Goal: Task Accomplishment & Management: Use online tool/utility

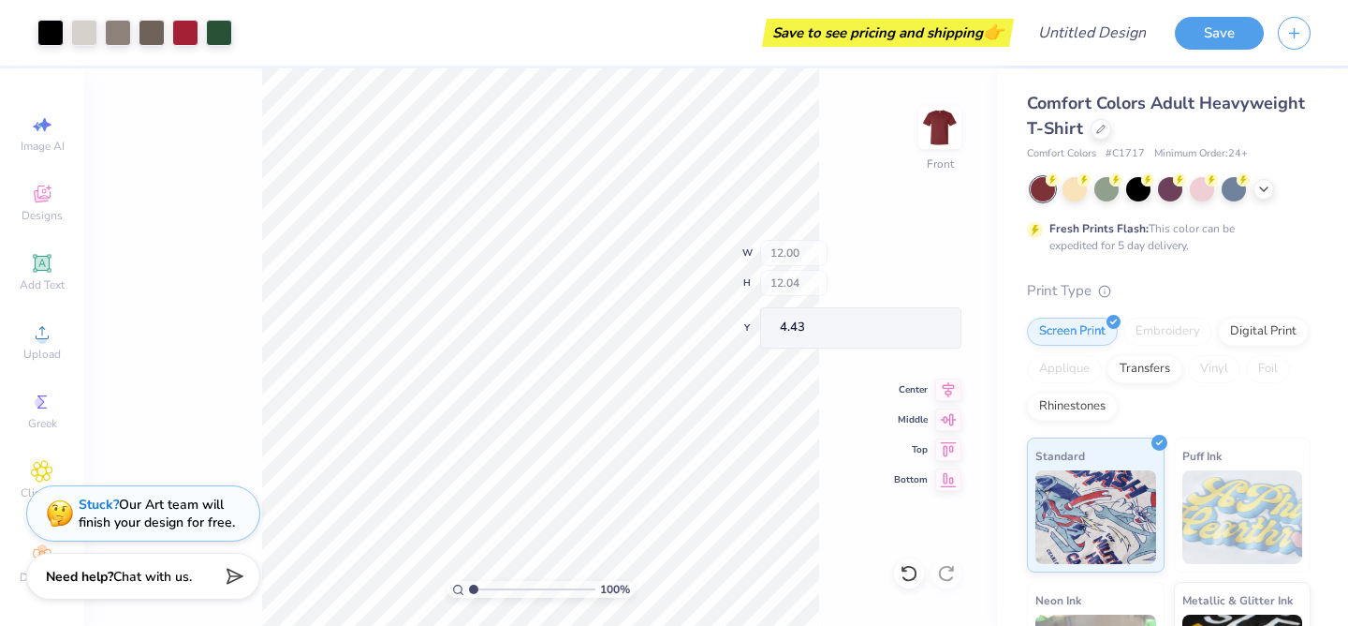
type input "3.55"
type input "12.84"
type input "12.88"
type input "4.30"
click at [1072, 190] on div at bounding box center [1075, 187] width 24 height 24
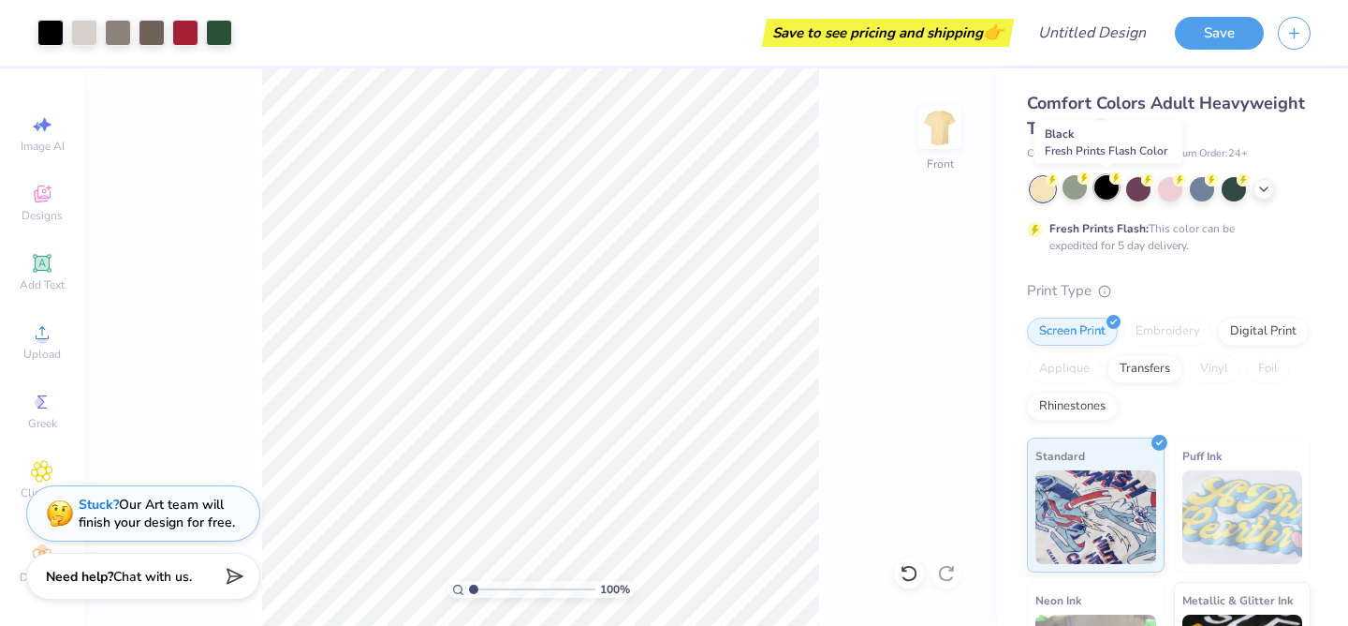
click at [1111, 192] on div at bounding box center [1107, 187] width 24 height 24
click at [1169, 189] on div at bounding box center [1170, 187] width 24 height 24
click at [1269, 190] on icon at bounding box center [1264, 187] width 15 height 15
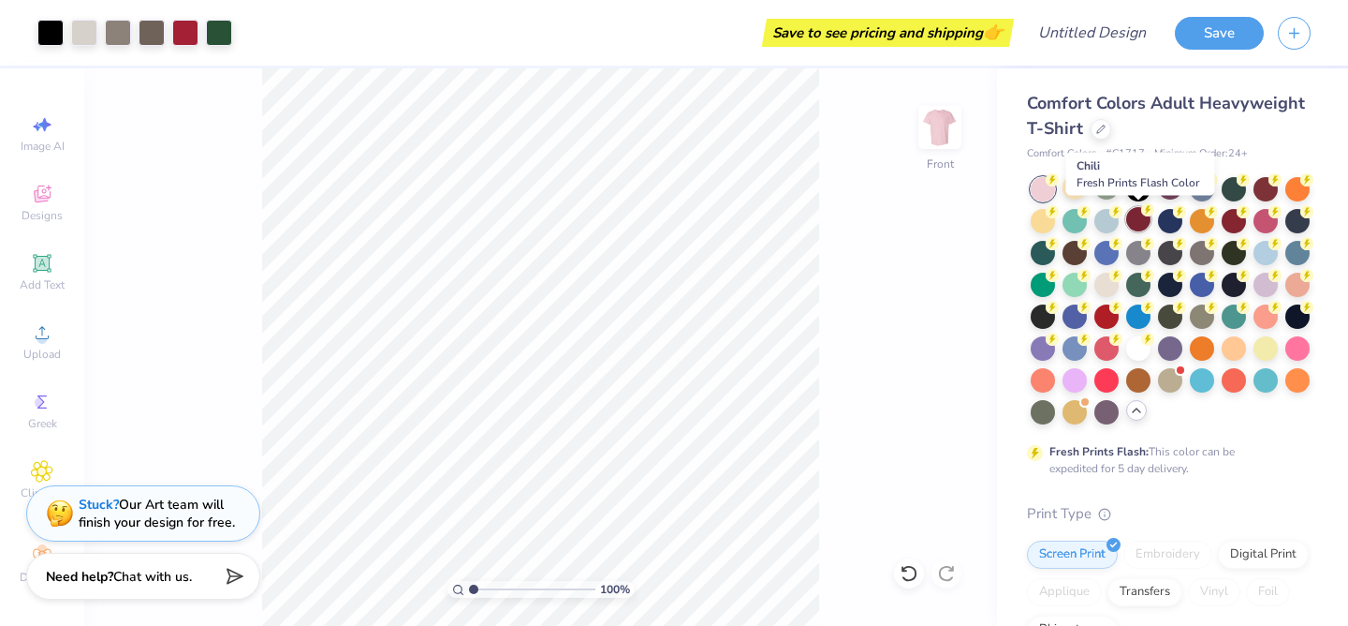
click at [1134, 216] on div at bounding box center [1138, 219] width 24 height 24
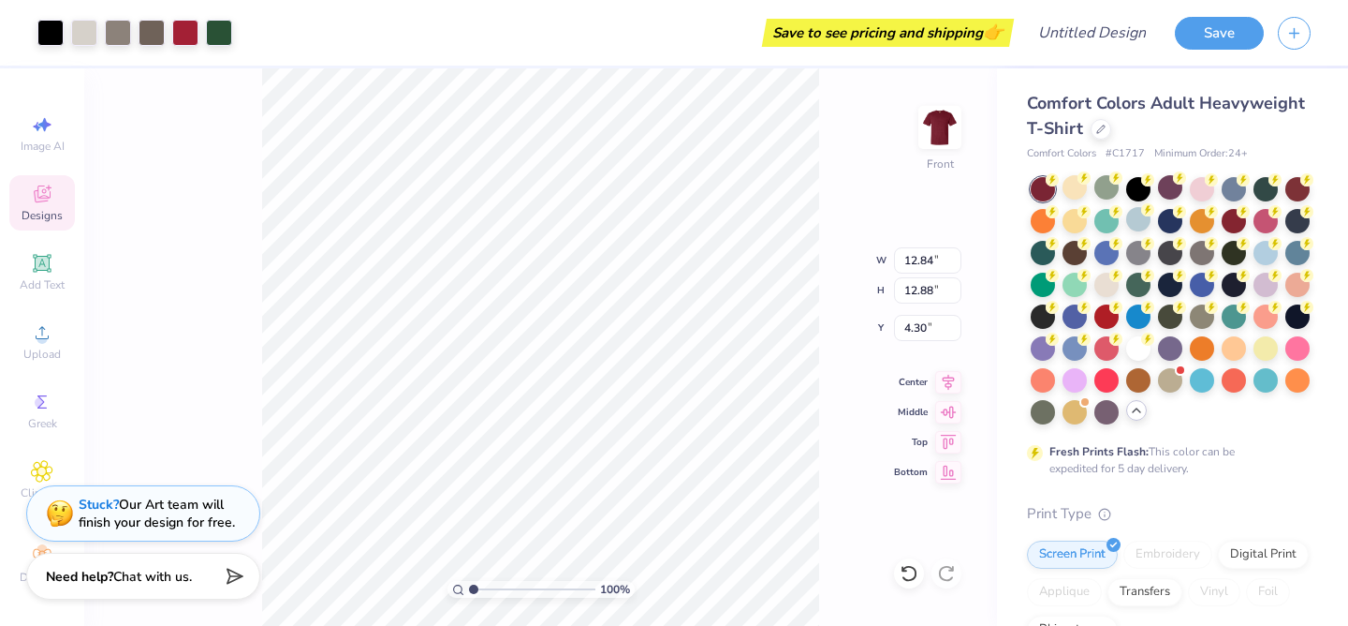
type input "3.00"
click at [44, 204] on icon at bounding box center [42, 194] width 22 height 22
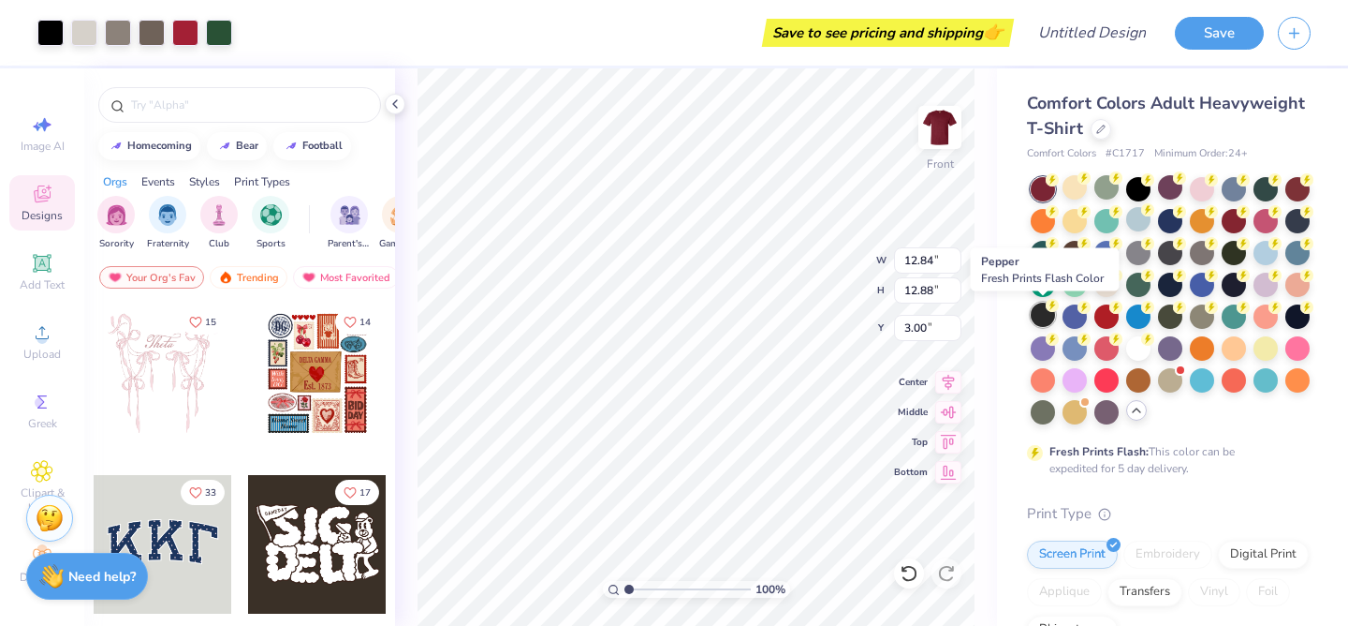
click at [1042, 320] on div at bounding box center [1043, 314] width 24 height 24
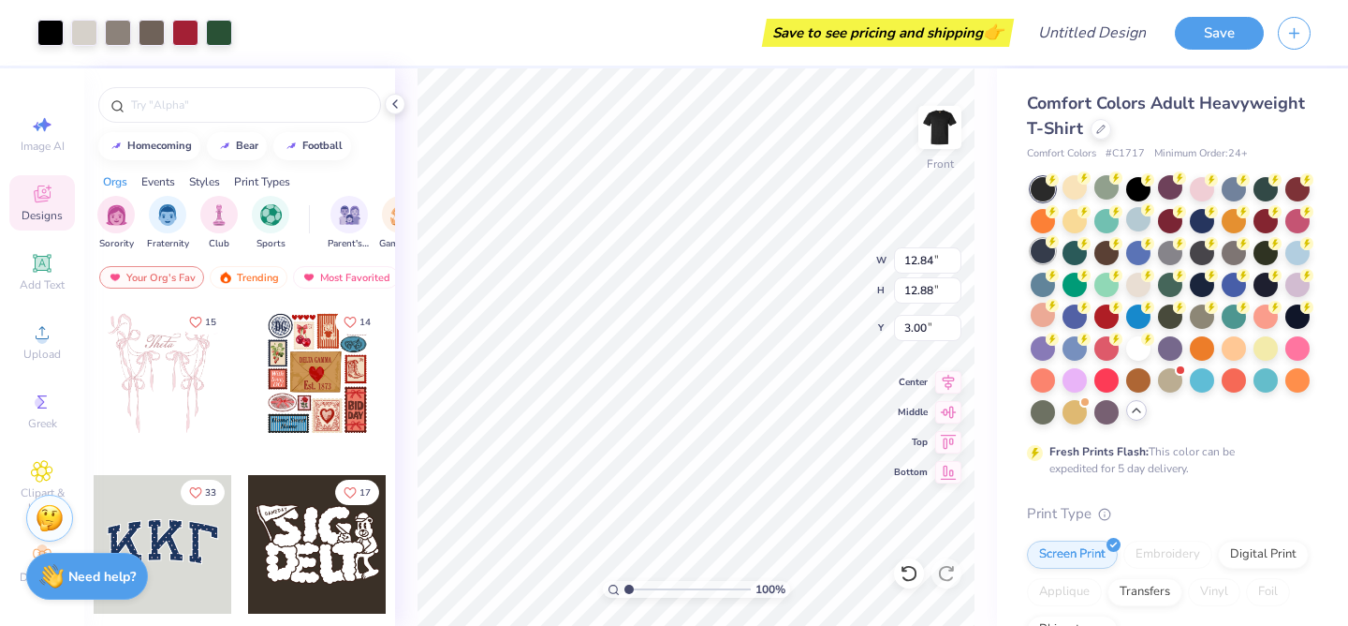
click at [1040, 254] on div at bounding box center [1043, 251] width 24 height 24
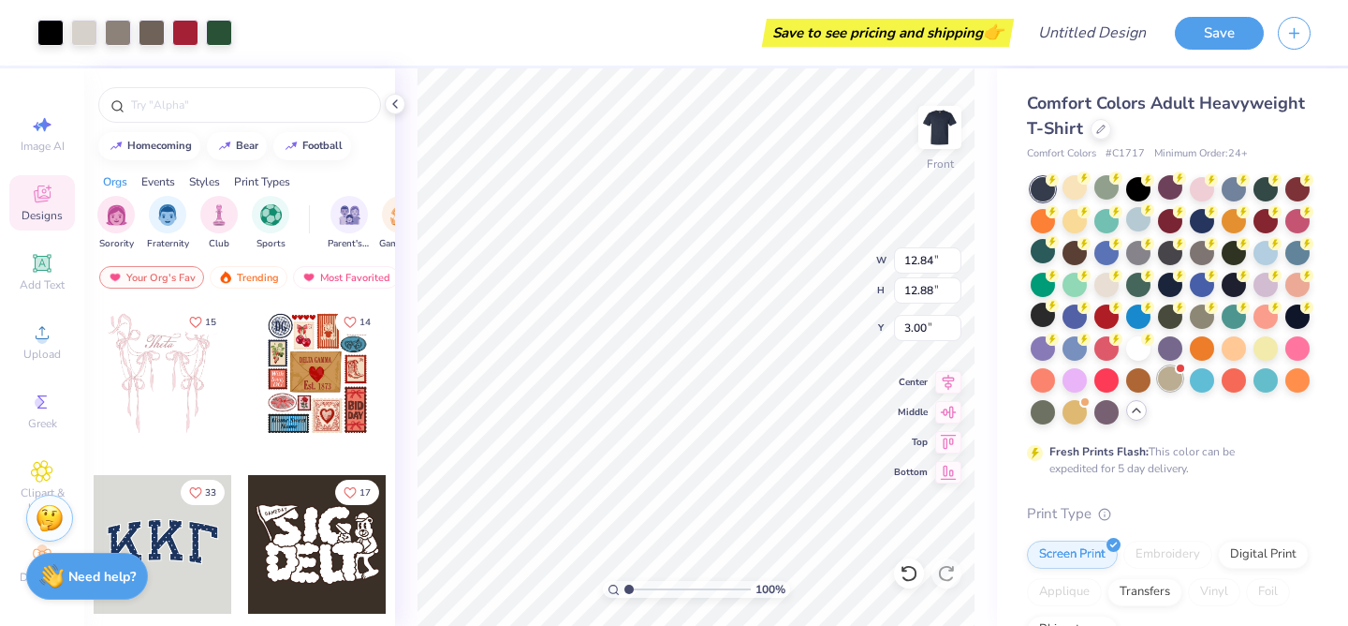
click at [1167, 376] on div at bounding box center [1170, 378] width 24 height 24
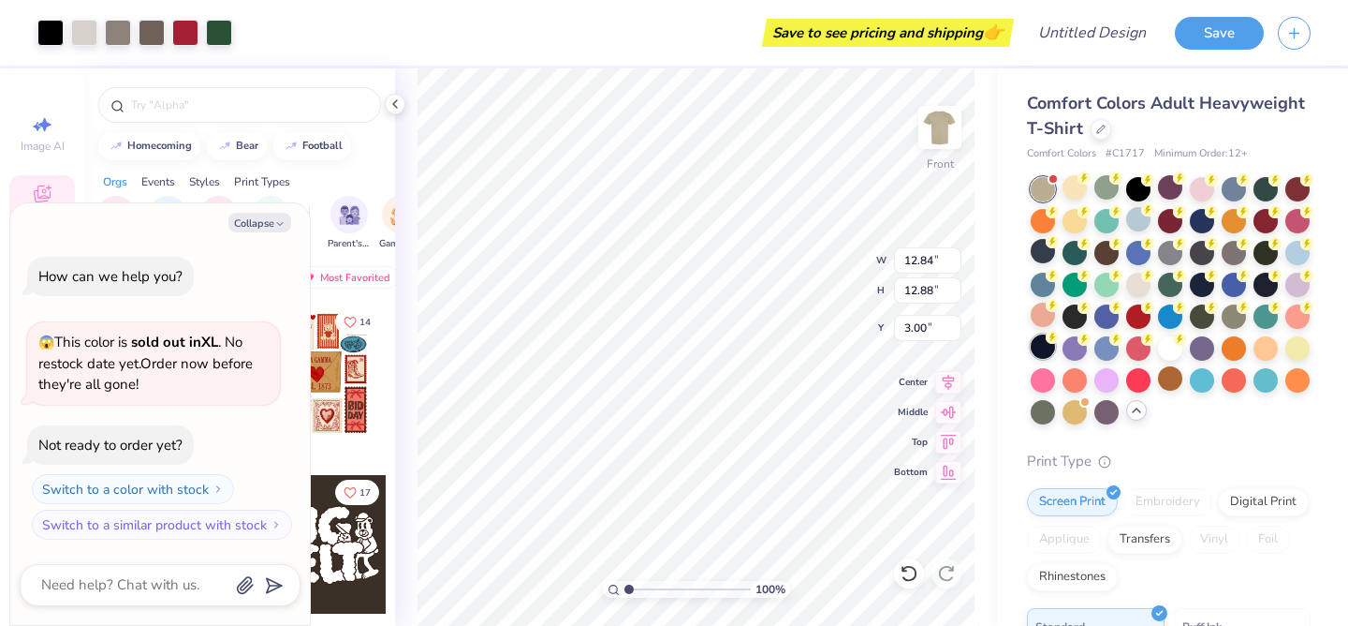
click at [1041, 347] on div at bounding box center [1043, 346] width 24 height 24
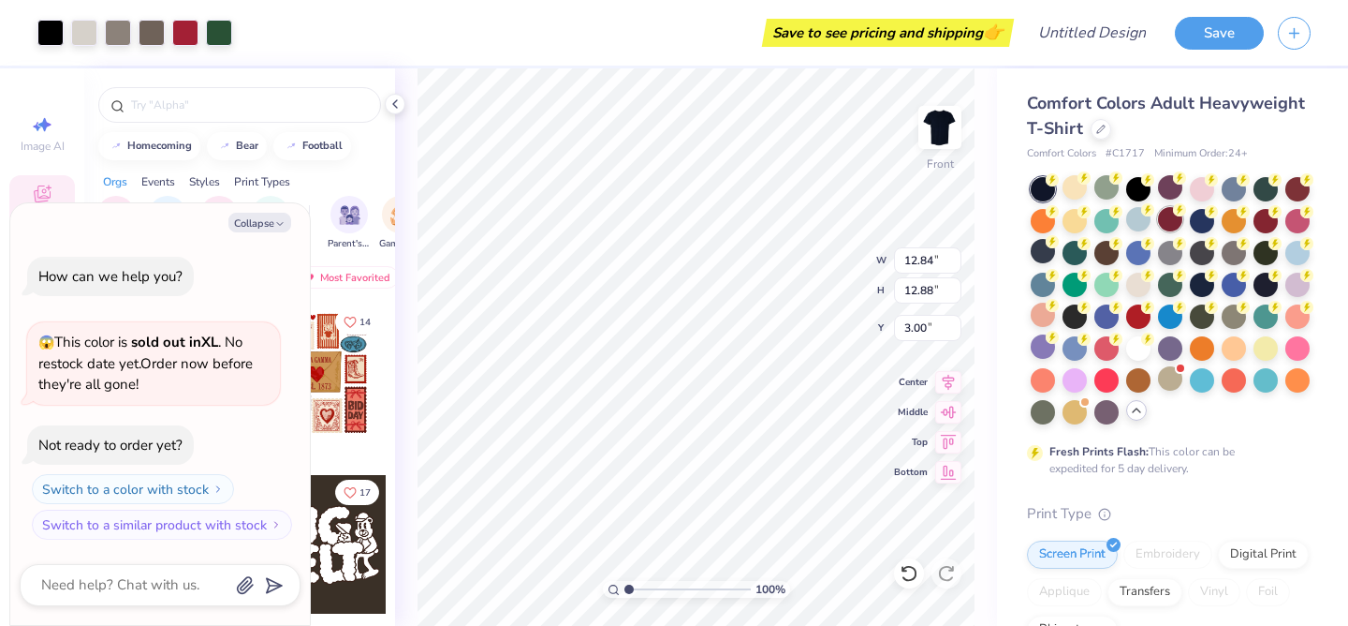
click at [1168, 218] on div at bounding box center [1170, 219] width 24 height 24
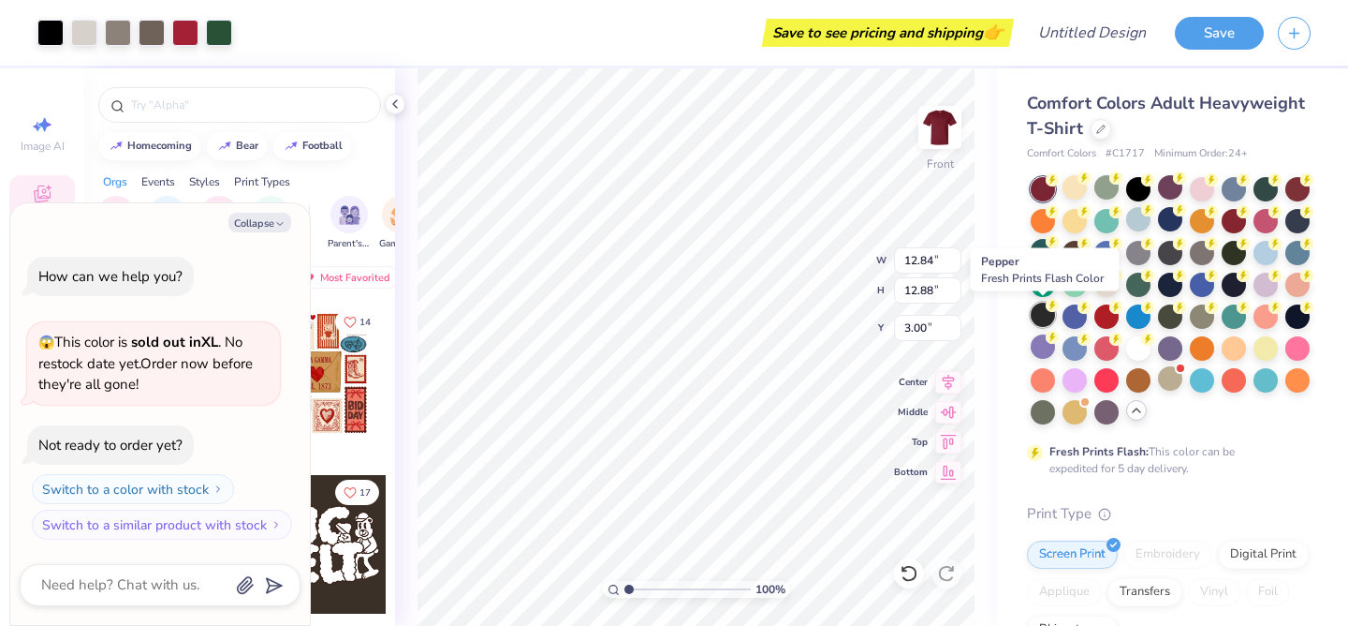
click at [1040, 318] on div at bounding box center [1043, 314] width 24 height 24
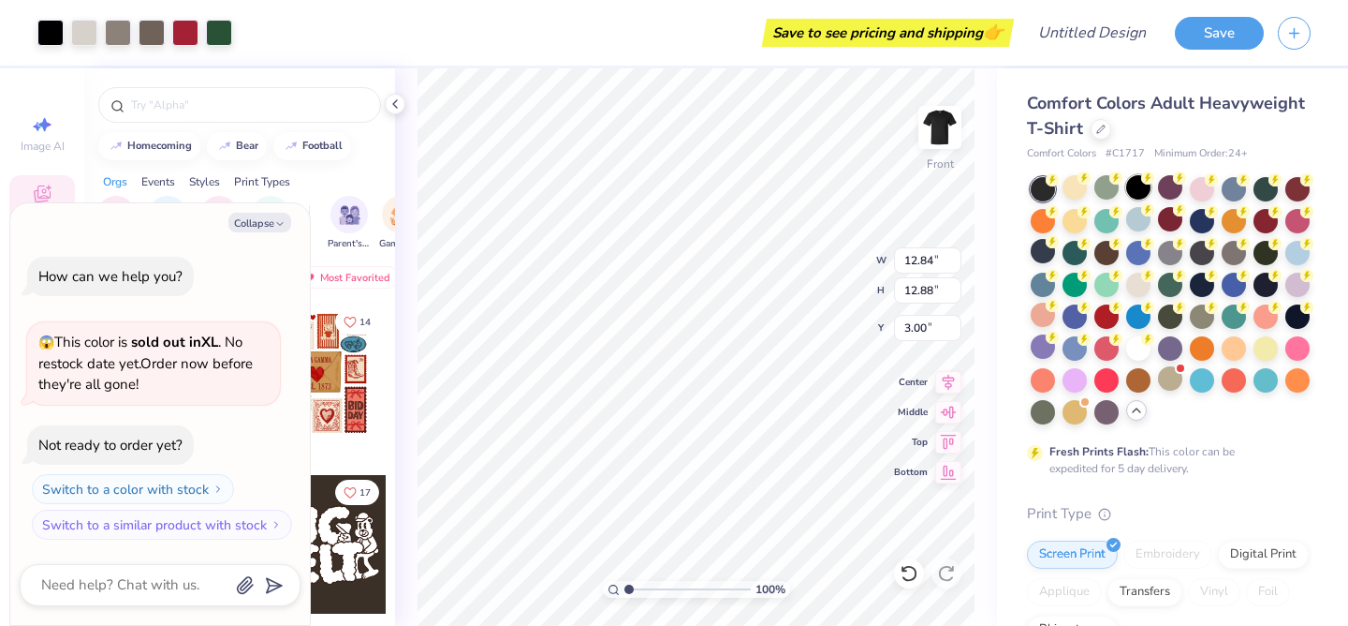
click at [1137, 193] on div at bounding box center [1138, 187] width 24 height 24
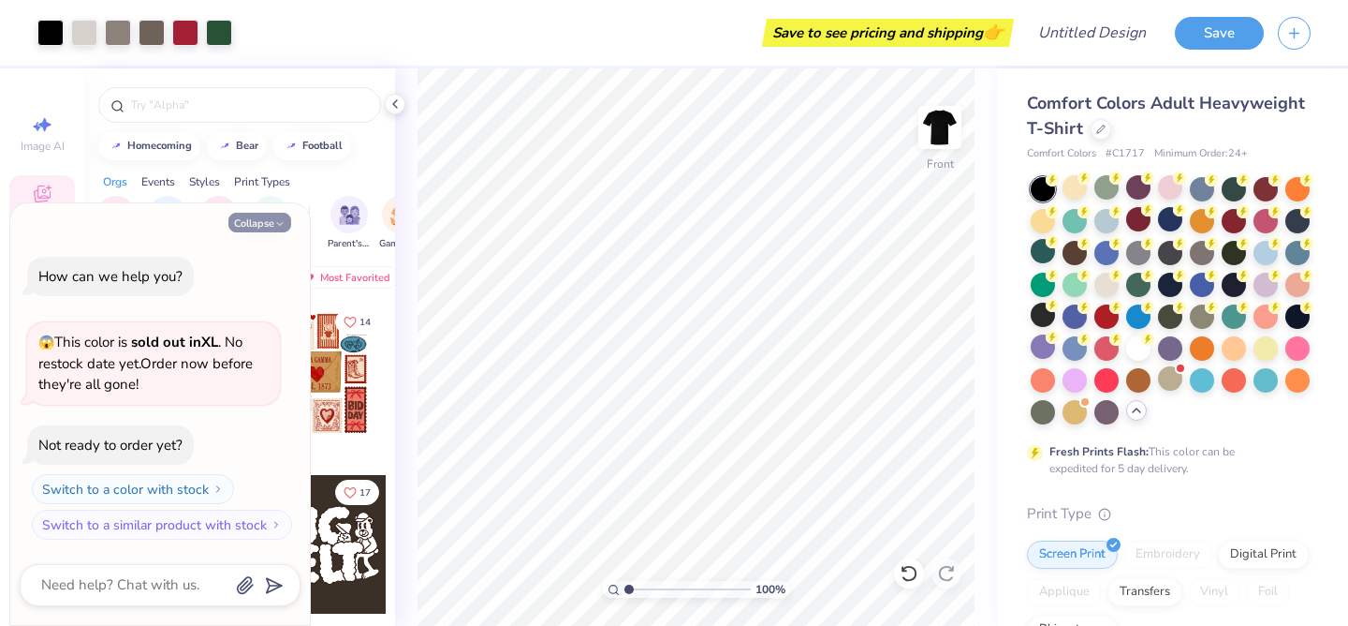
click at [274, 224] on icon "button" at bounding box center [279, 223] width 11 height 11
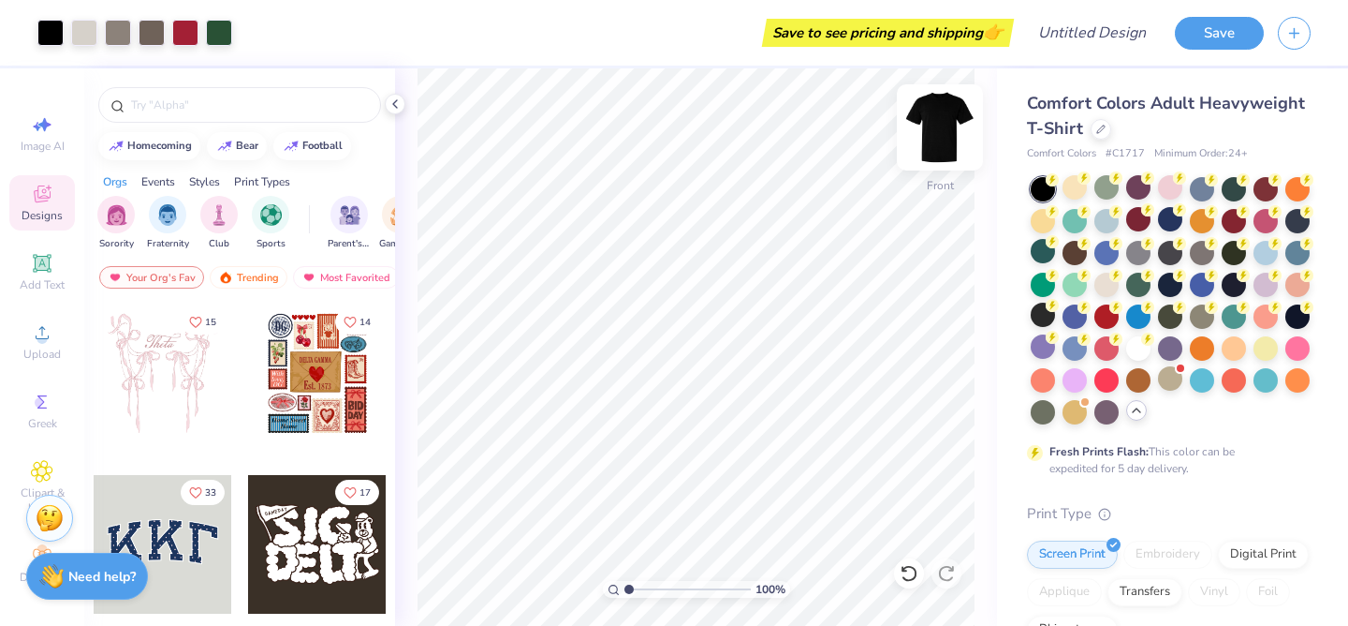
click at [938, 127] on img at bounding box center [940, 127] width 75 height 75
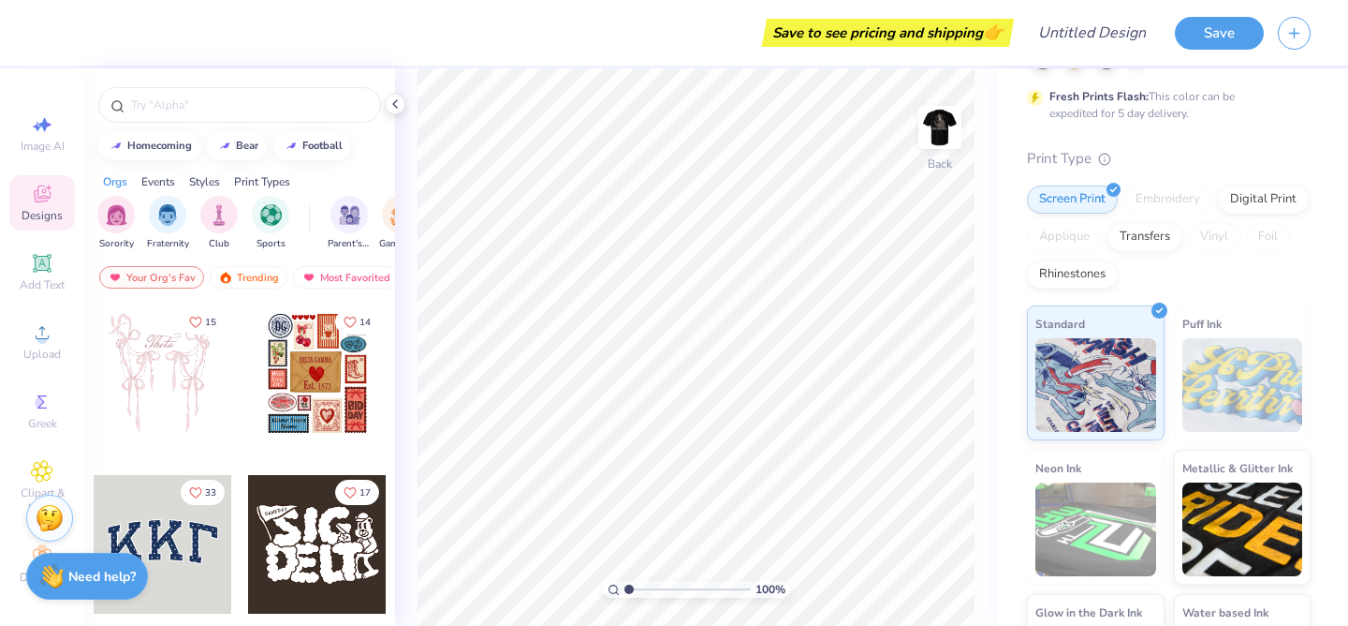
scroll to position [458, 0]
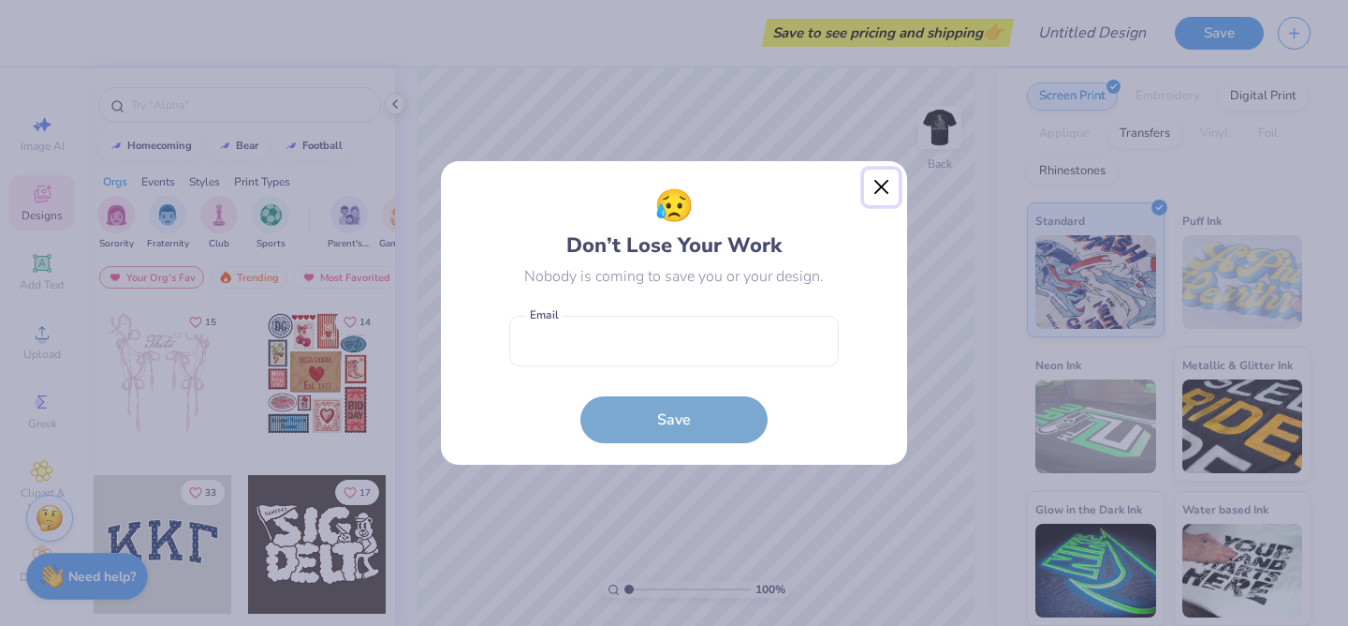
click at [881, 192] on button "Close" at bounding box center [882, 187] width 36 height 36
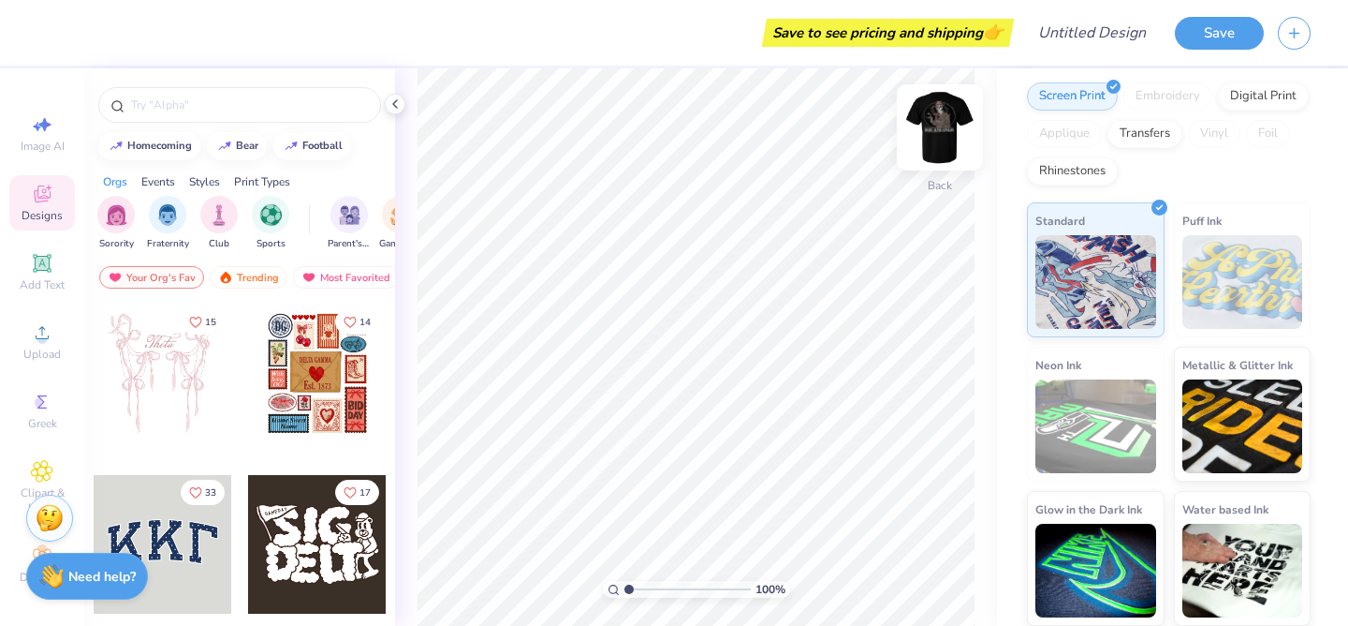
click at [944, 125] on img at bounding box center [940, 127] width 75 height 75
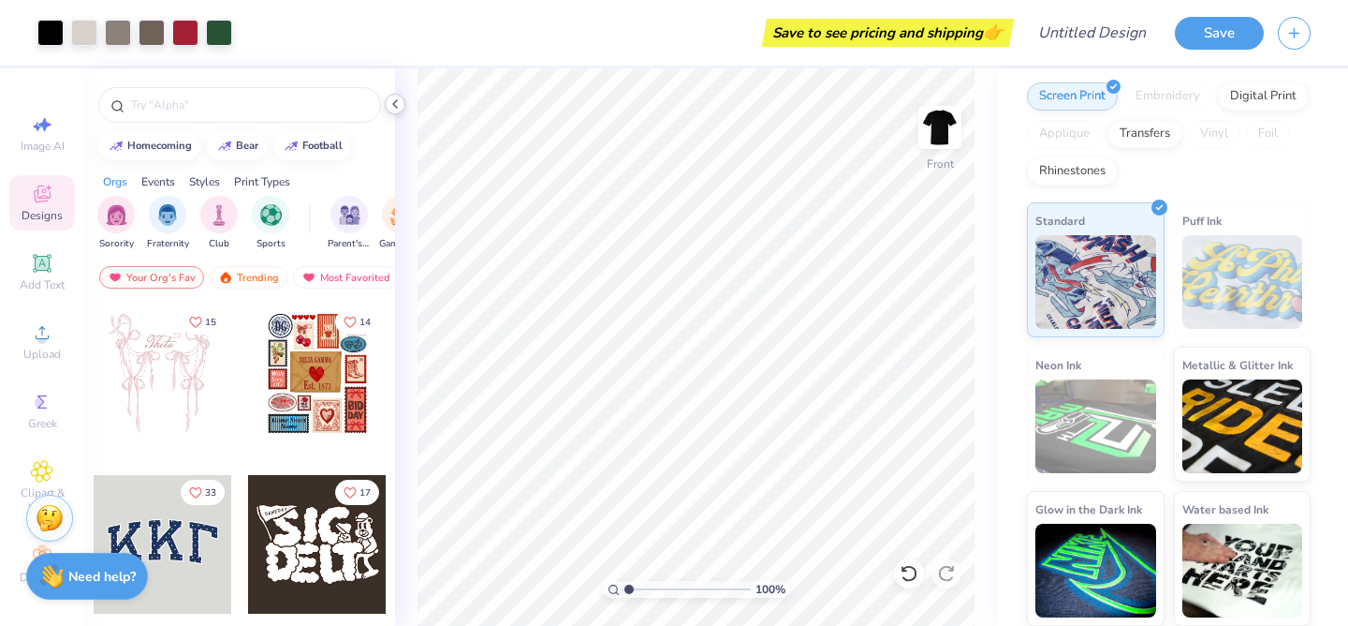
click at [394, 102] on polyline at bounding box center [395, 103] width 4 height 7
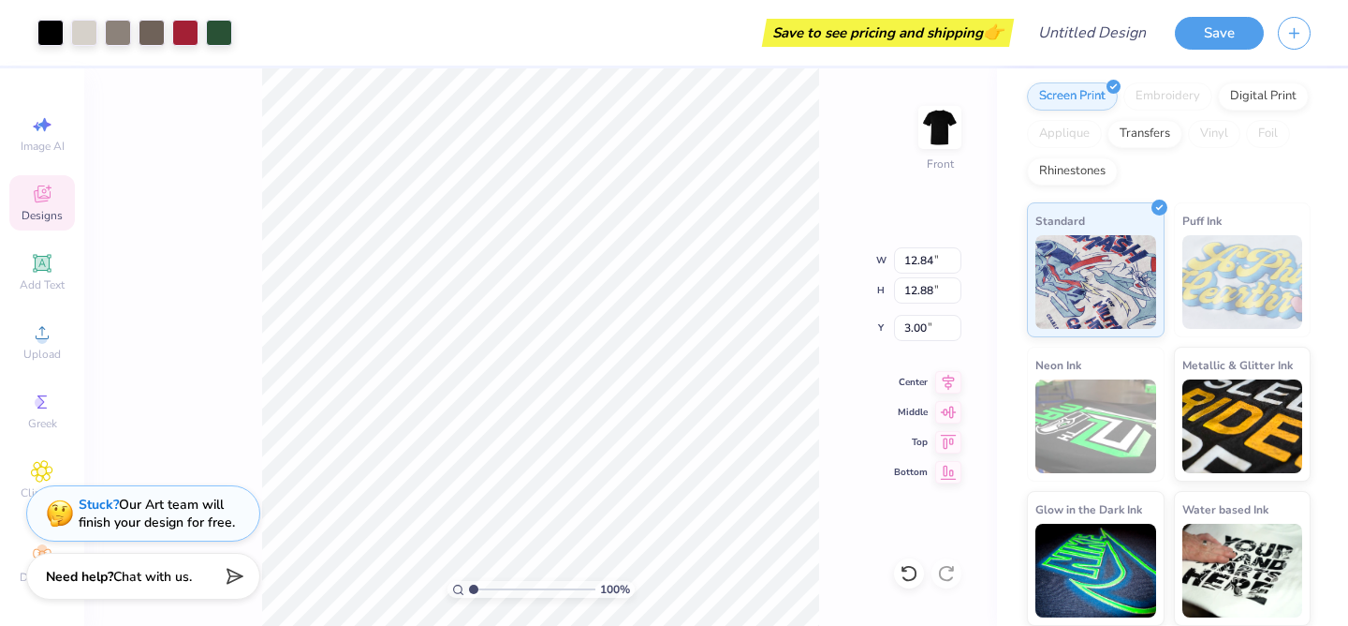
click at [632, 44] on div "Save to see pricing and shipping 👉" at bounding box center [627, 33] width 763 height 66
click at [81, 22] on div at bounding box center [84, 31] width 26 height 26
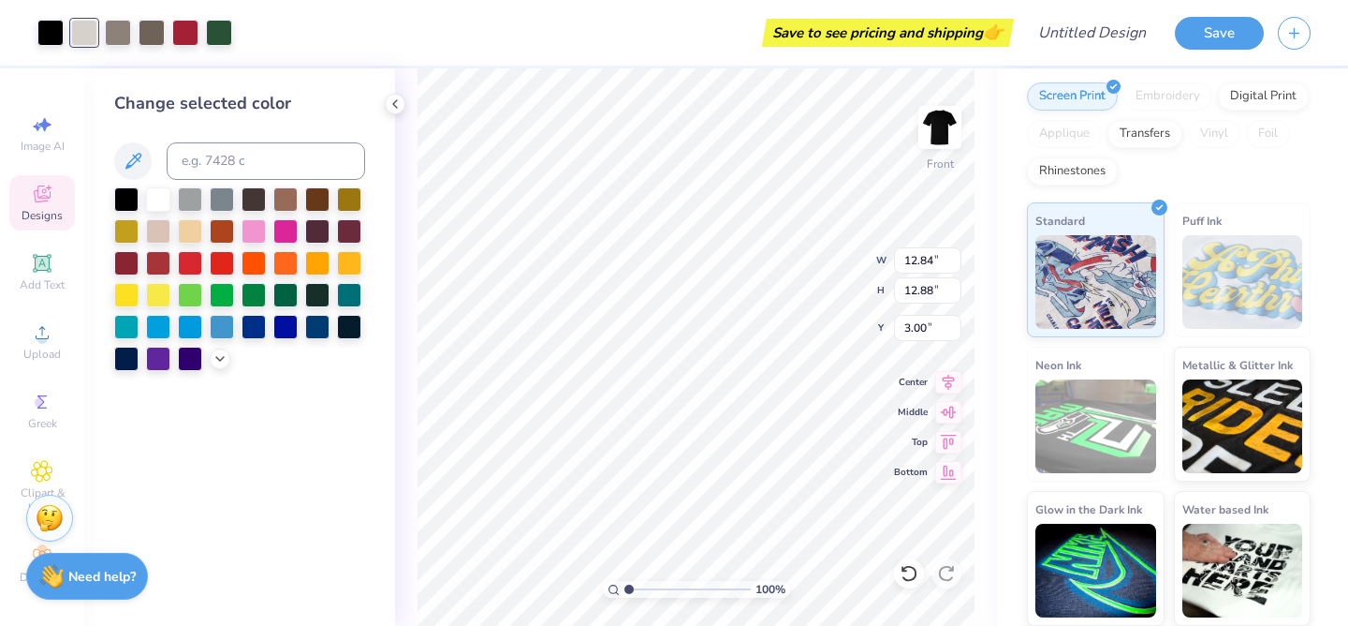
click at [28, 239] on div "Image AI Designs Add Text Upload Greek Clipart & logos Decorate" at bounding box center [42, 349] width 66 height 486
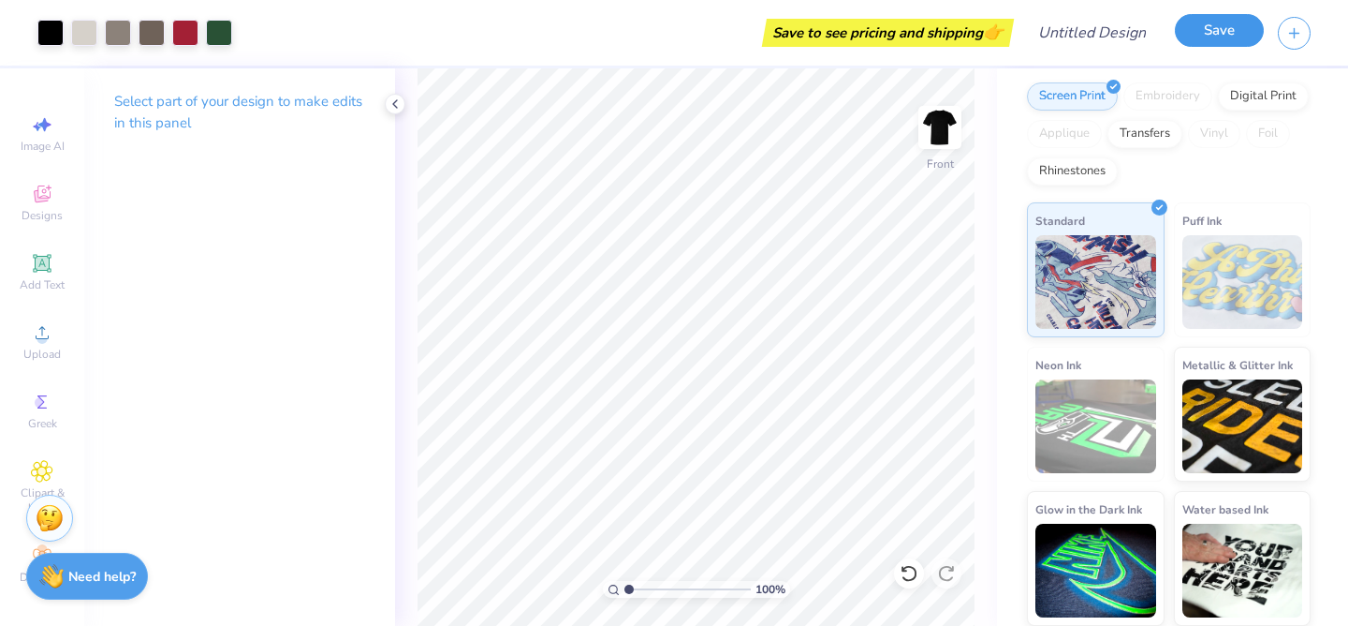
click at [1213, 23] on button "Save" at bounding box center [1219, 30] width 89 height 33
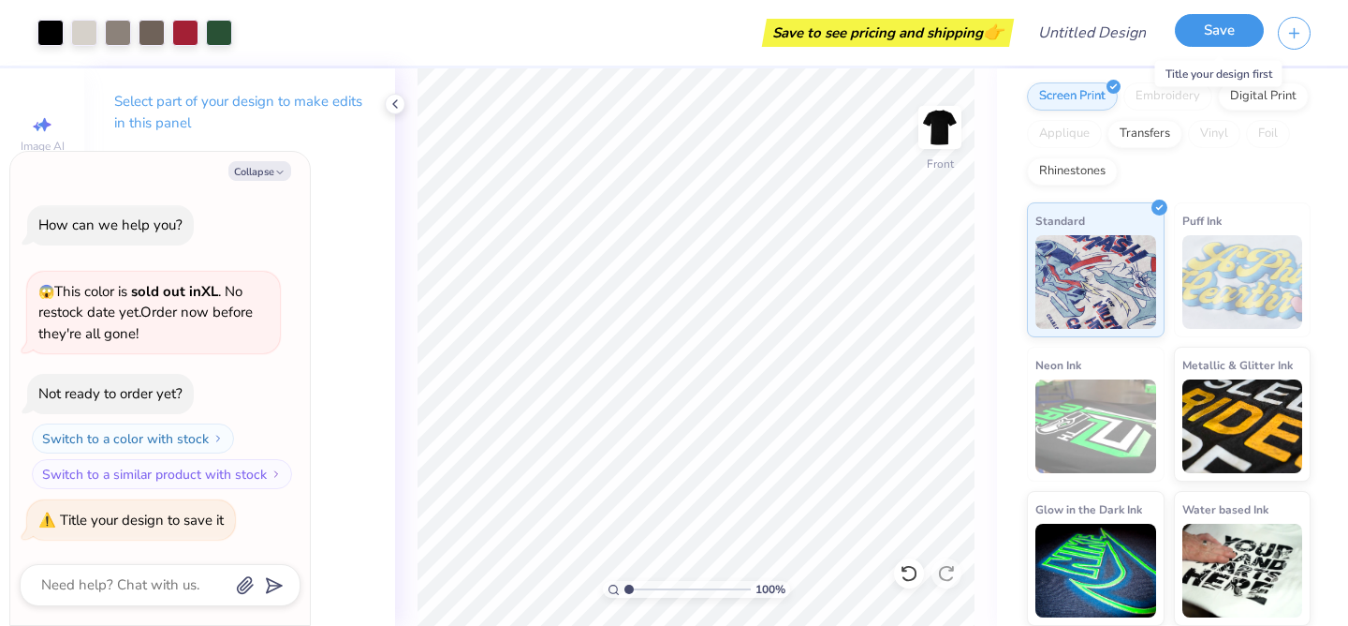
click at [1225, 31] on button "Save" at bounding box center [1219, 30] width 89 height 33
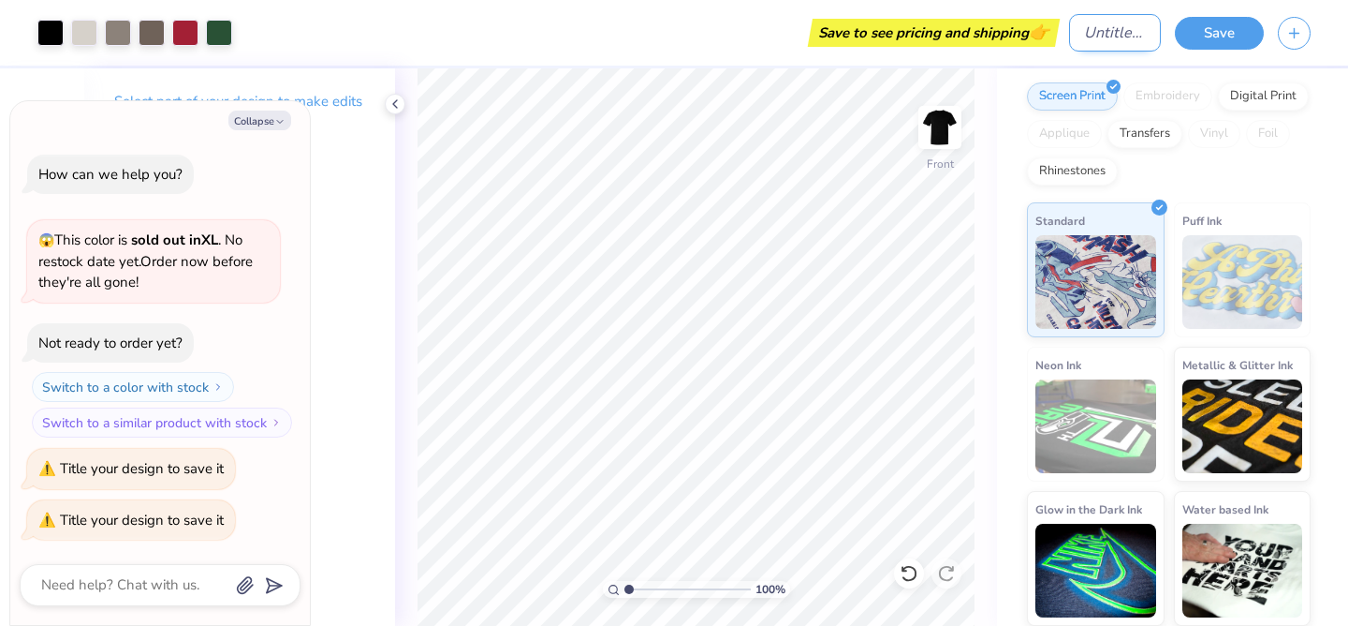
type textarea "x"
click at [1105, 31] on input "Design Title" at bounding box center [1115, 32] width 92 height 37
type input "P"
type textarea "x"
type input "Pa"
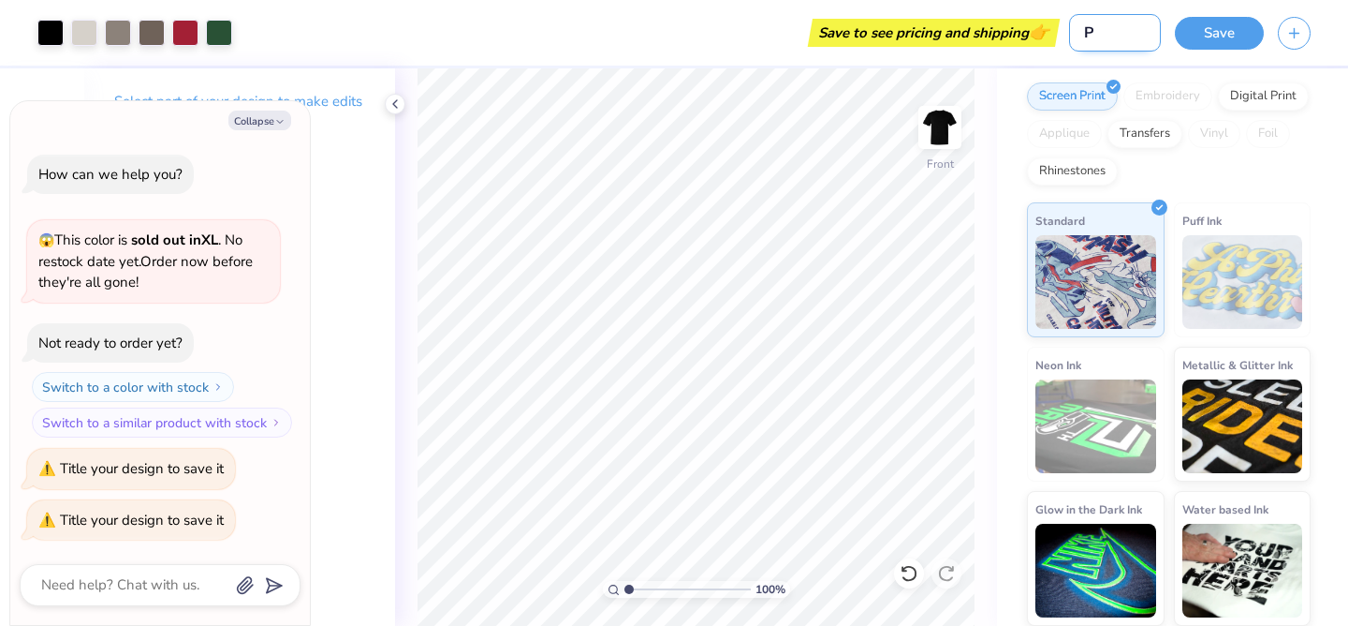
type textarea "x"
type input "P"
type textarea "x"
type input "PM"
type textarea "x"
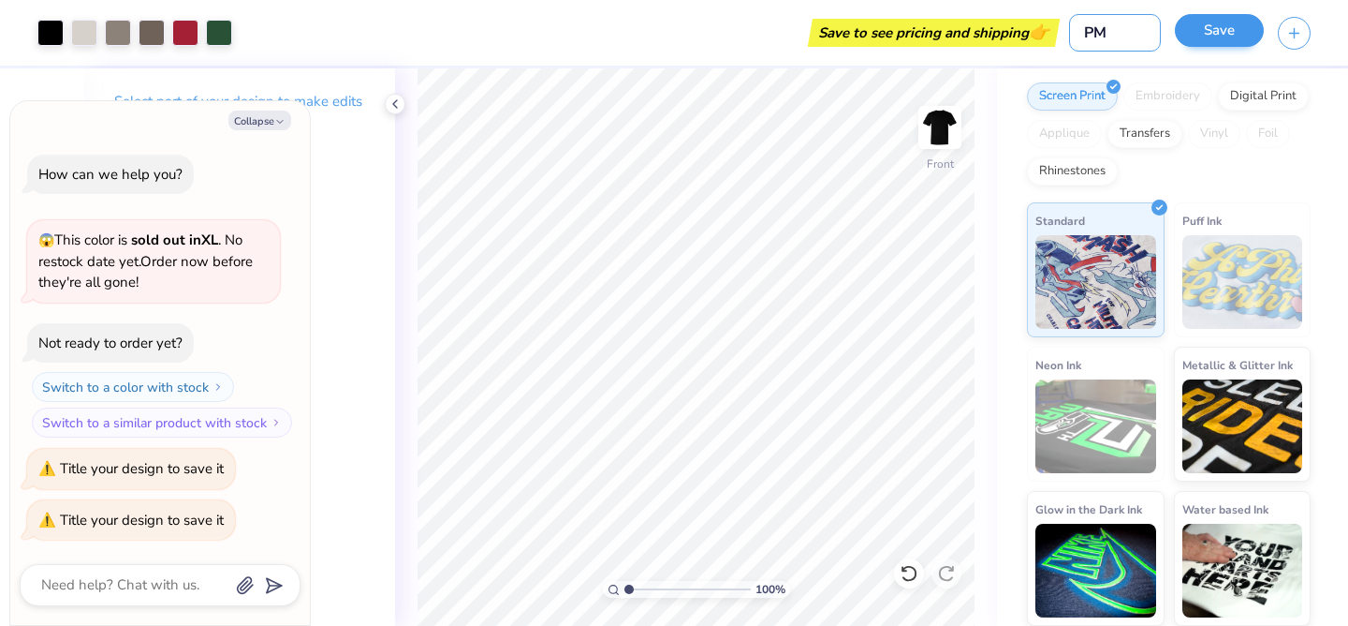
type input "PM"
click at [1200, 31] on button "Save" at bounding box center [1219, 30] width 89 height 33
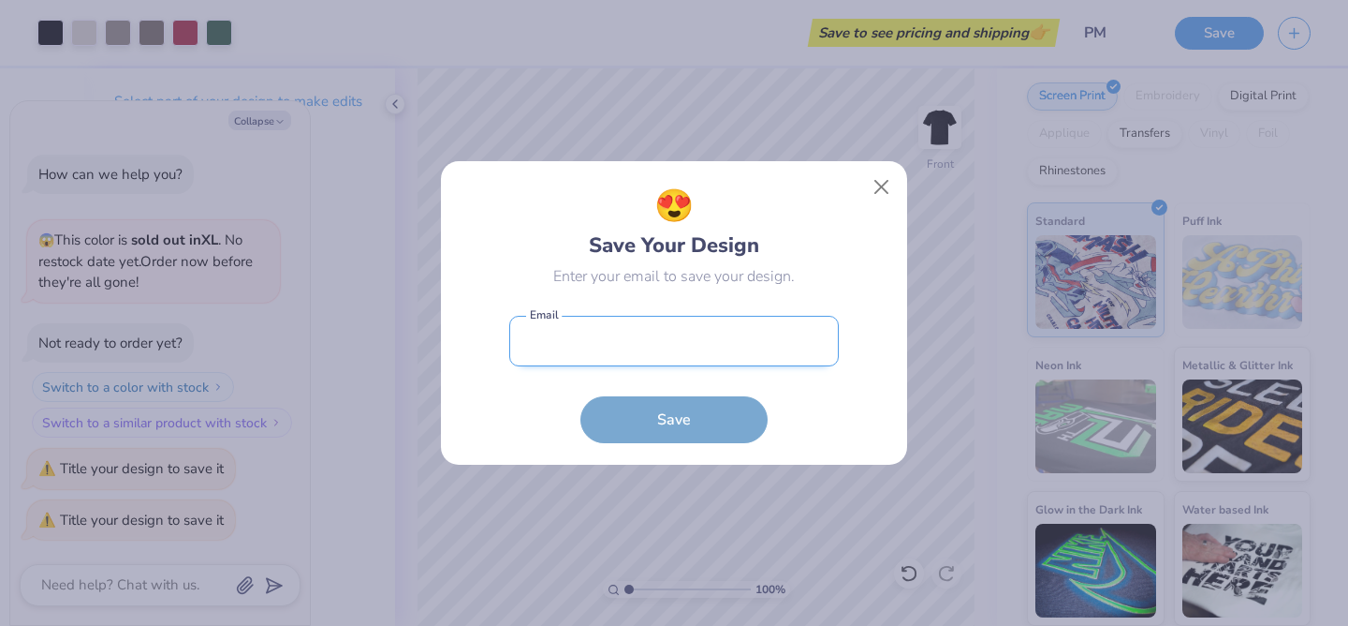
click at [665, 331] on input "email" at bounding box center [674, 342] width 330 height 52
type input "thaymons@tulane.edu"
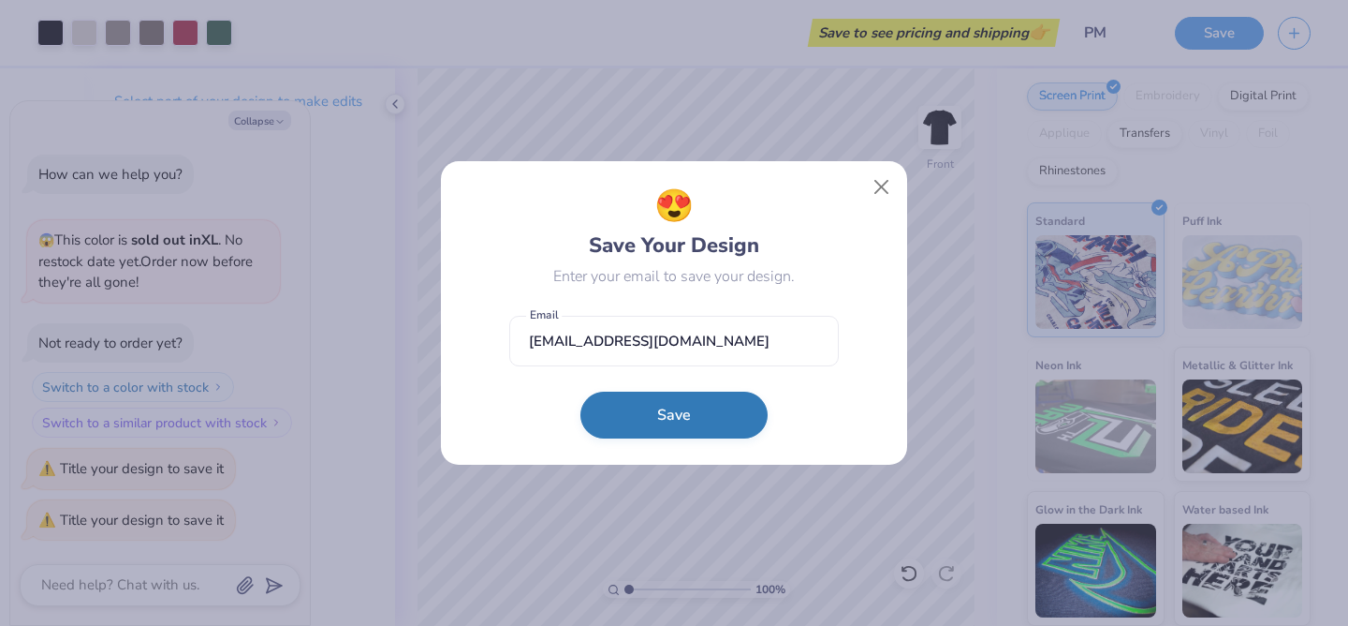
click at [672, 405] on button "Save" at bounding box center [674, 414] width 187 height 47
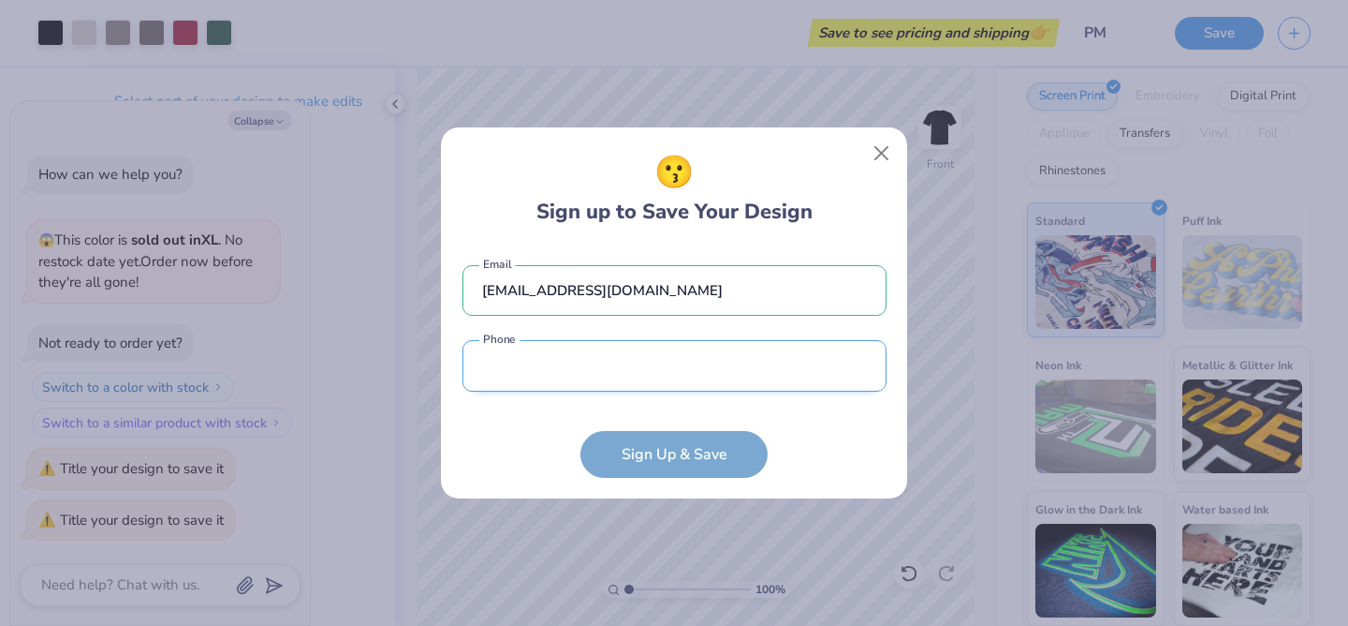
click at [635, 374] on input "tel" at bounding box center [675, 366] width 424 height 52
type input "(720) 360-8750"
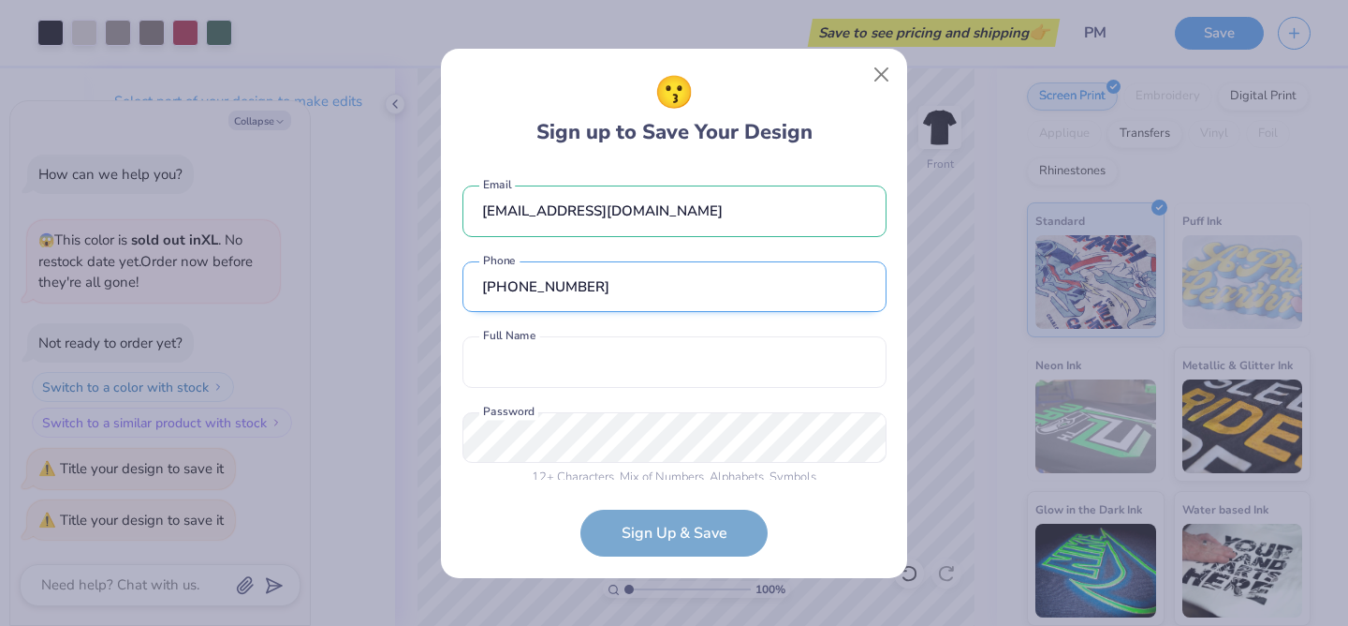
scroll to position [16, 0]
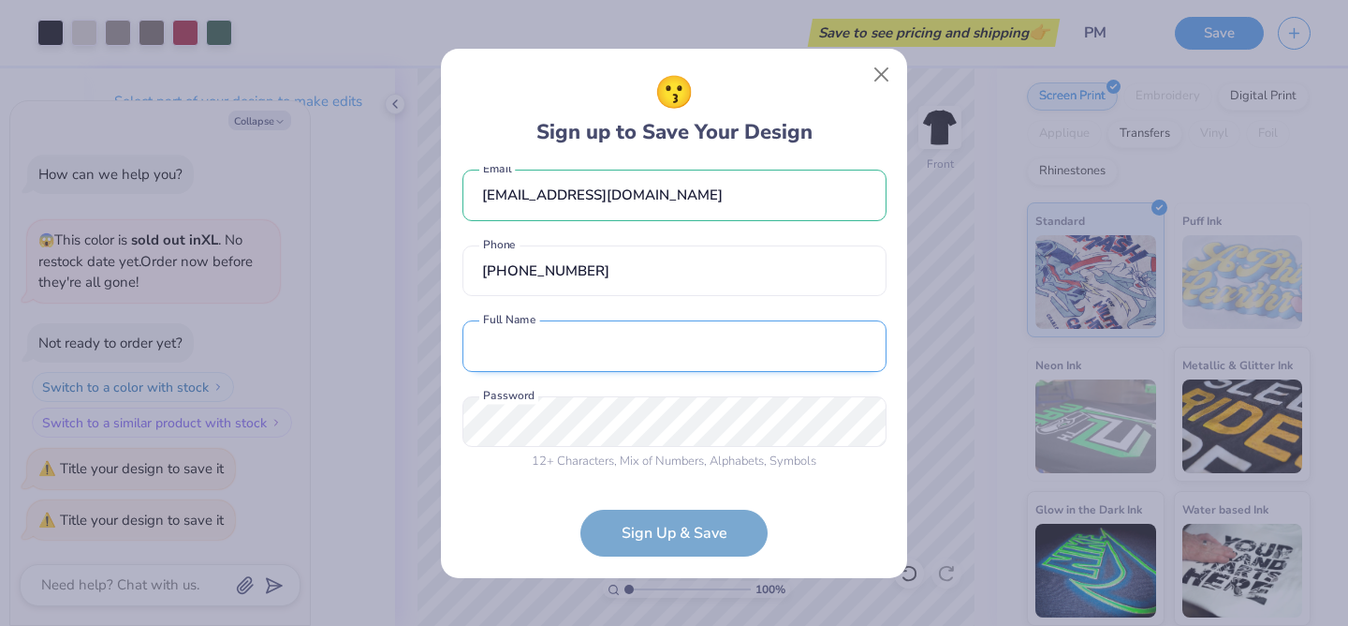
click at [623, 357] on input "text" at bounding box center [675, 346] width 424 height 52
type input "Tyler Haymons"
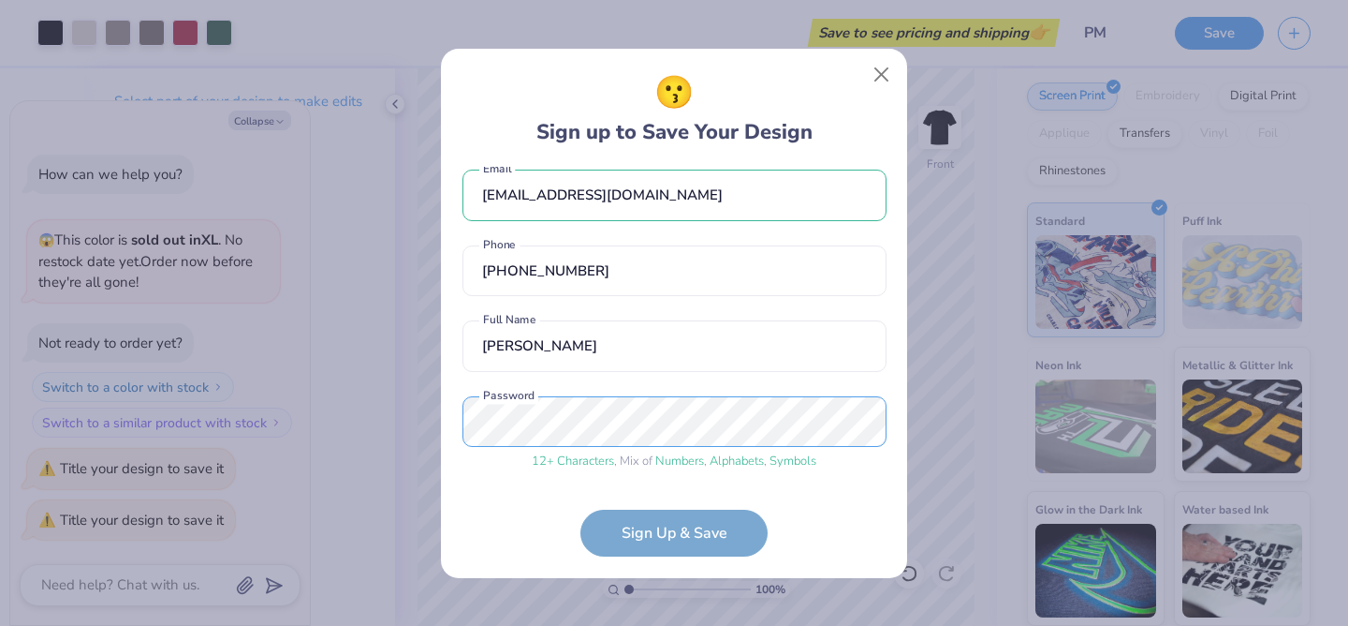
scroll to position [87, 0]
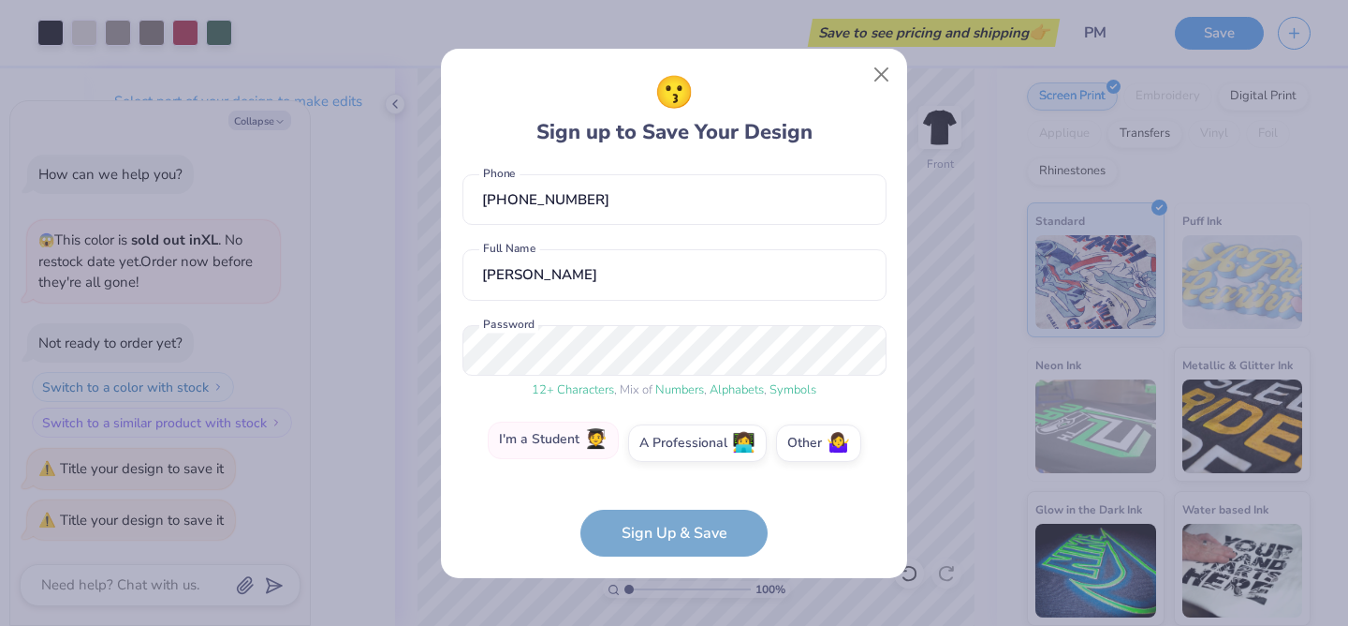
click at [561, 430] on label "I'm a Student 🧑‍🎓" at bounding box center [553, 439] width 131 height 37
click at [669, 528] on input "I'm a Student 🧑‍🎓" at bounding box center [675, 534] width 12 height 12
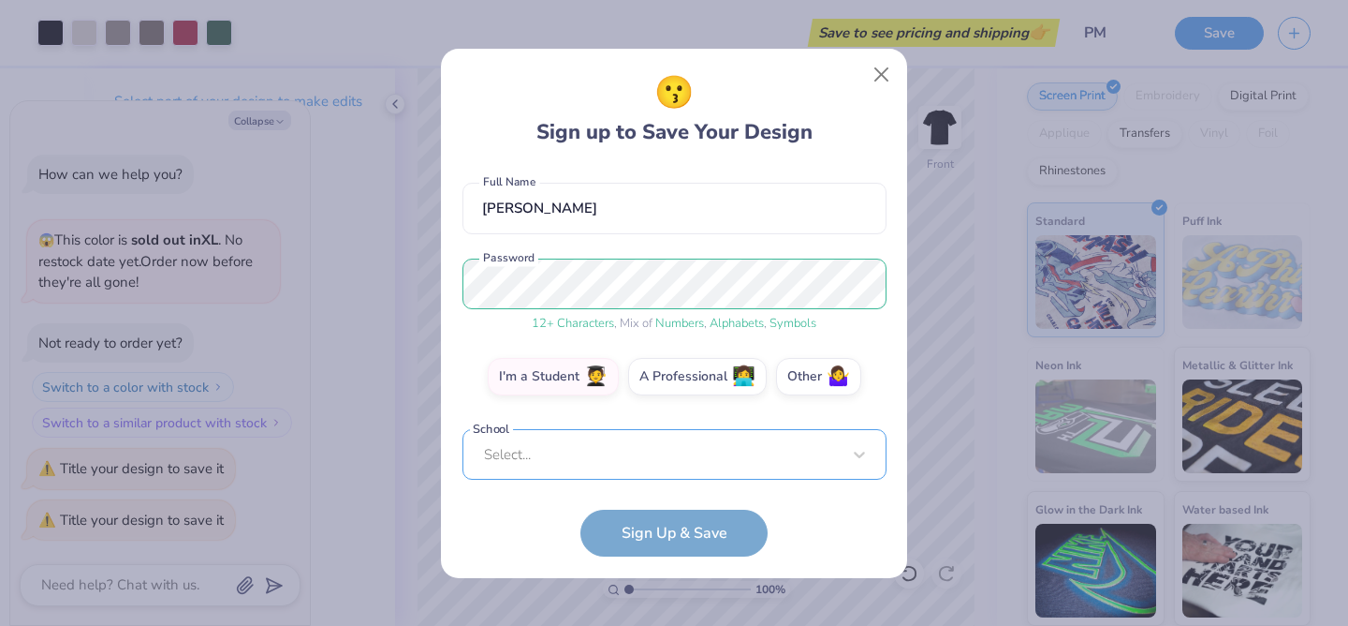
click at [595, 449] on div "Select..." at bounding box center [675, 455] width 424 height 52
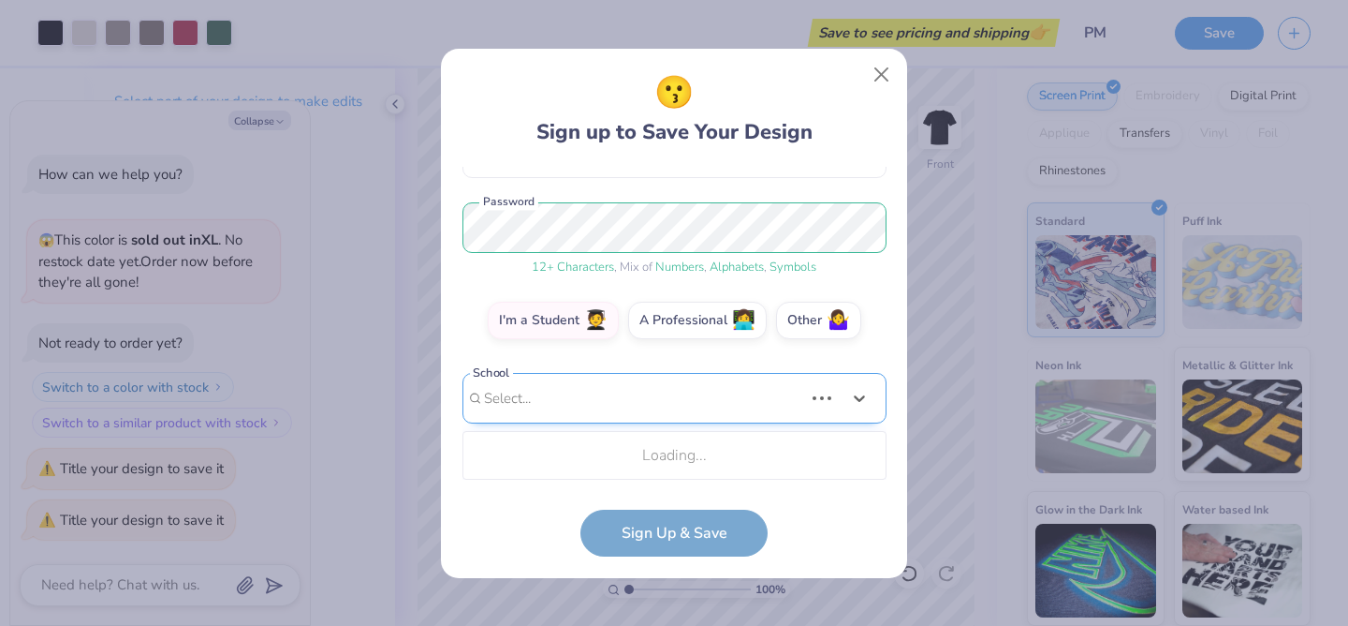
scroll to position [444, 0]
type input "tulane"
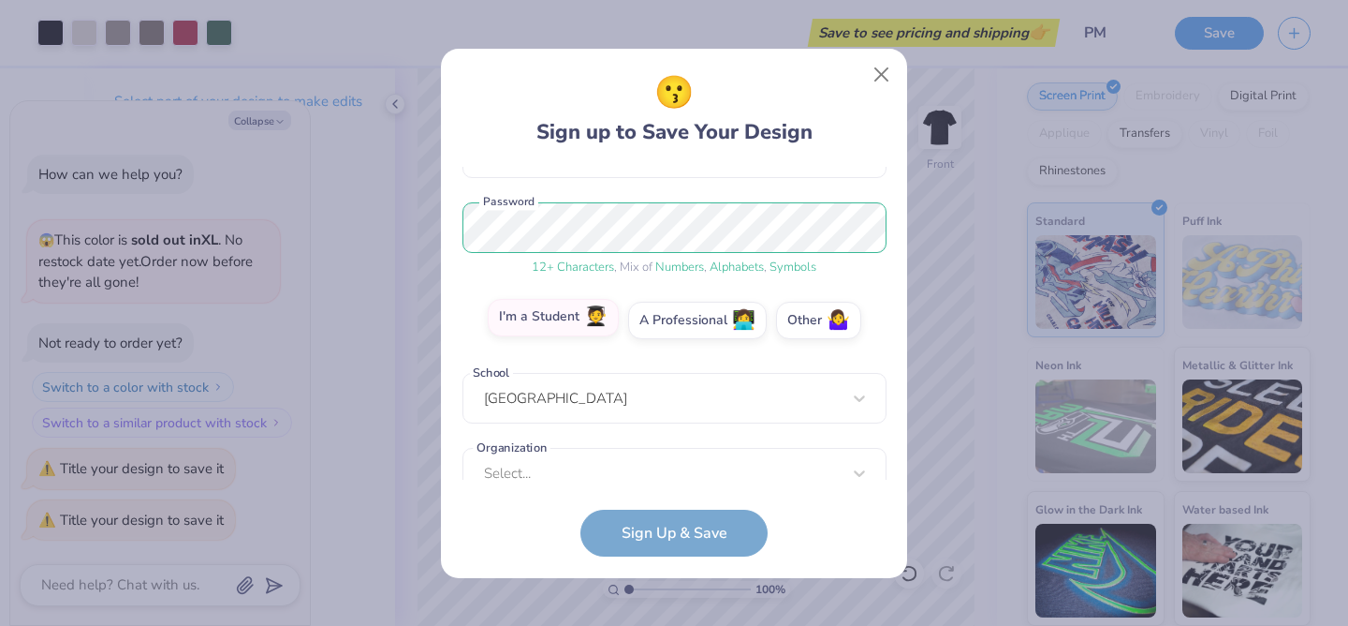
scroll to position [238, 0]
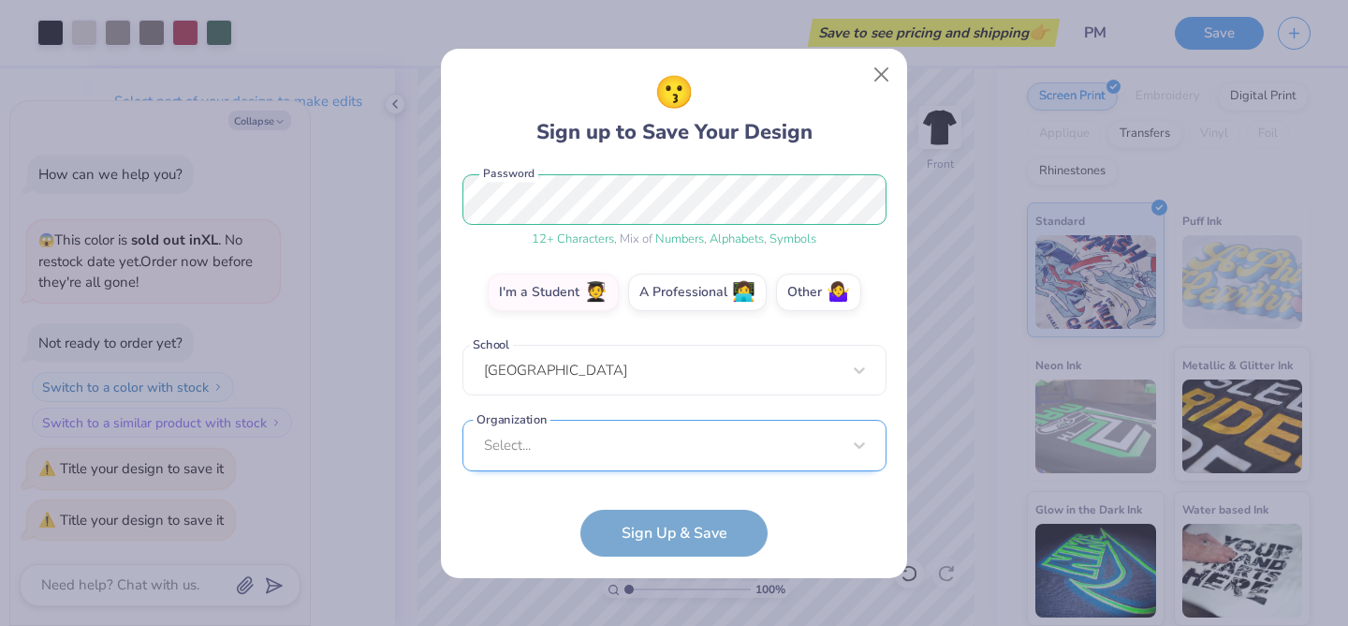
click at [554, 443] on div "Select..." at bounding box center [675, 446] width 424 height 52
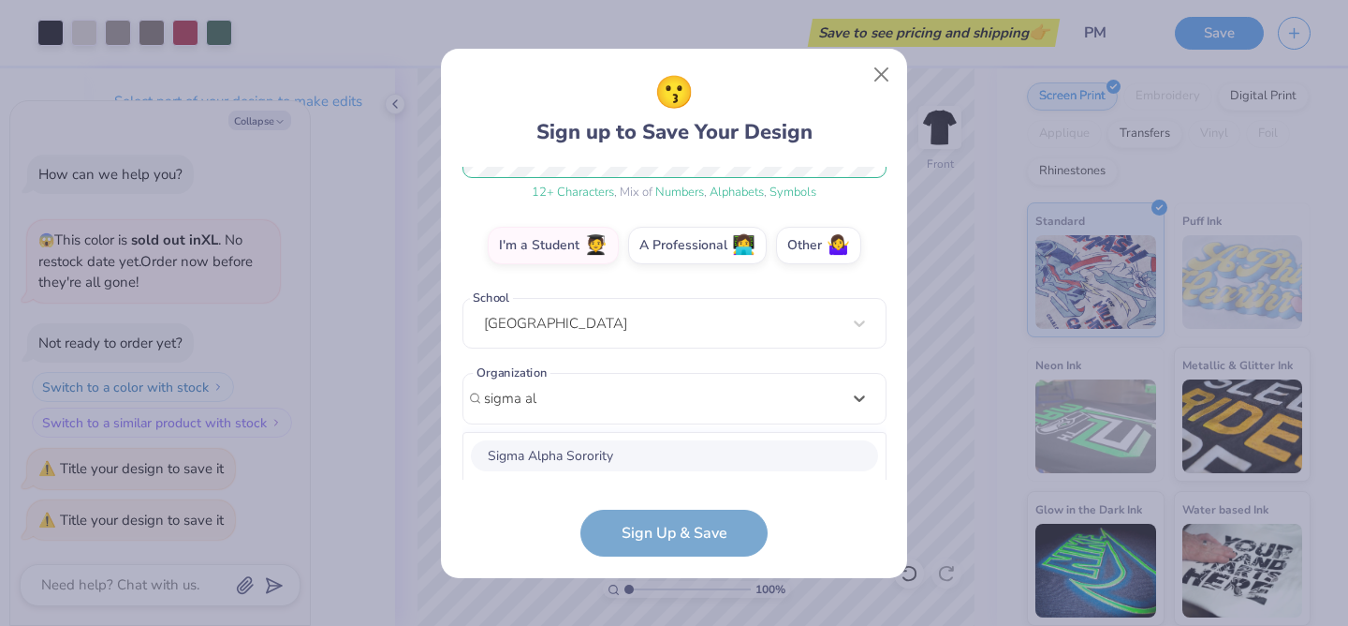
scroll to position [519, 0]
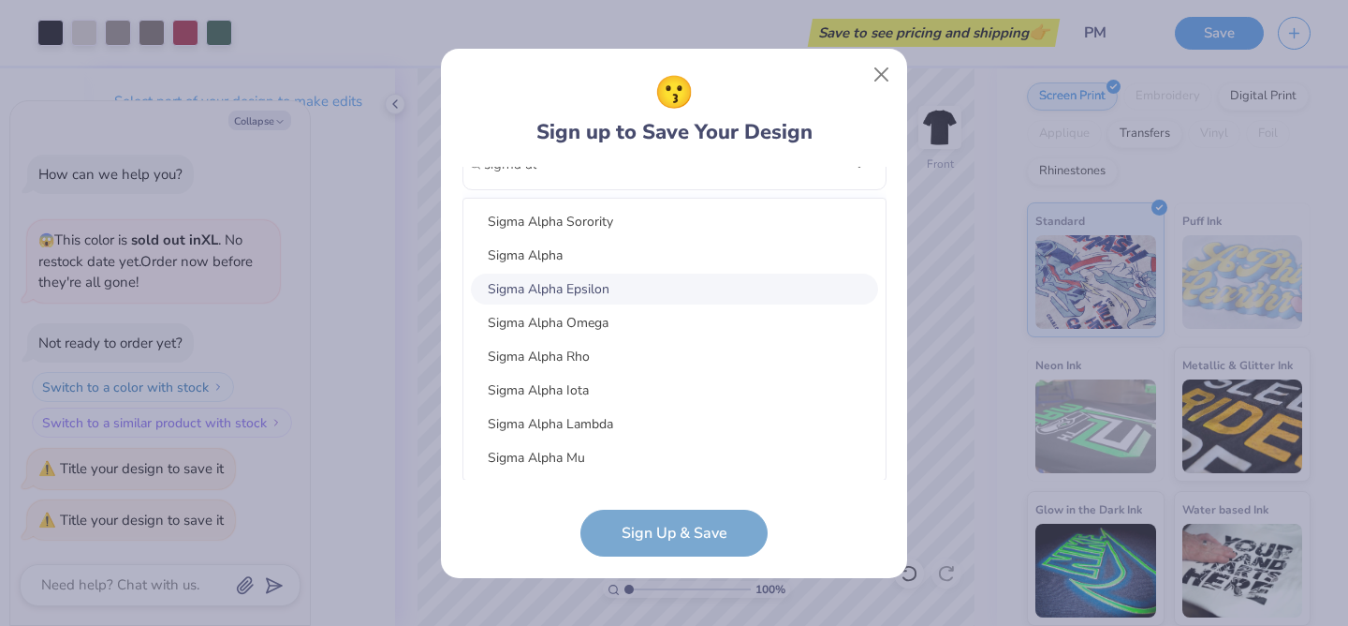
click at [620, 283] on div "Sigma Alpha Epsilon" at bounding box center [674, 288] width 407 height 31
type input "sigma al"
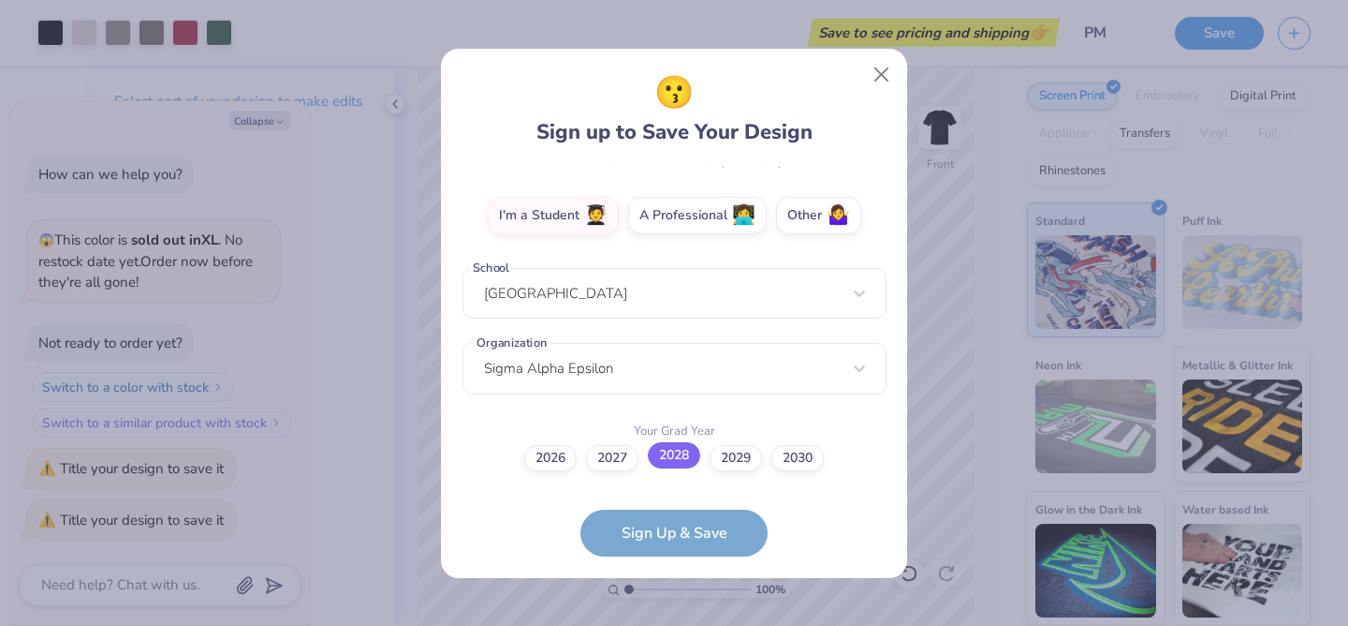
click at [681, 463] on label "2028" at bounding box center [674, 455] width 52 height 26
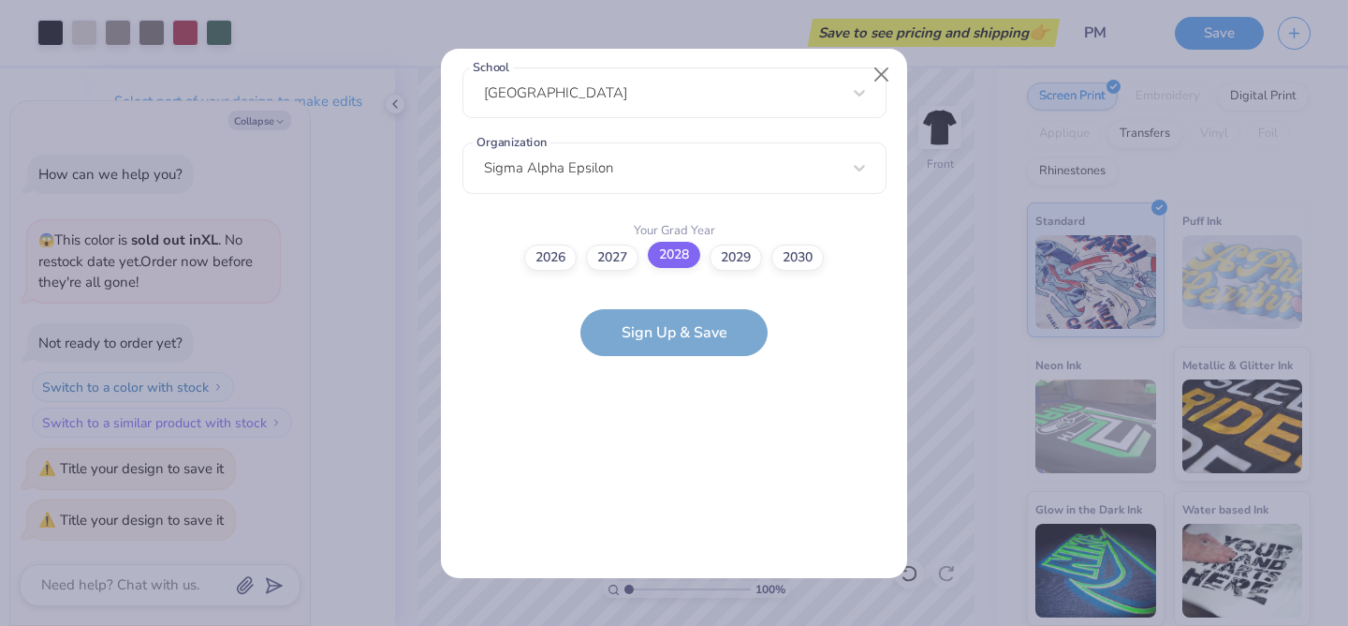
scroll to position [0, 0]
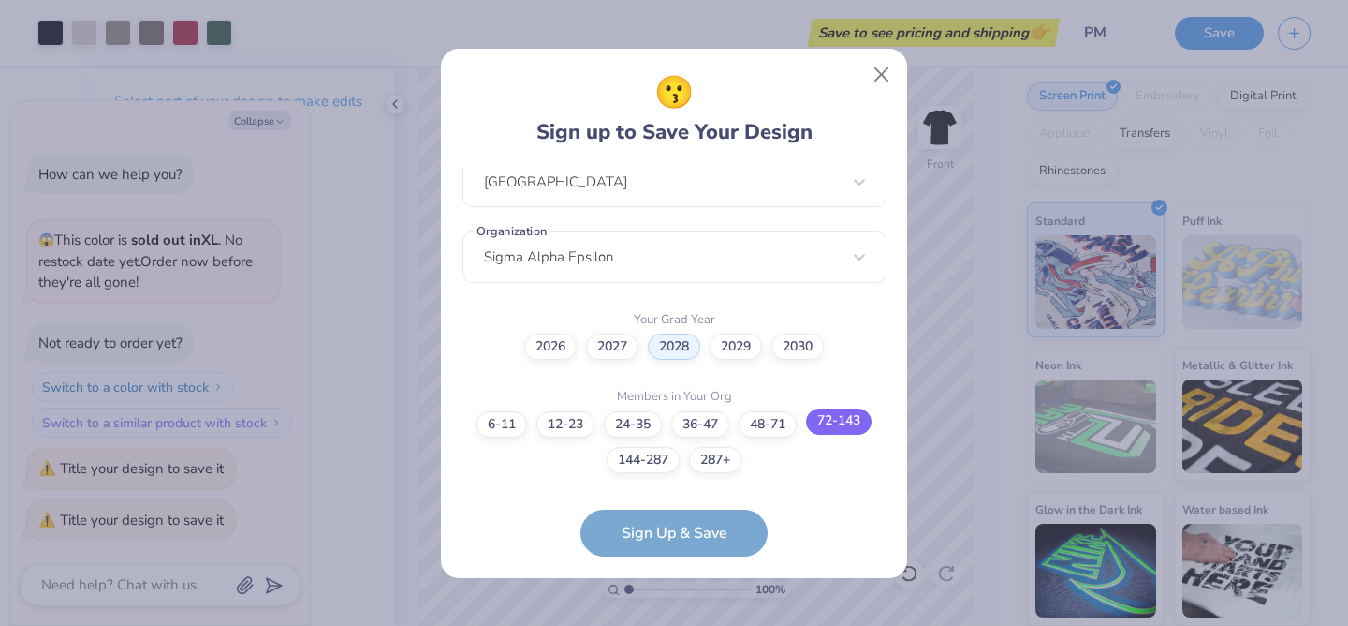
click at [834, 423] on label "72-143" at bounding box center [839, 421] width 66 height 26
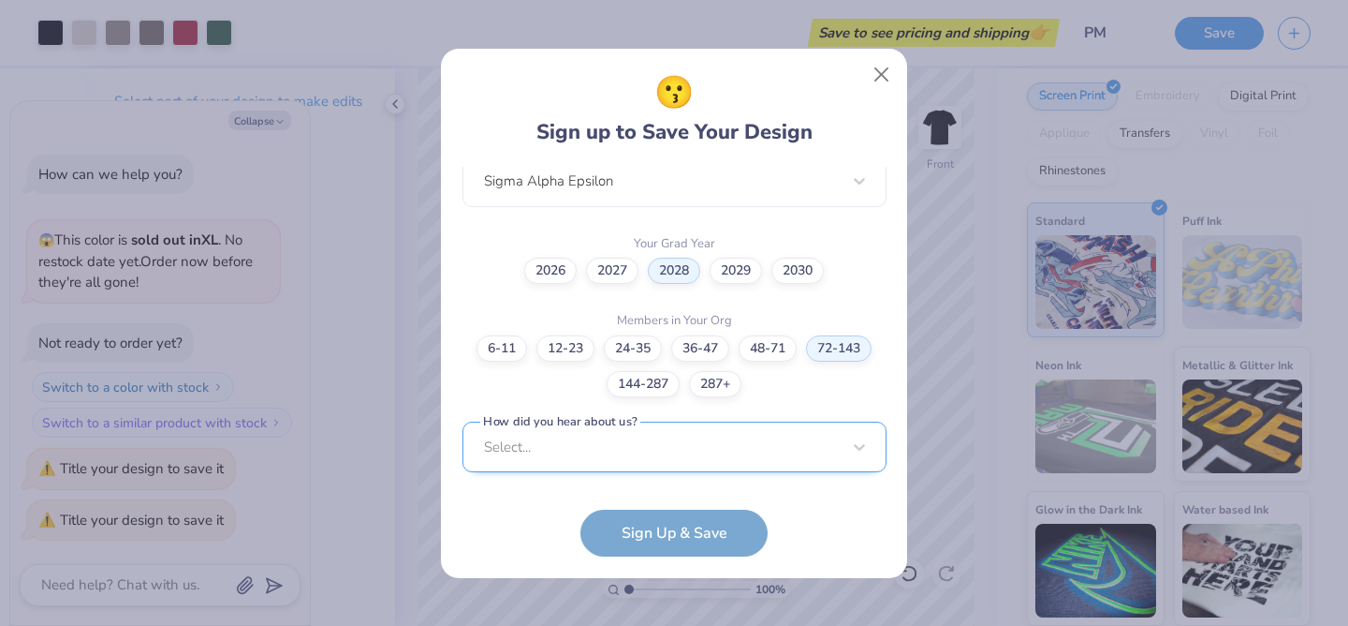
click at [616, 446] on div "Select..." at bounding box center [675, 447] width 424 height 52
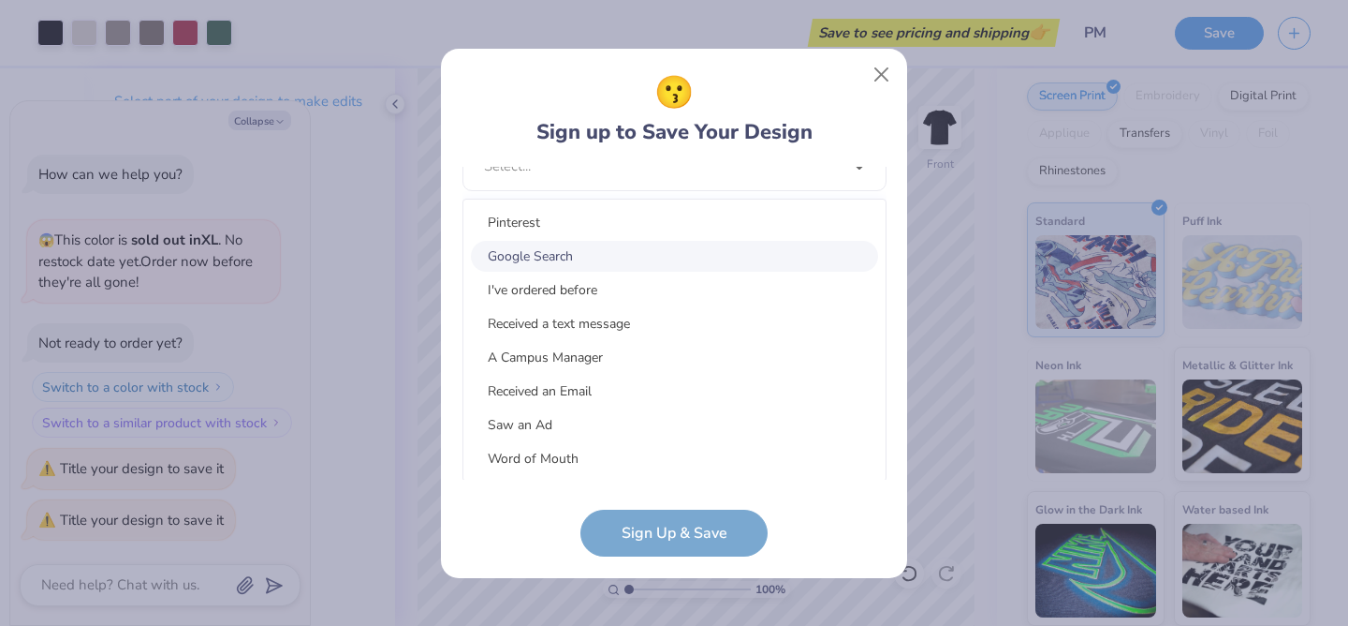
click at [603, 258] on div "Google Search" at bounding box center [674, 256] width 407 height 31
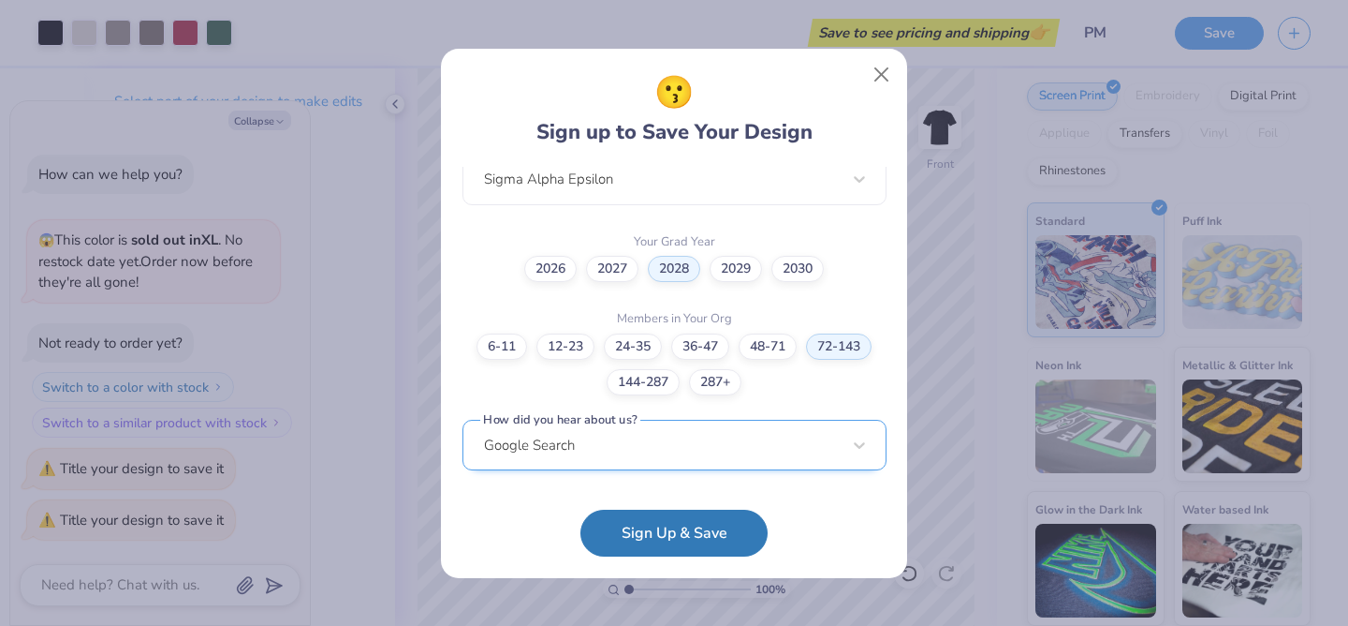
scroll to position [502, 0]
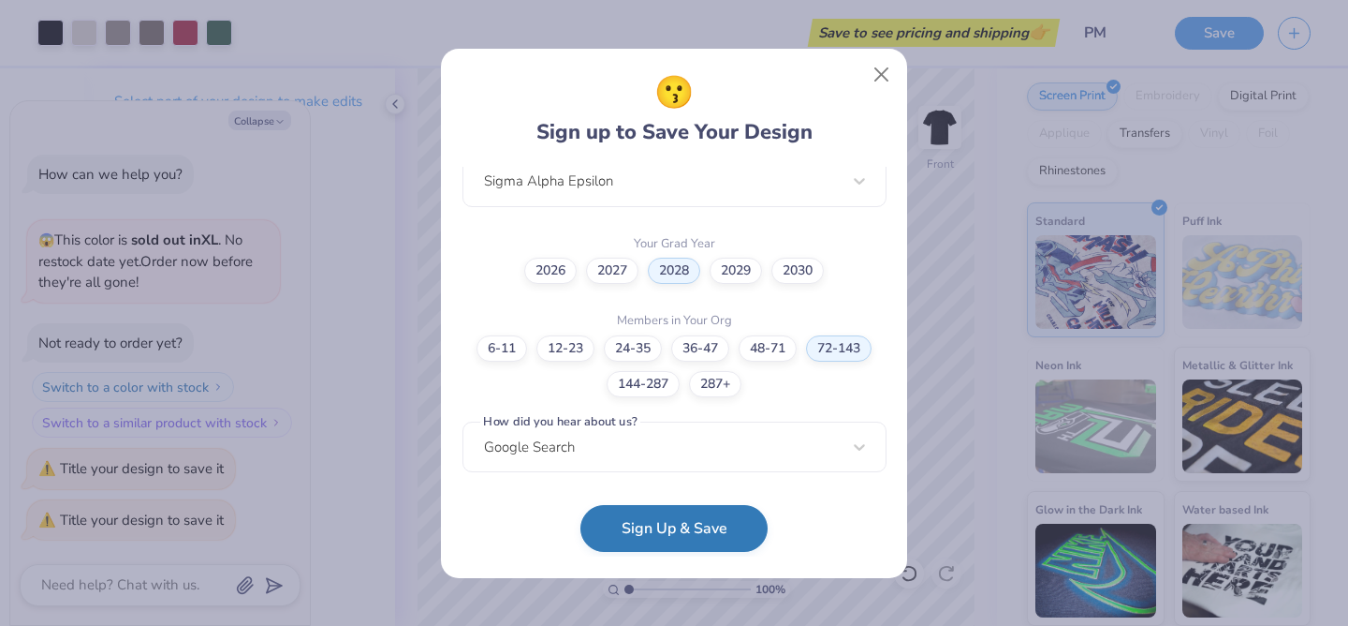
click at [676, 531] on button "Sign Up & Save" at bounding box center [674, 528] width 187 height 47
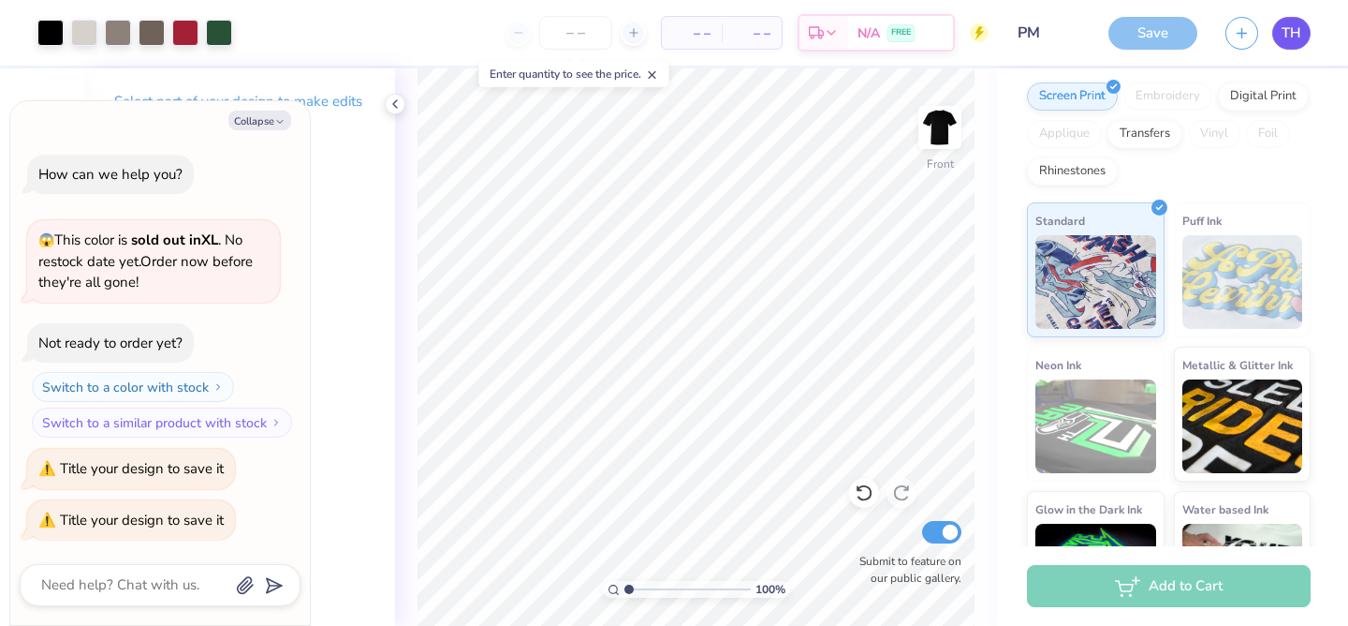
click at [1288, 34] on span "TH" at bounding box center [1292, 33] width 20 height 22
click at [1166, 36] on div "Save" at bounding box center [1153, 33] width 89 height 33
click at [1151, 34] on div "Save" at bounding box center [1153, 33] width 89 height 33
type textarea "x"
type input "3.67"
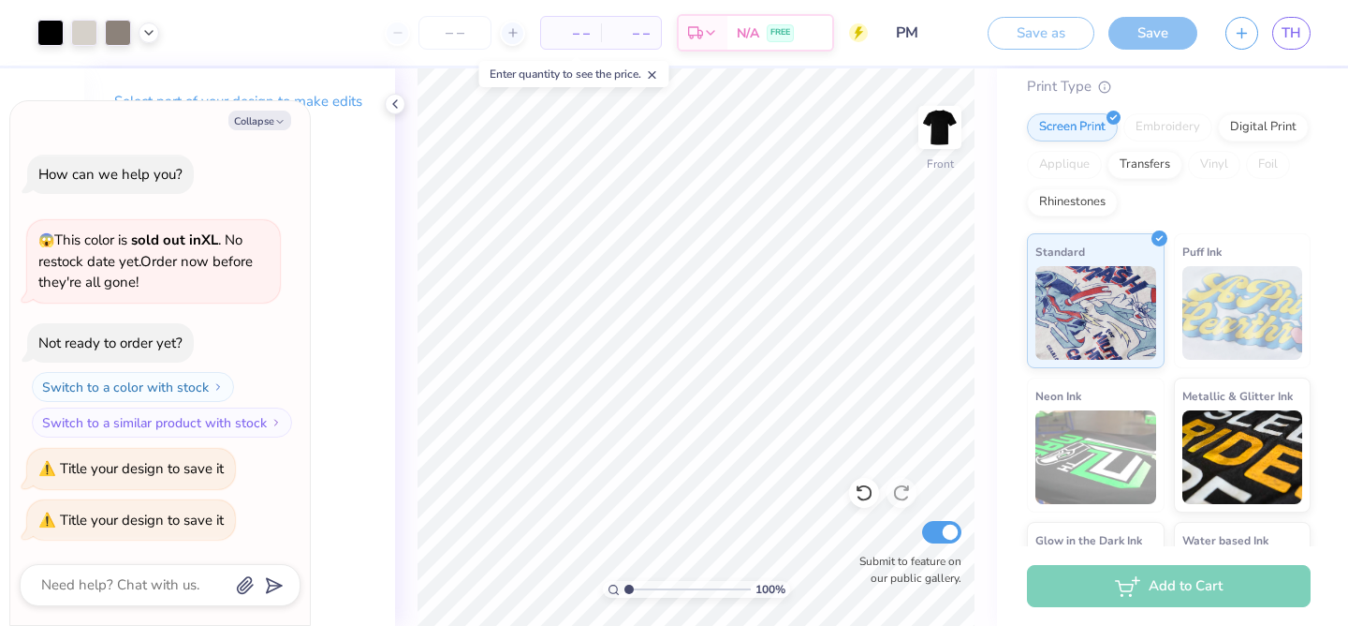
scroll to position [489, 0]
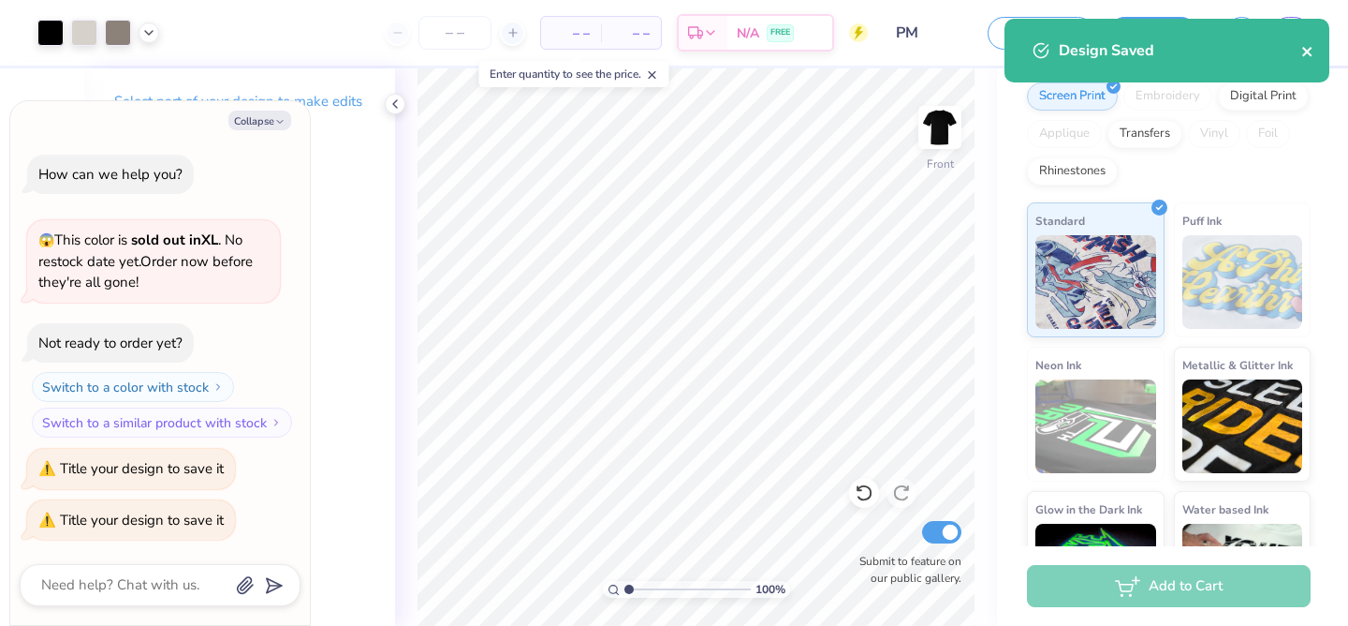
click at [1309, 45] on icon "close" at bounding box center [1308, 51] width 13 height 15
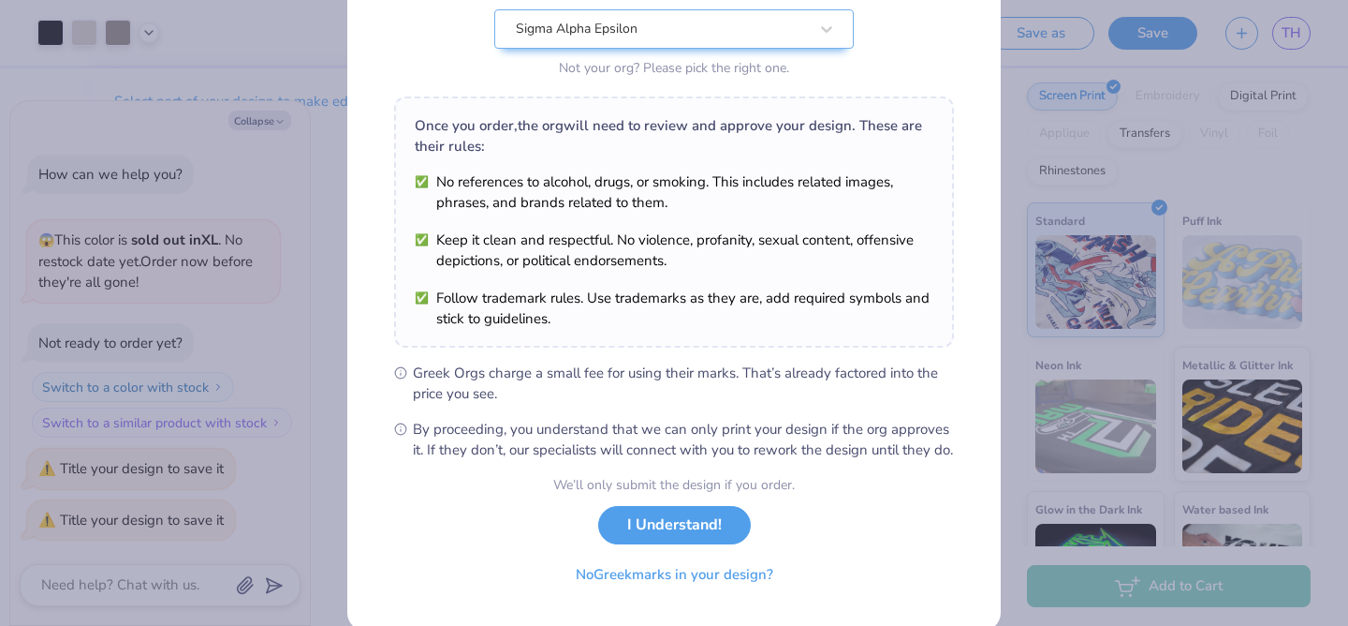
scroll to position [251, 0]
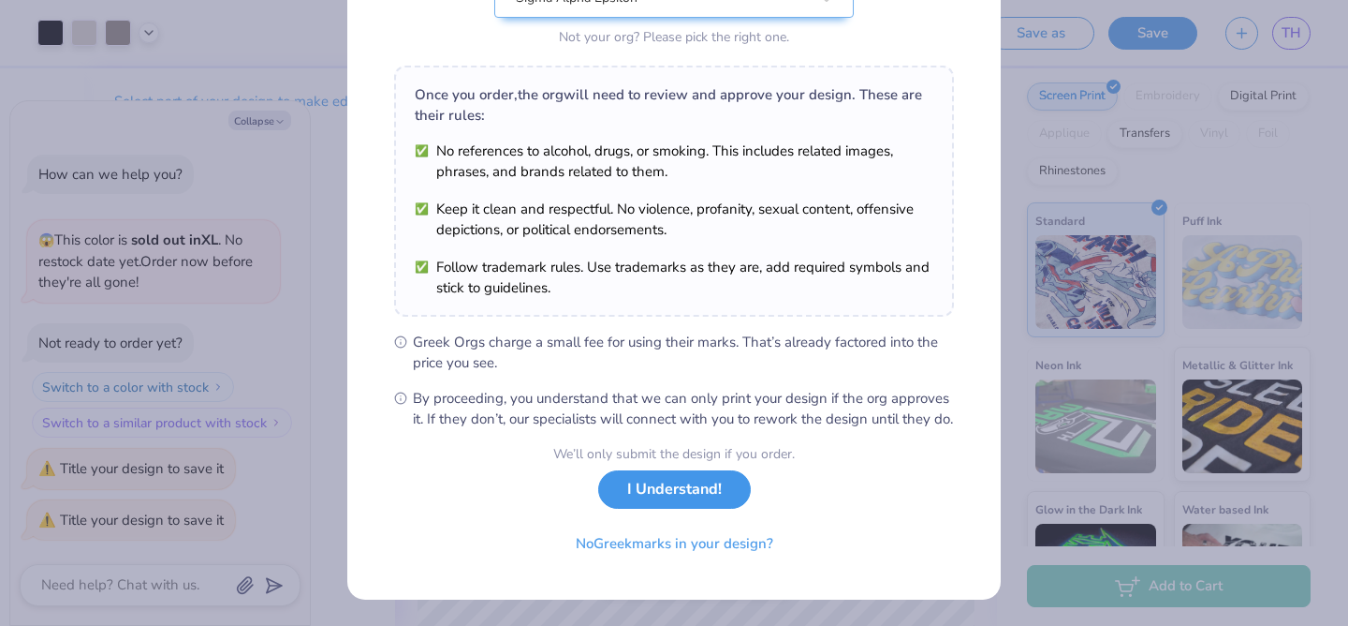
click at [669, 491] on button "I Understand!" at bounding box center [674, 489] width 153 height 38
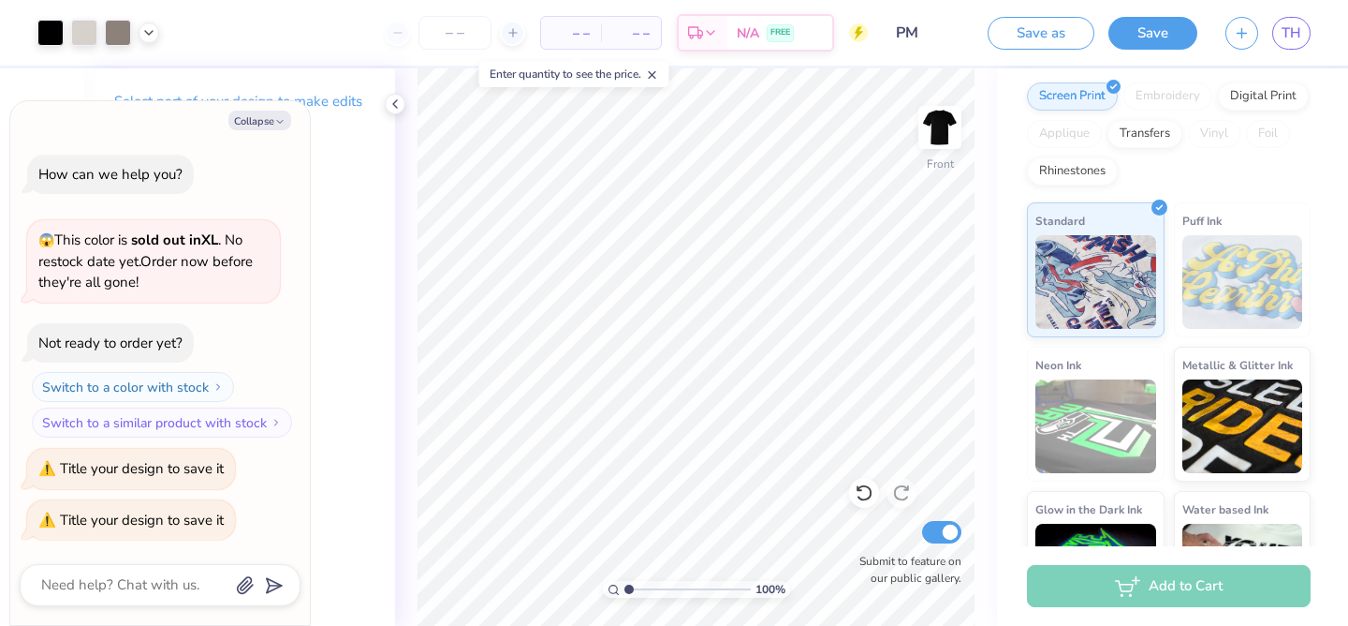
scroll to position [0, 0]
click at [266, 131] on div "Collapse How can we help you? 😱 This color is sold out in XL . No restock date …" at bounding box center [160, 363] width 300 height 524
click at [267, 121] on button "Collapse" at bounding box center [259, 120] width 63 height 20
type textarea "x"
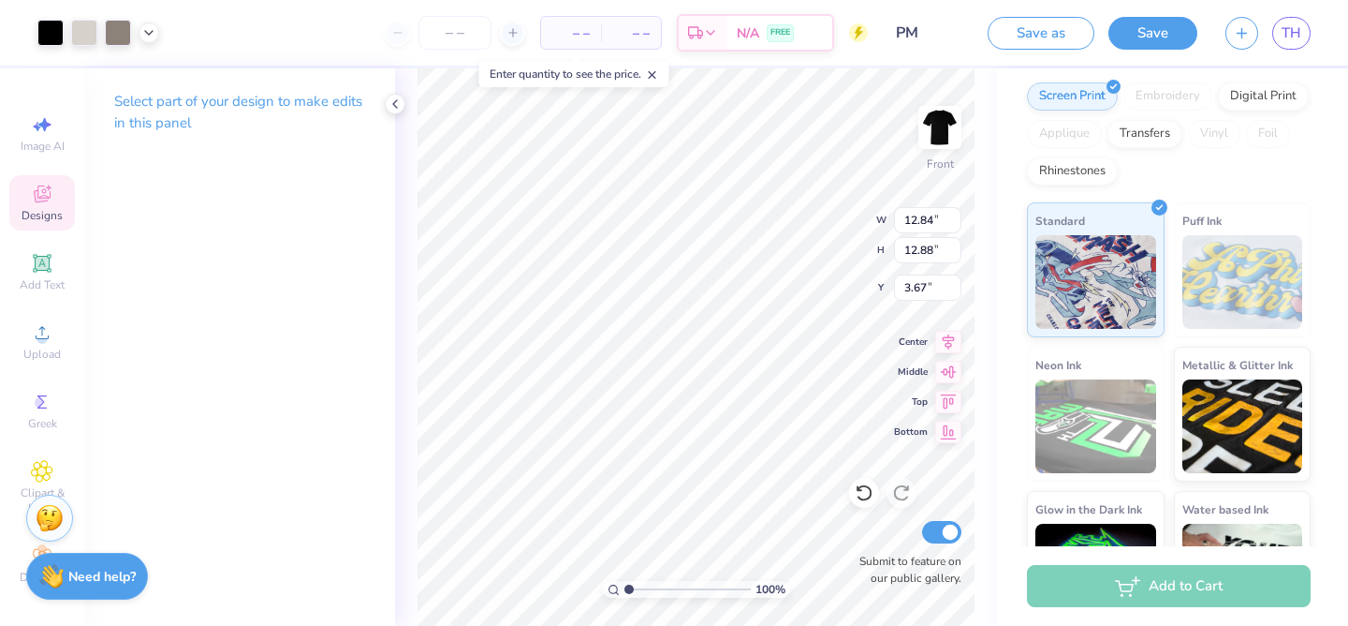
click at [40, 208] on span "Designs" at bounding box center [42, 215] width 41 height 15
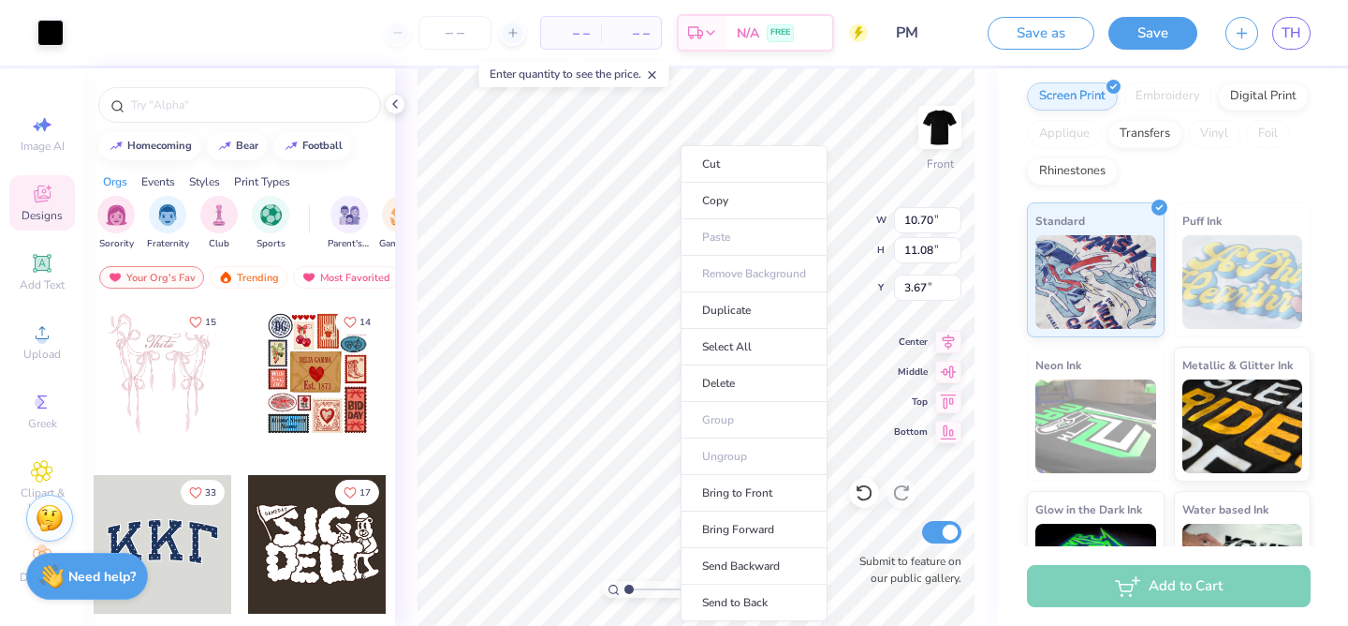
type input "10.70"
type input "11.08"
click at [728, 209] on li "Copy" at bounding box center [754, 201] width 147 height 37
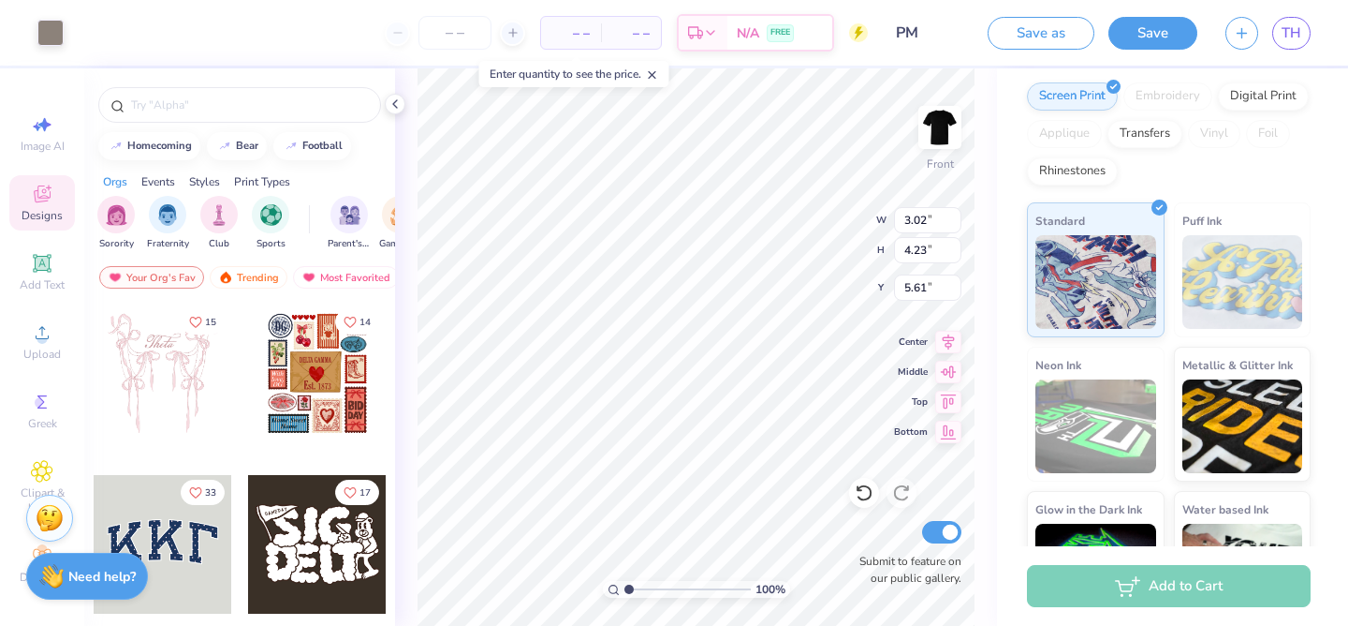
type input "0.59"
type input "0.54"
type input "8.97"
type input "8.15"
type input "5.72"
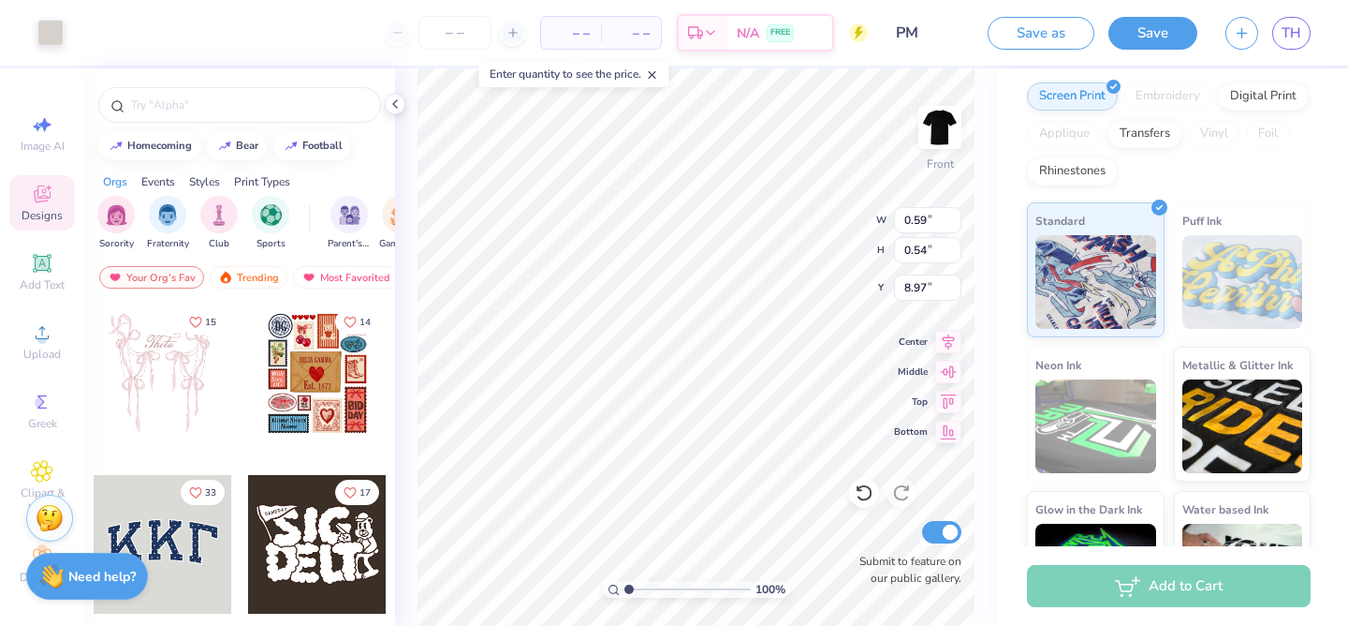
type input "9.02"
click at [392, 106] on icon at bounding box center [395, 103] width 15 height 15
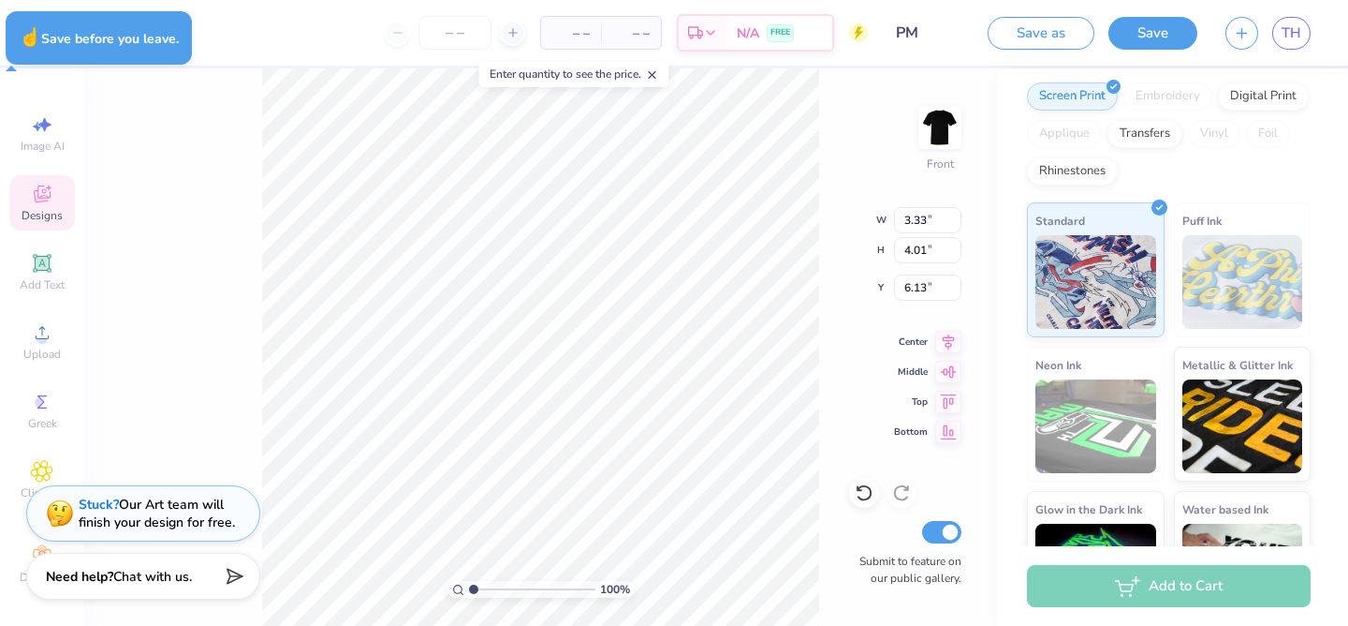
type input "3.33"
type input "4.01"
type input "6.13"
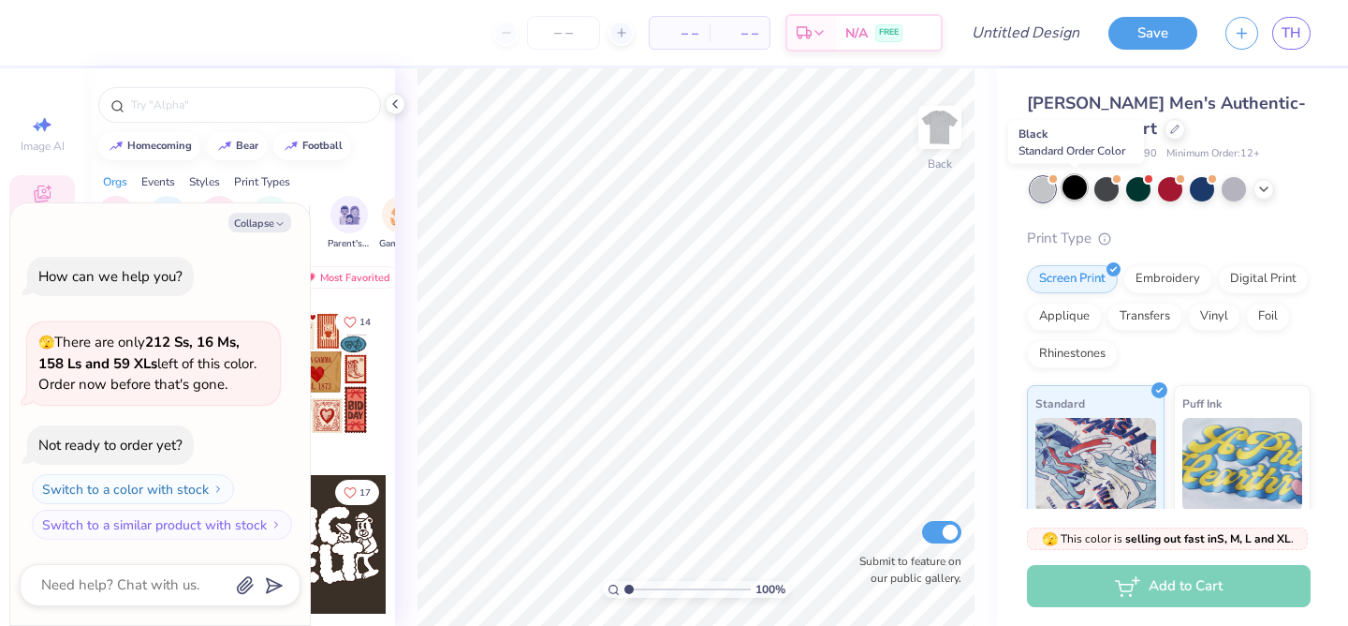
click at [1073, 190] on div at bounding box center [1075, 187] width 24 height 24
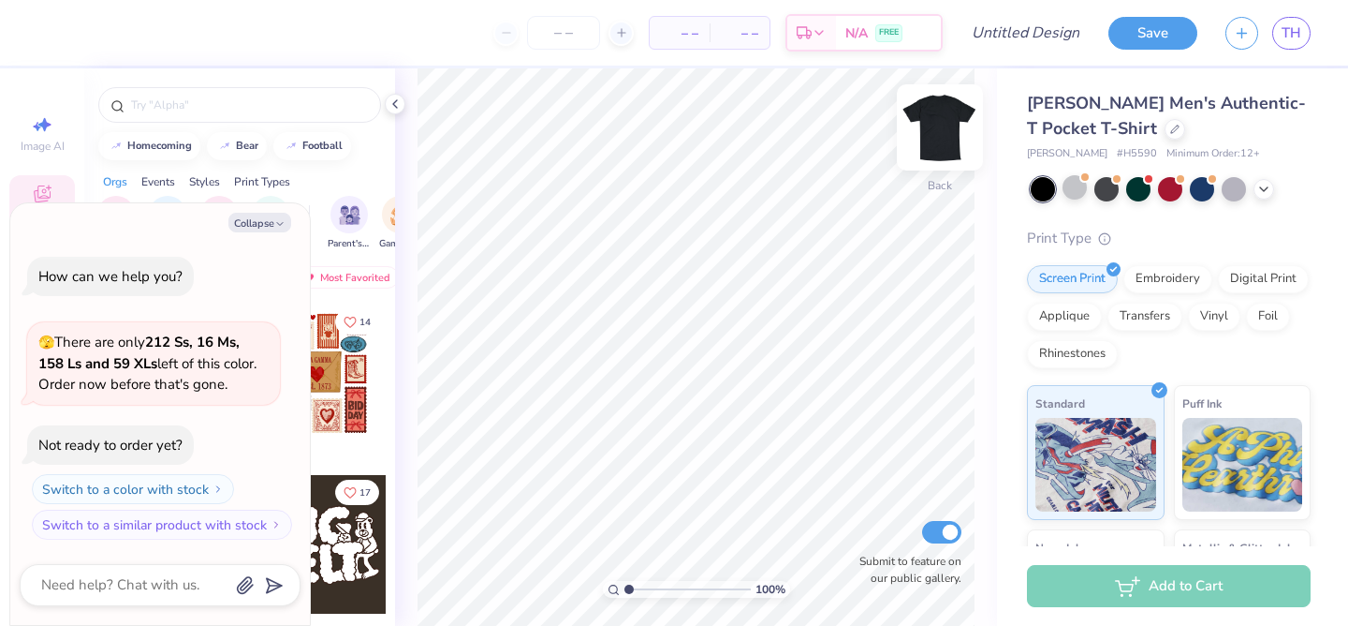
click at [937, 125] on img at bounding box center [940, 127] width 75 height 75
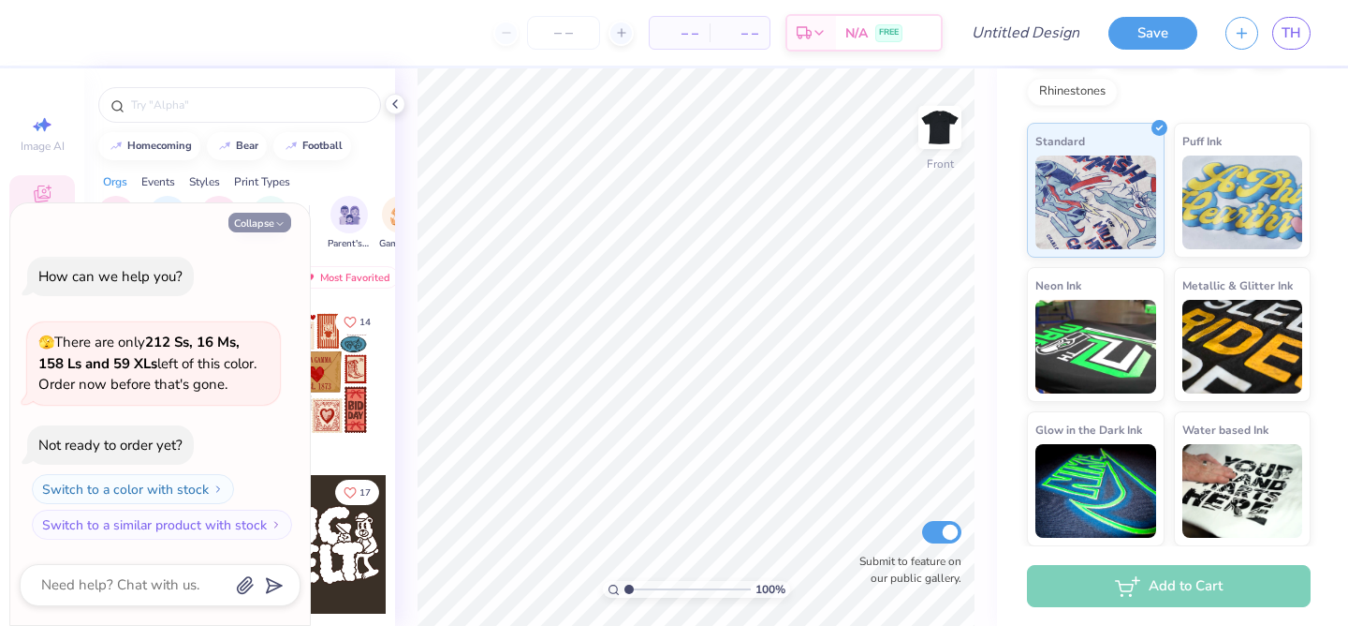
click at [264, 226] on button "Collapse" at bounding box center [259, 223] width 63 height 20
type textarea "x"
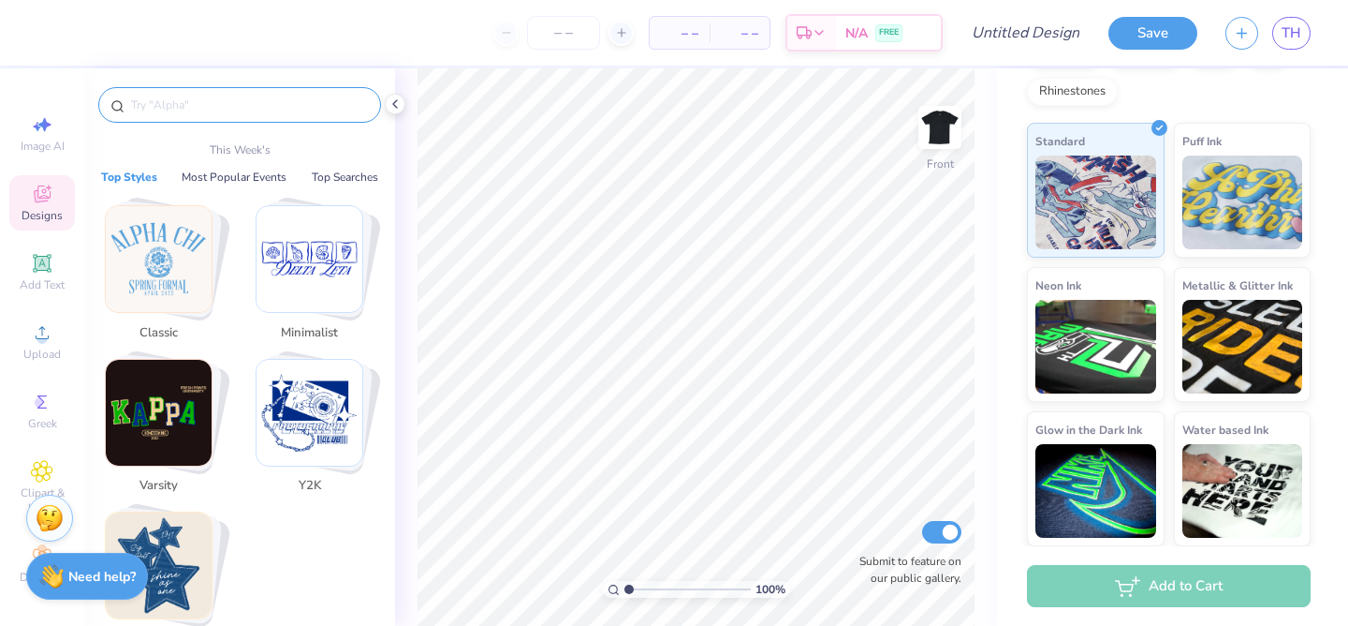
click at [183, 107] on input "text" at bounding box center [249, 105] width 240 height 19
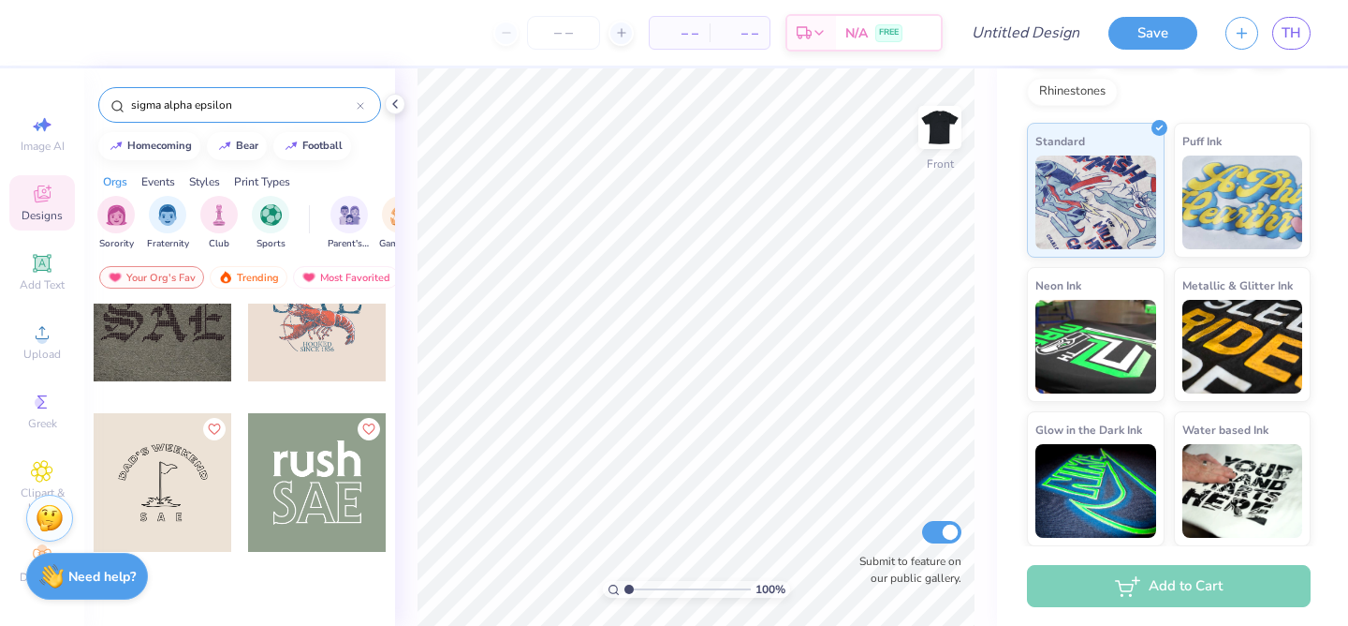
scroll to position [0, 0]
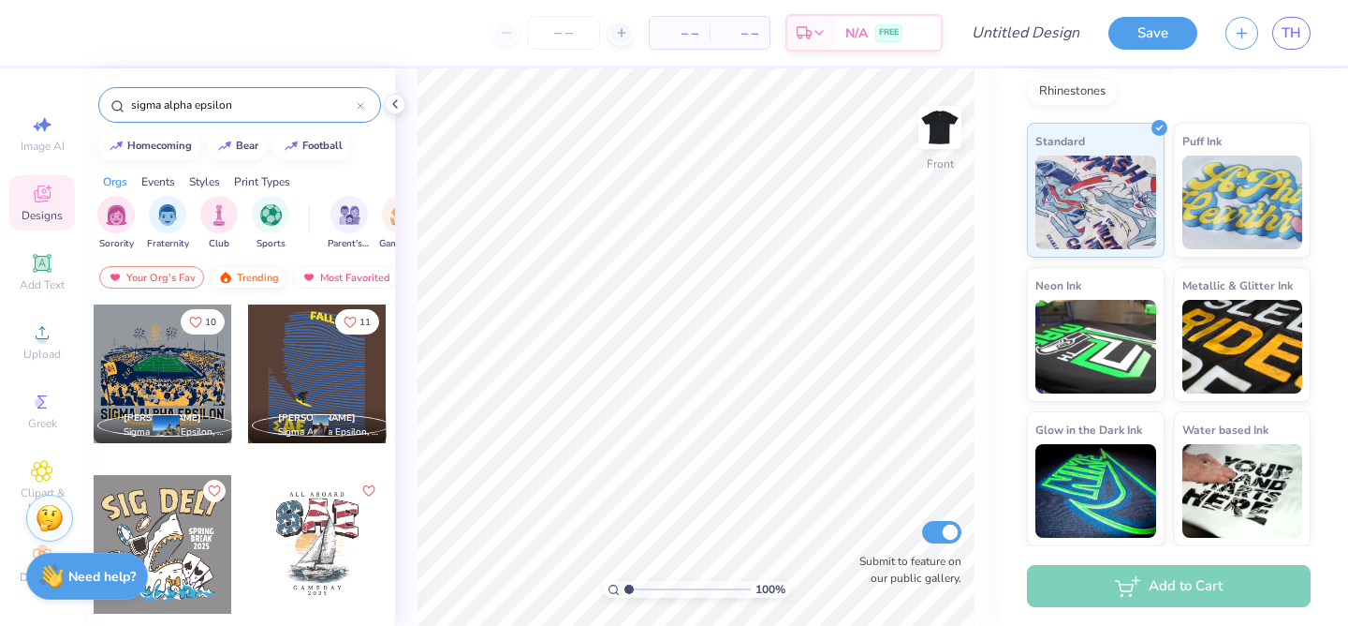
click at [231, 272] on div "Trending" at bounding box center [249, 277] width 78 height 22
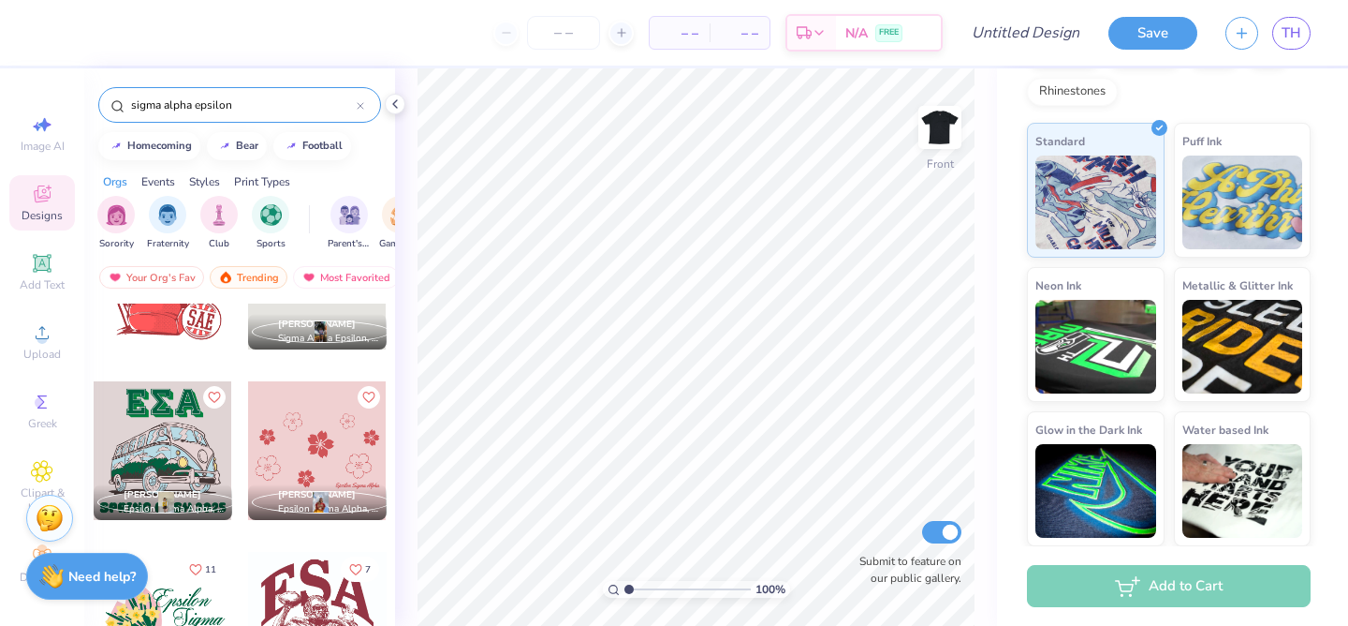
scroll to position [4720, 0]
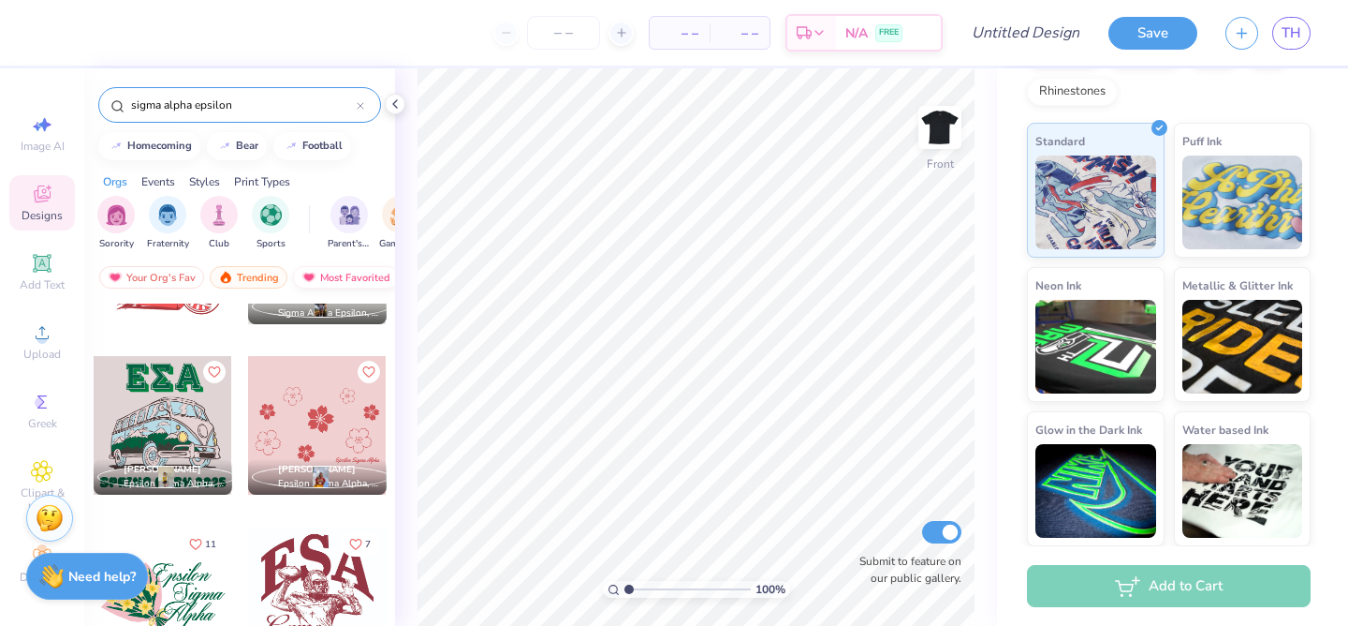
click at [324, 272] on div "Most Favorited" at bounding box center [346, 277] width 106 height 22
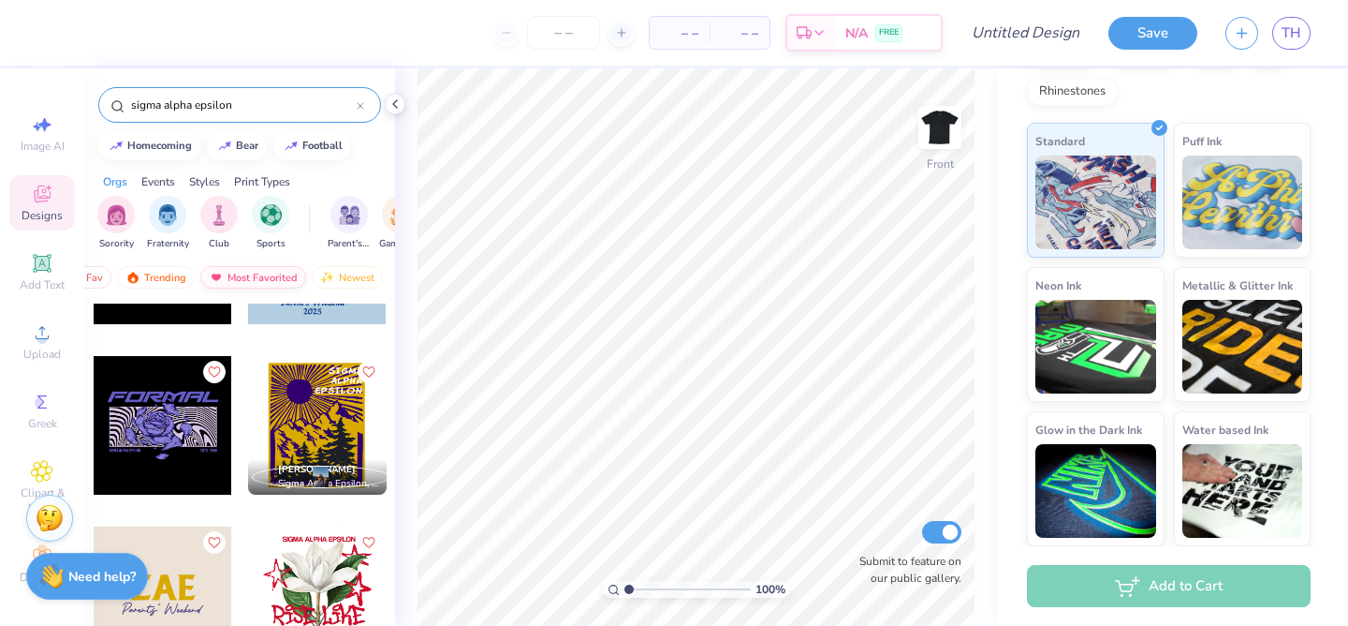
scroll to position [0, 109]
click at [337, 278] on div "Newest" at bounding box center [331, 277] width 71 height 22
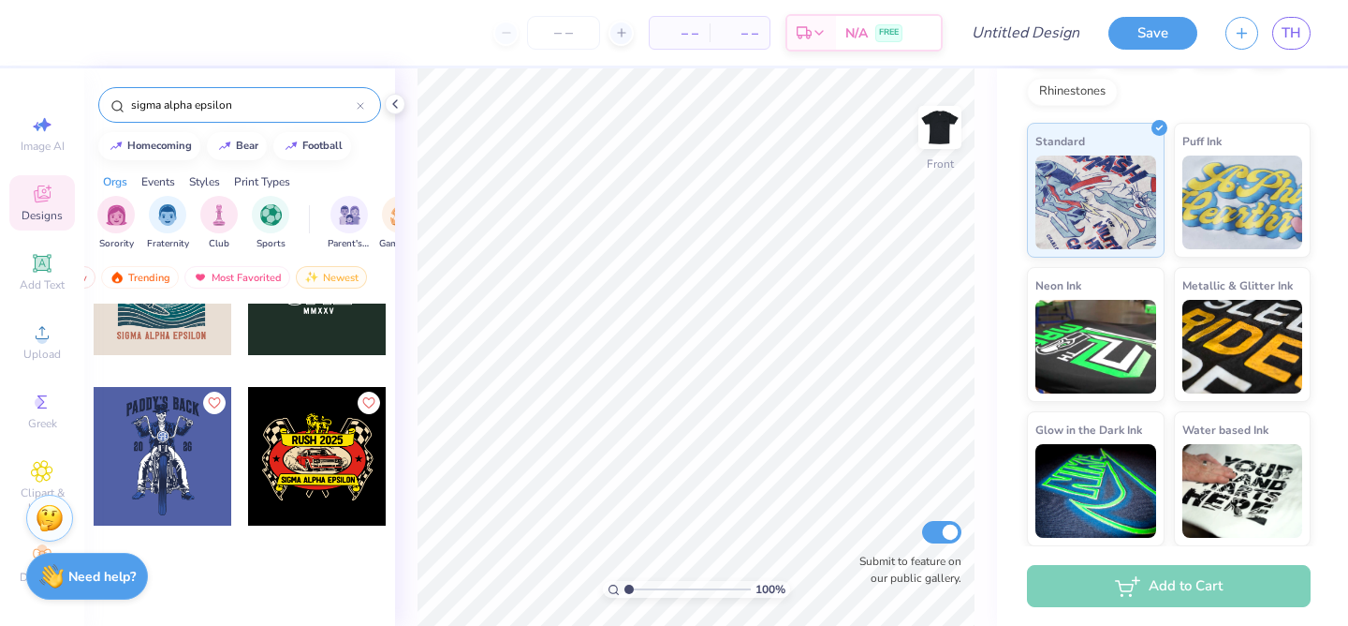
scroll to position [0, 0]
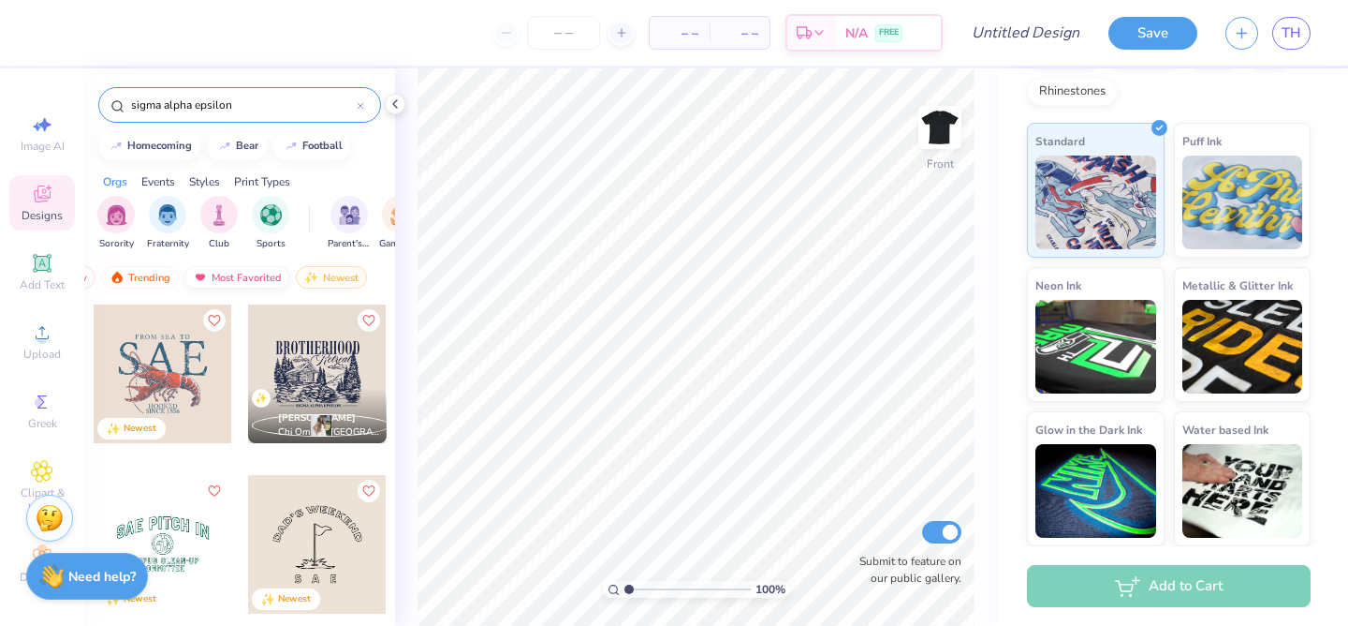
click at [243, 277] on div "Most Favorited" at bounding box center [237, 277] width 106 height 22
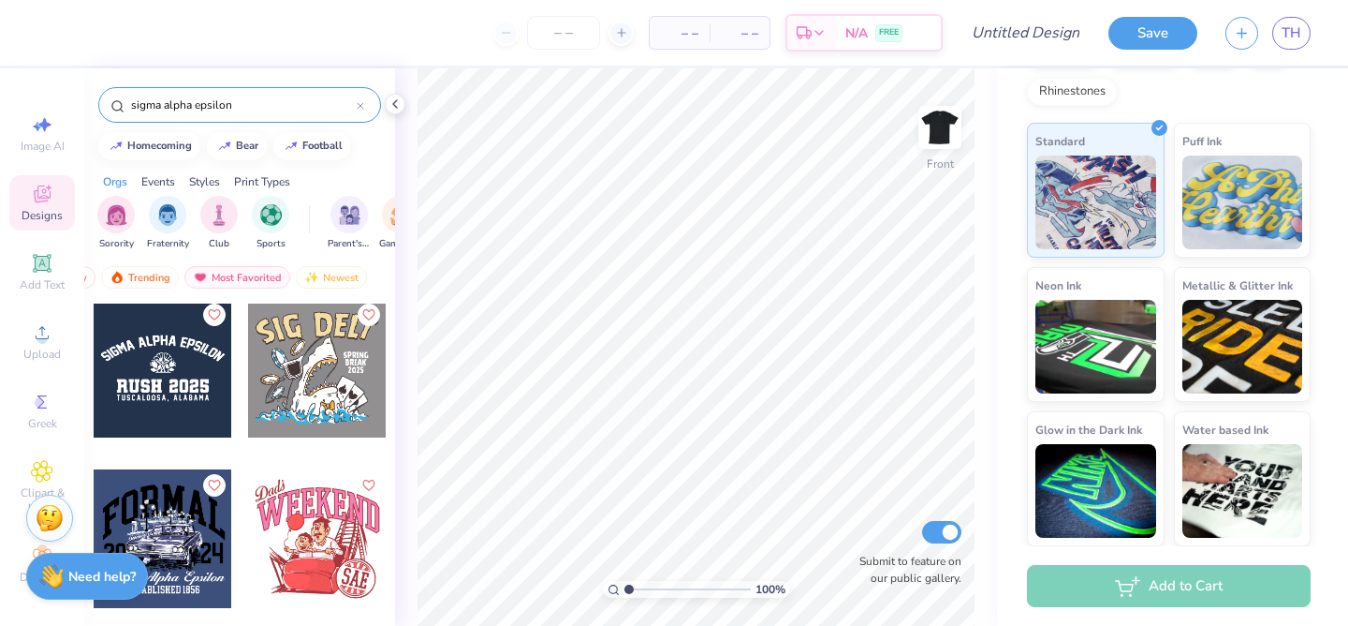
scroll to position [1964, 0]
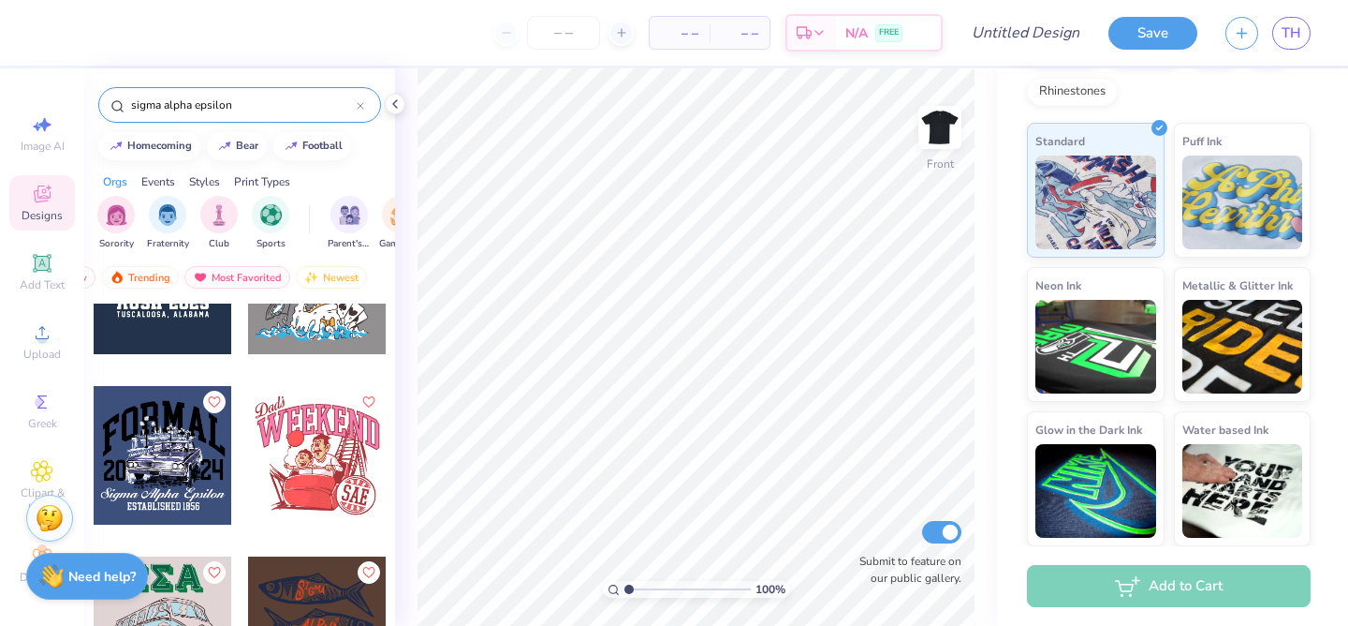
drag, startPoint x: 249, startPoint y: 105, endPoint x: 87, endPoint y: 104, distance: 162.0
click at [86, 104] on div "sigma alpha epsilon" at bounding box center [239, 100] width 311 height 64
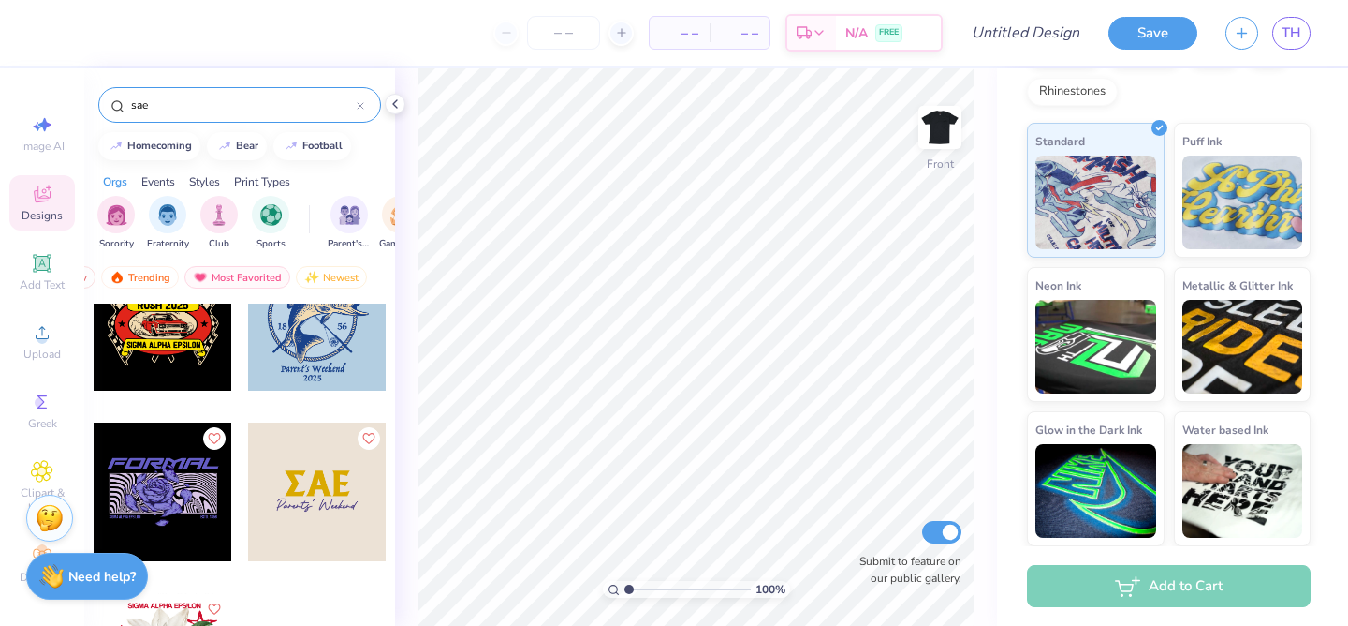
scroll to position [2505, 0]
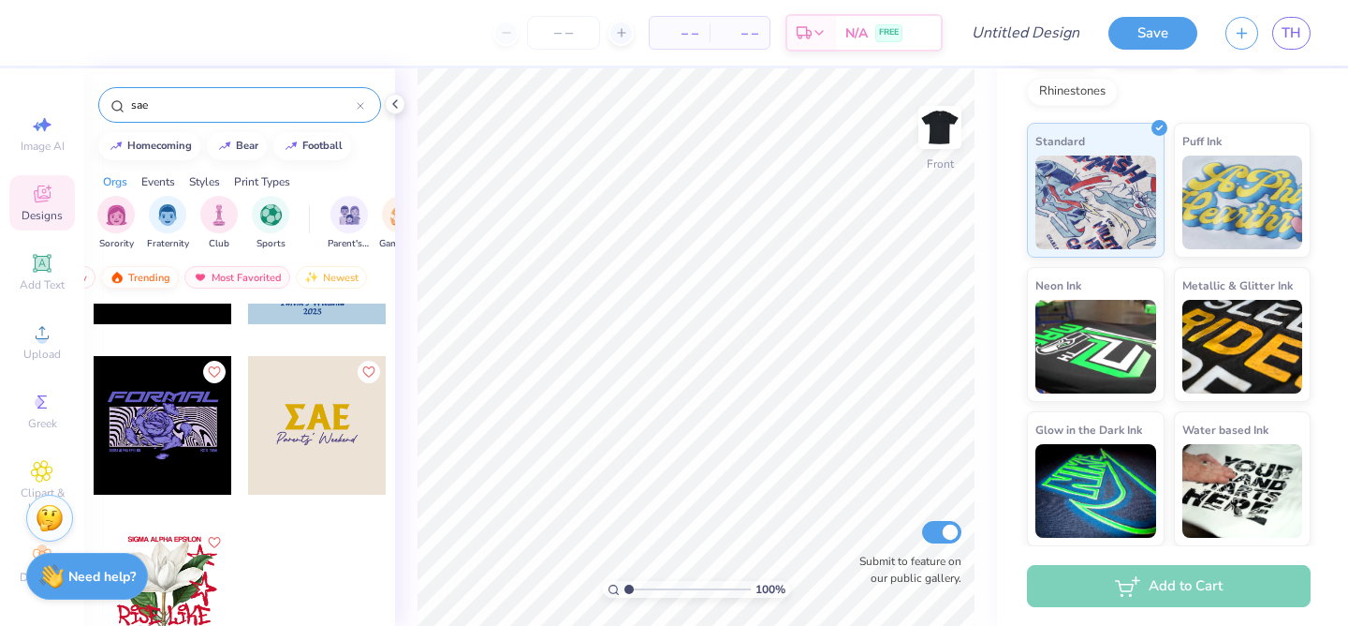
click at [148, 268] on div "Trending" at bounding box center [140, 277] width 78 height 22
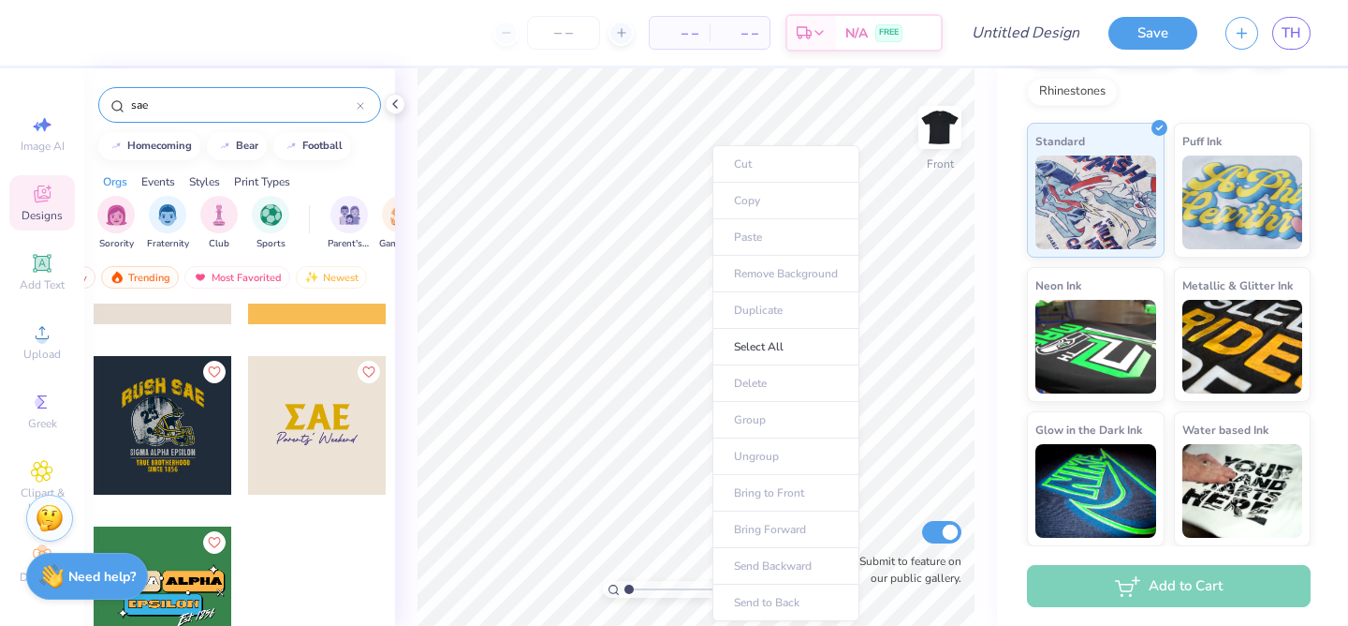
click at [749, 239] on ul "Cut Copy Paste Remove Background Duplicate Select All Delete Group Ungroup Brin…" at bounding box center [786, 383] width 147 height 476
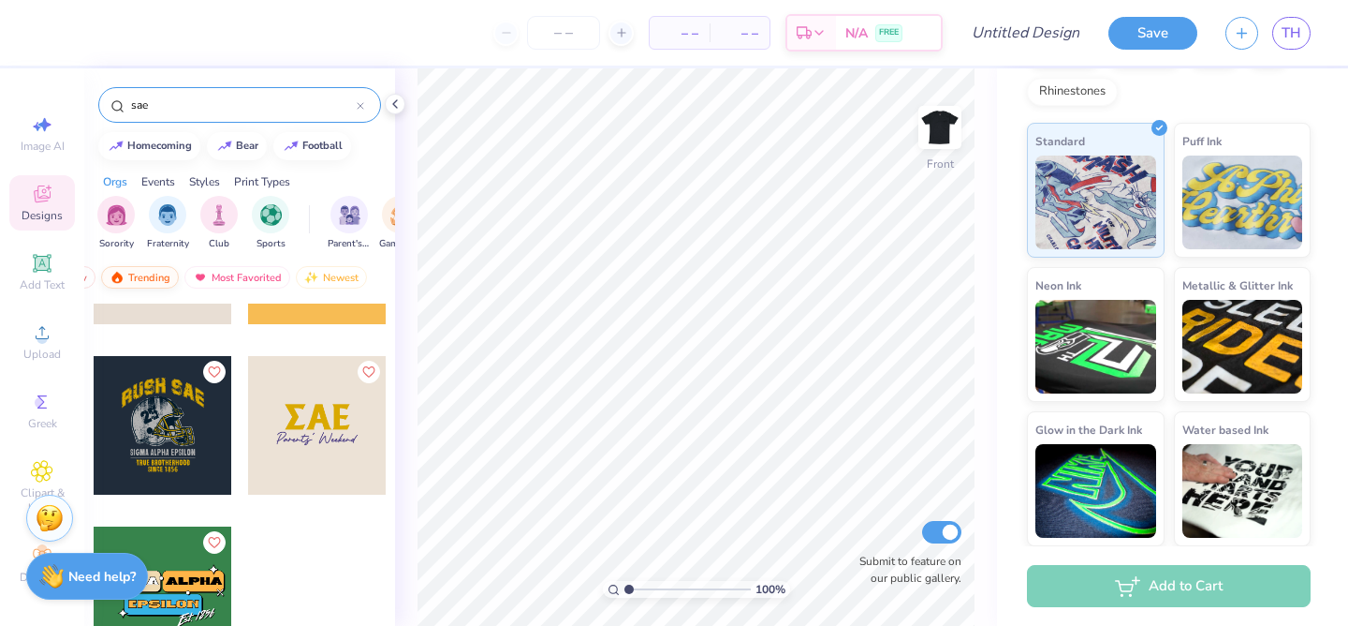
scroll to position [0, 0]
click at [186, 282] on div "Your Org's Fav" at bounding box center [151, 277] width 105 height 22
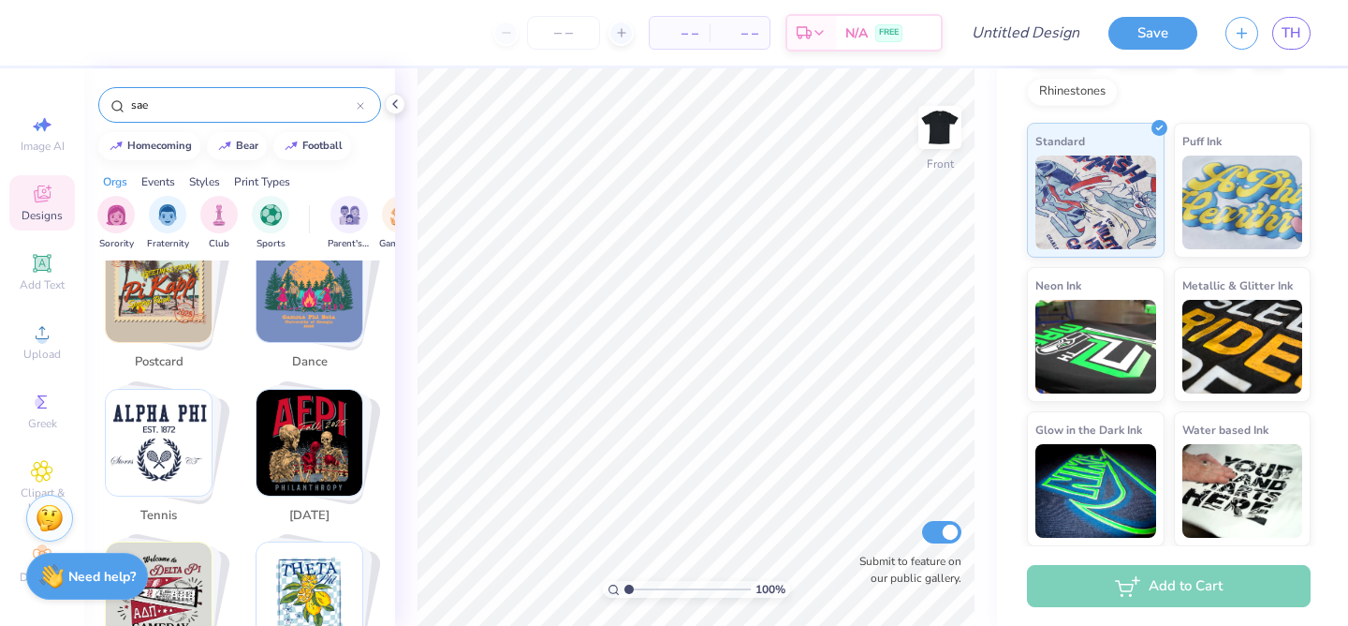
scroll to position [1890, 0]
click at [298, 446] on img "Stack Card Button halloween" at bounding box center [310, 442] width 106 height 106
click at [316, 441] on img "Stack Card Button halloween" at bounding box center [310, 442] width 106 height 106
click at [303, 506] on span "halloween" at bounding box center [309, 515] width 61 height 19
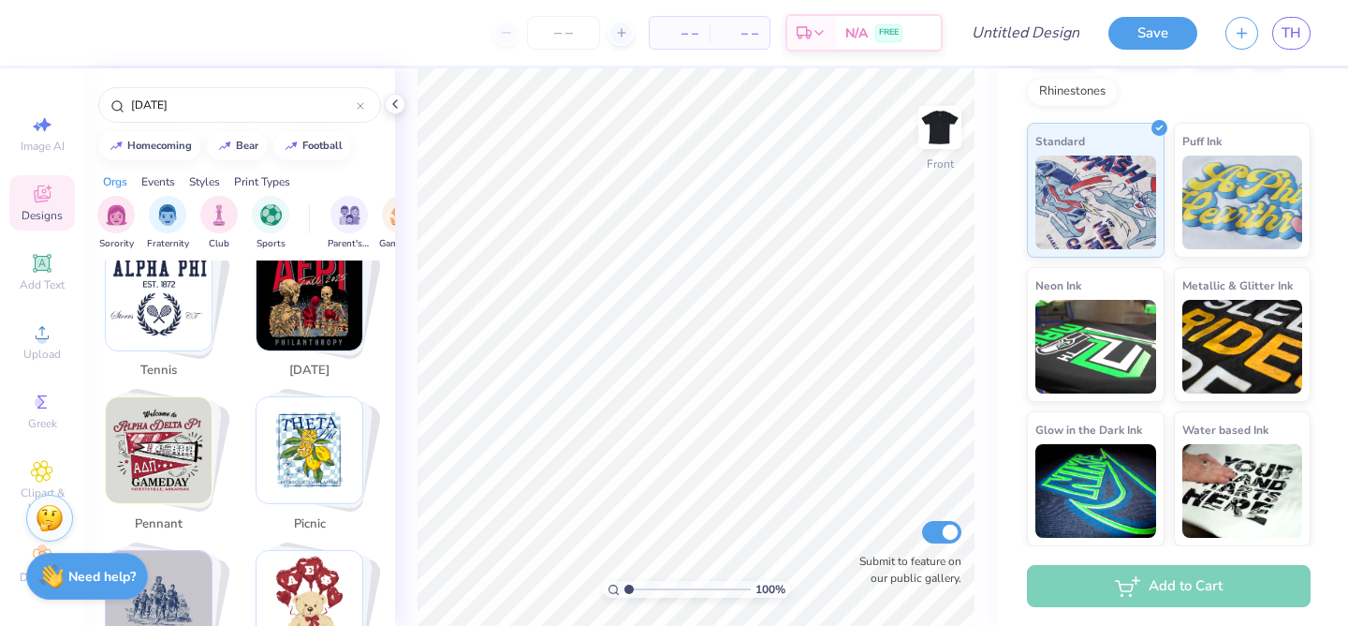
click at [309, 300] on img "Stack Card Button halloween" at bounding box center [310, 297] width 106 height 106
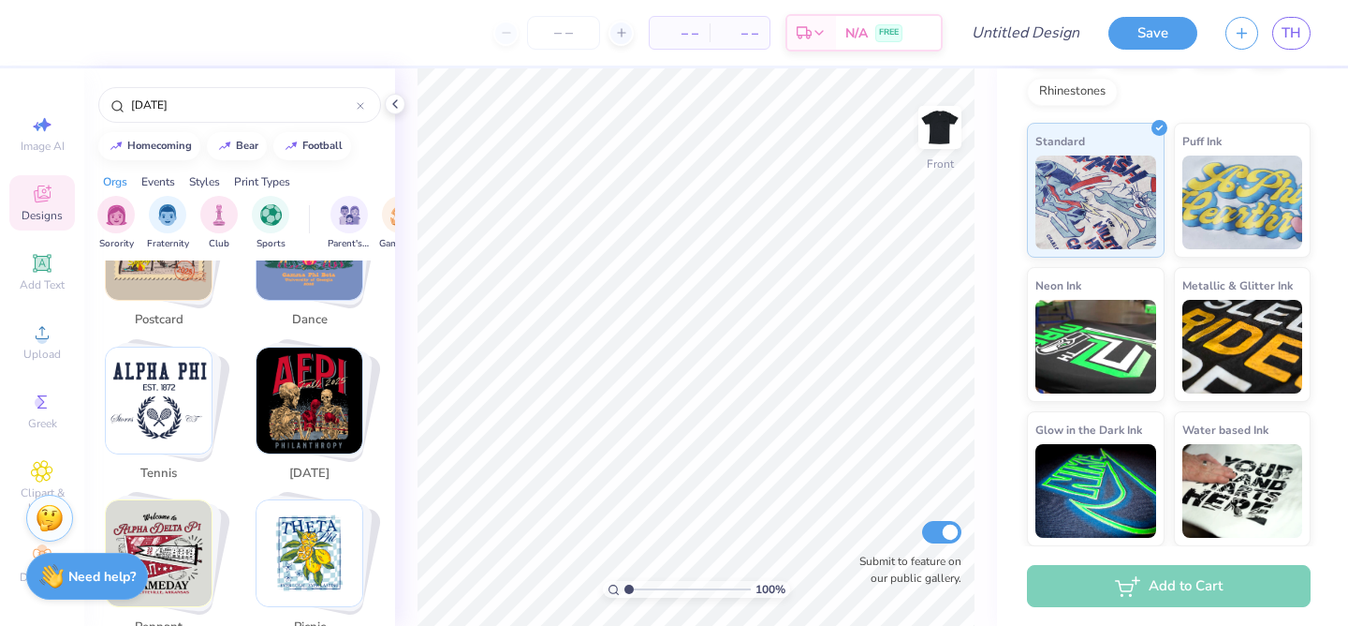
scroll to position [1921, 0]
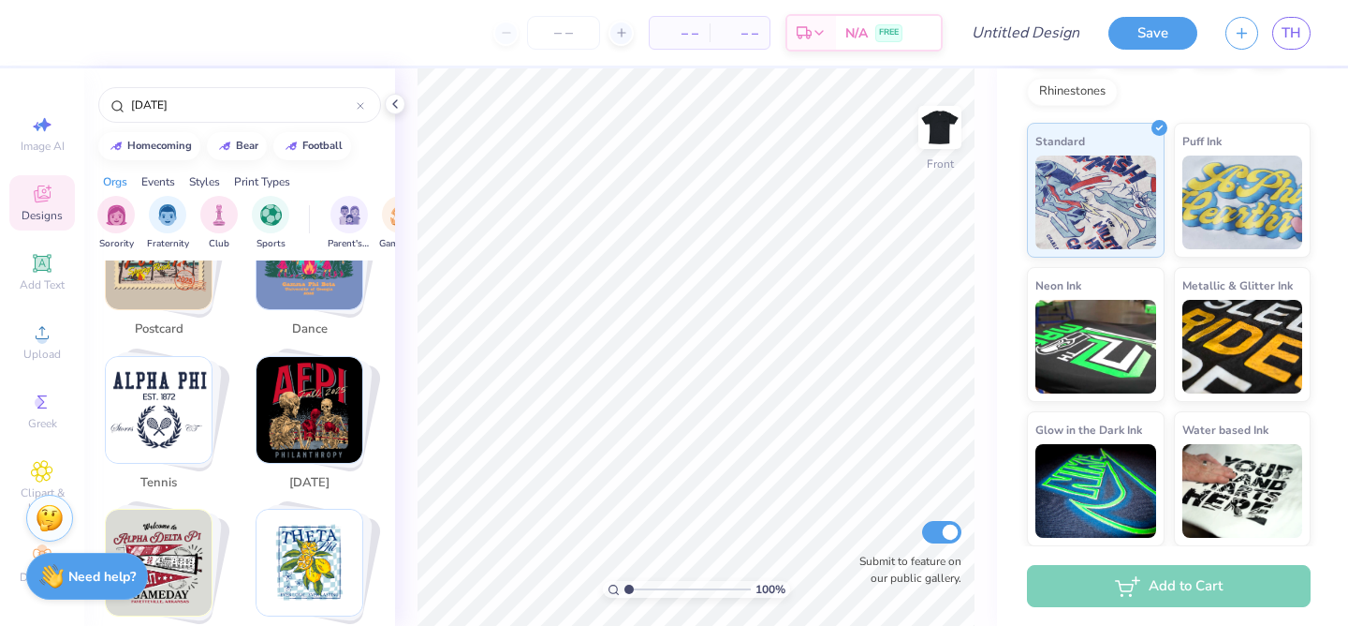
click at [319, 357] on img "Stack Card Button halloween" at bounding box center [310, 410] width 106 height 106
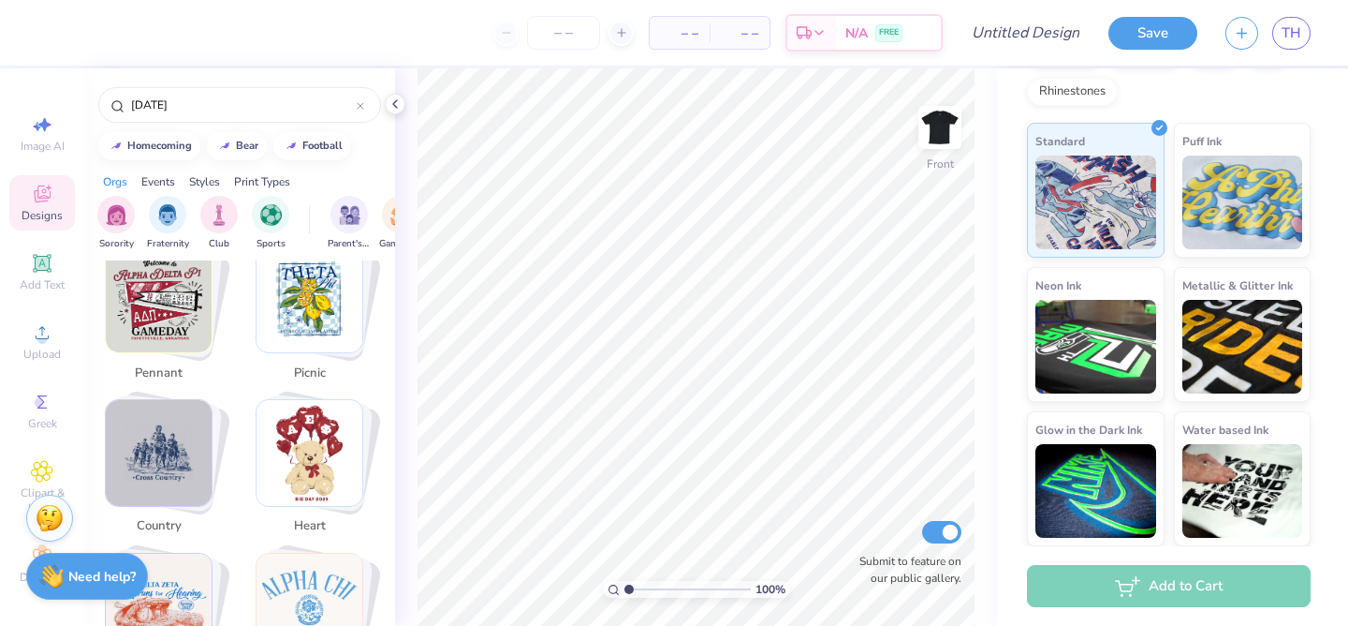
scroll to position [2188, 0]
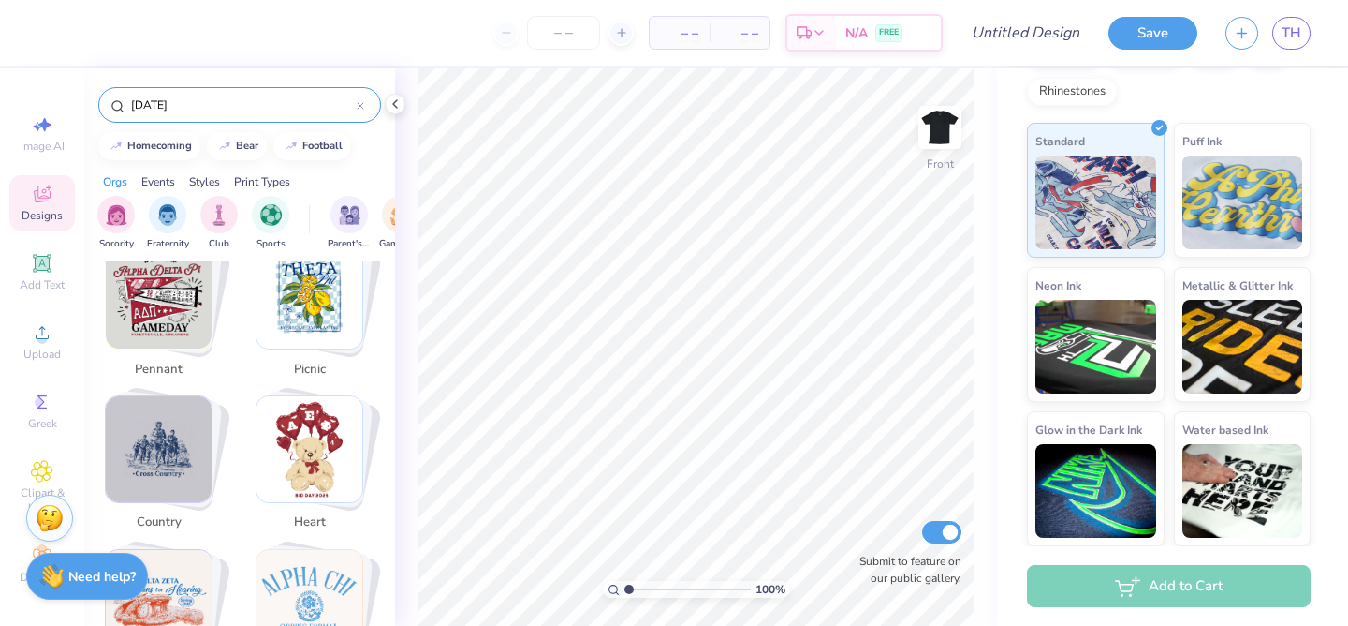
click at [210, 106] on input "halloween" at bounding box center [243, 105] width 228 height 19
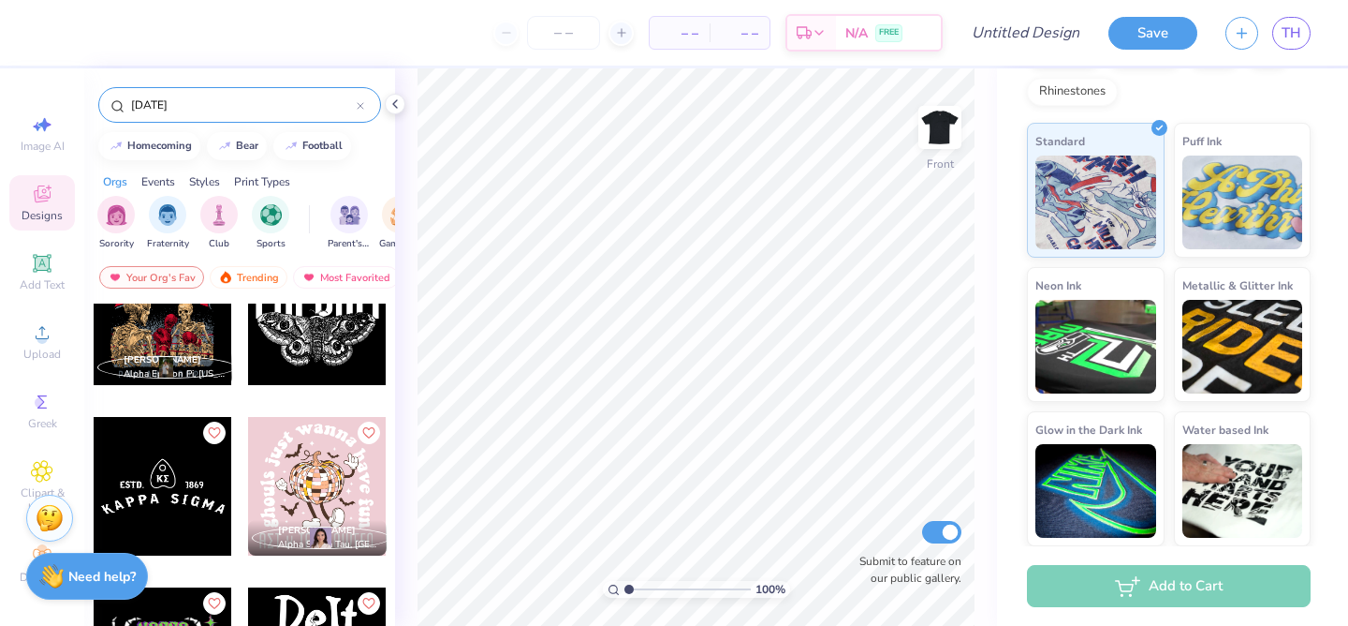
scroll to position [0, 0]
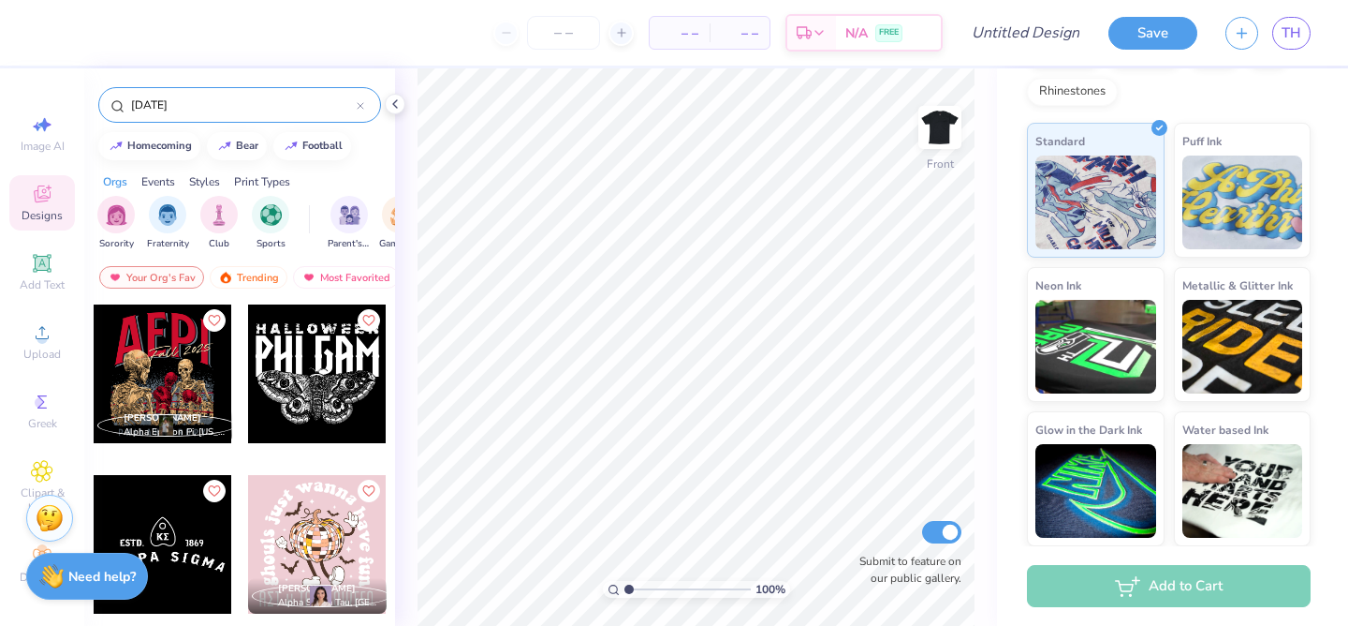
click at [132, 104] on input "halloween" at bounding box center [243, 105] width 228 height 19
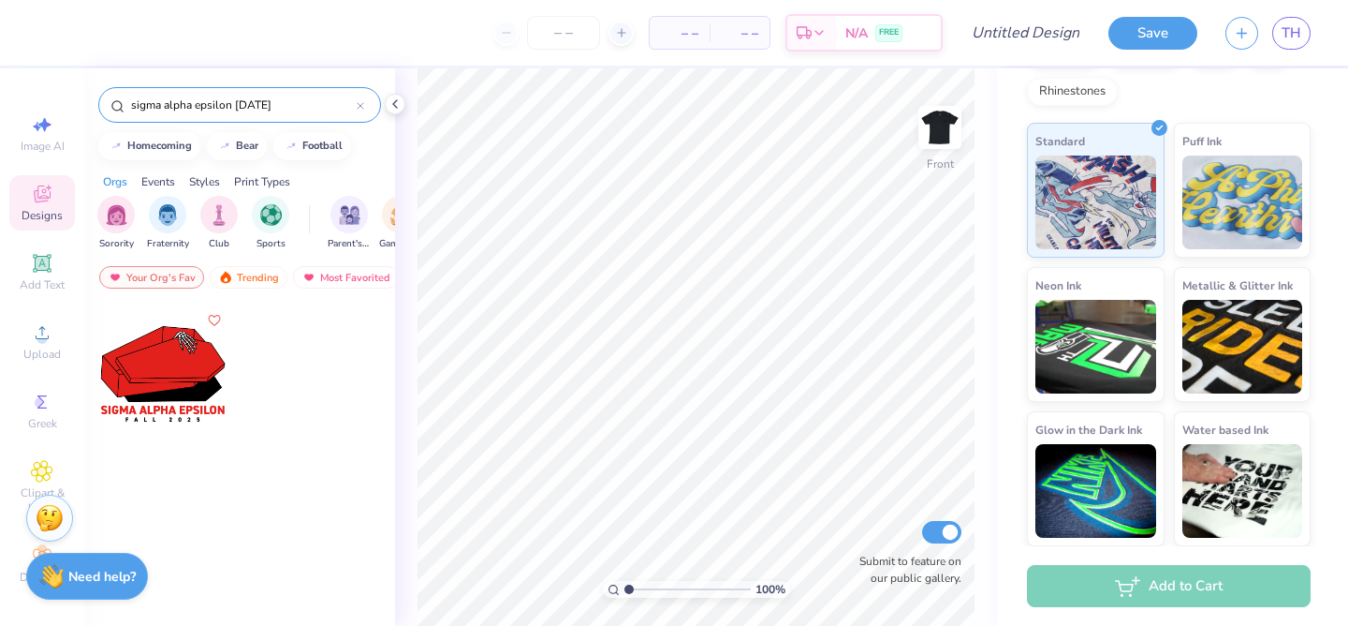
click at [294, 111] on input "sigma alpha epsilon halloween" at bounding box center [243, 105] width 228 height 19
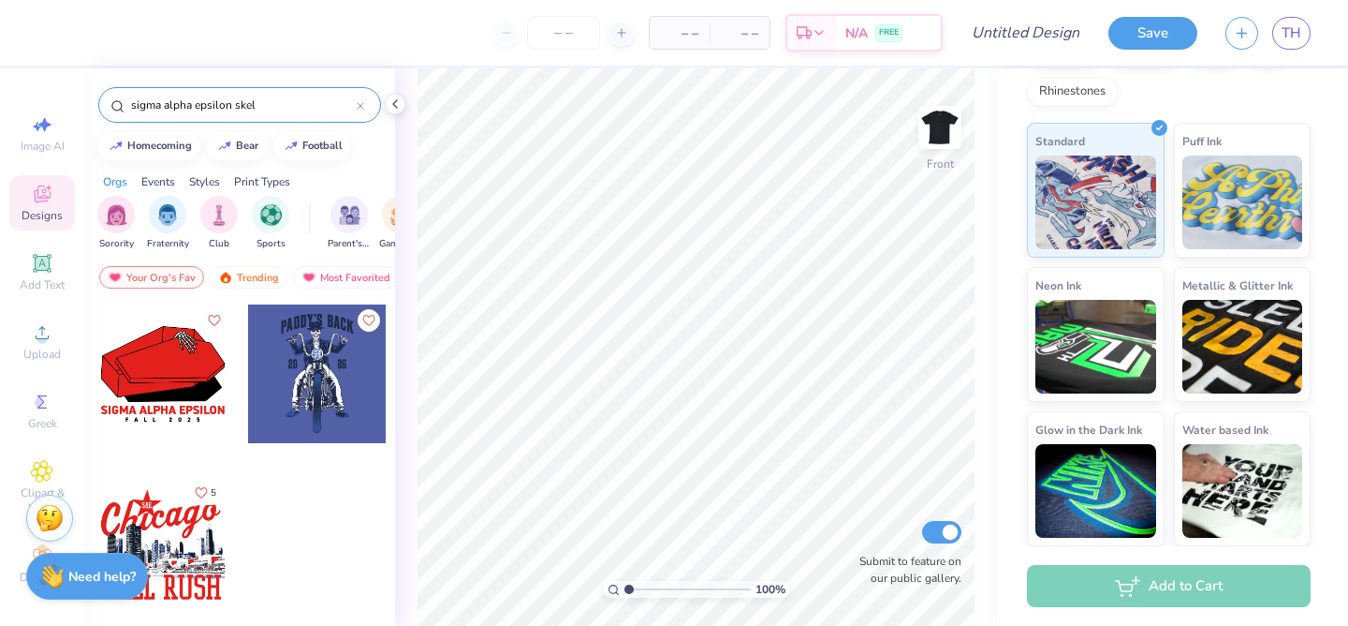
type input "sigma alpha epsilon skel"
click at [55, 194] on div "Designs" at bounding box center [42, 202] width 66 height 55
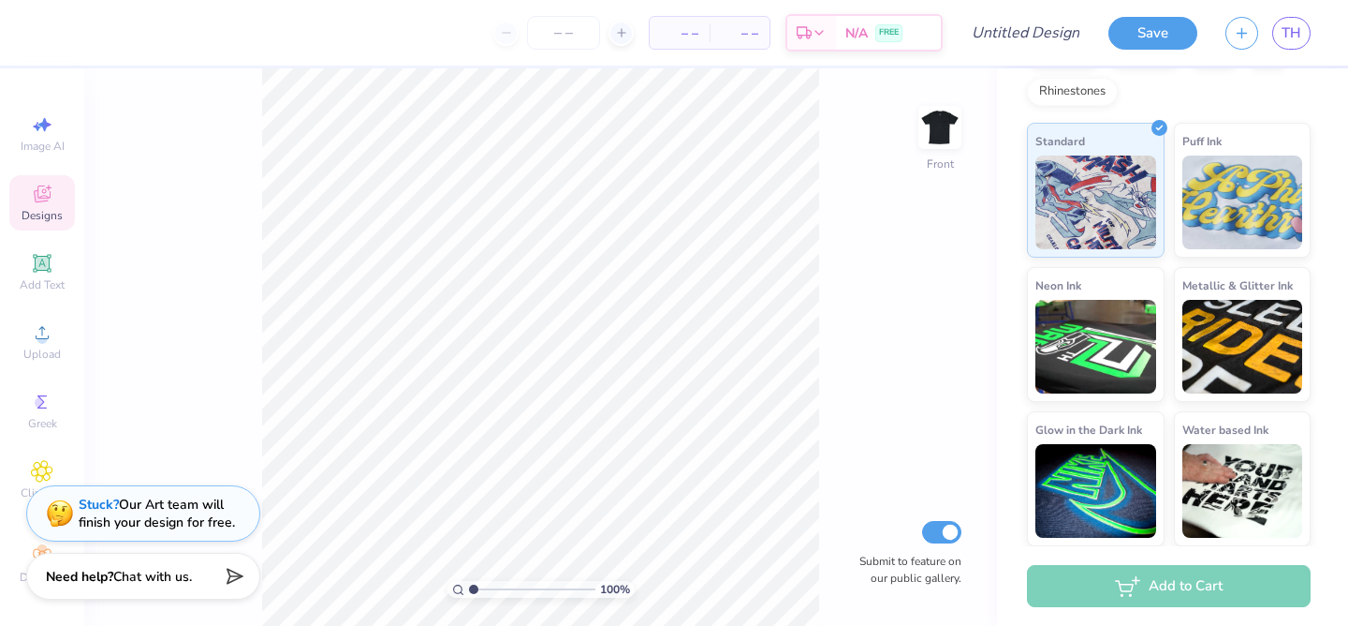
click at [58, 191] on div "Designs" at bounding box center [42, 202] width 66 height 55
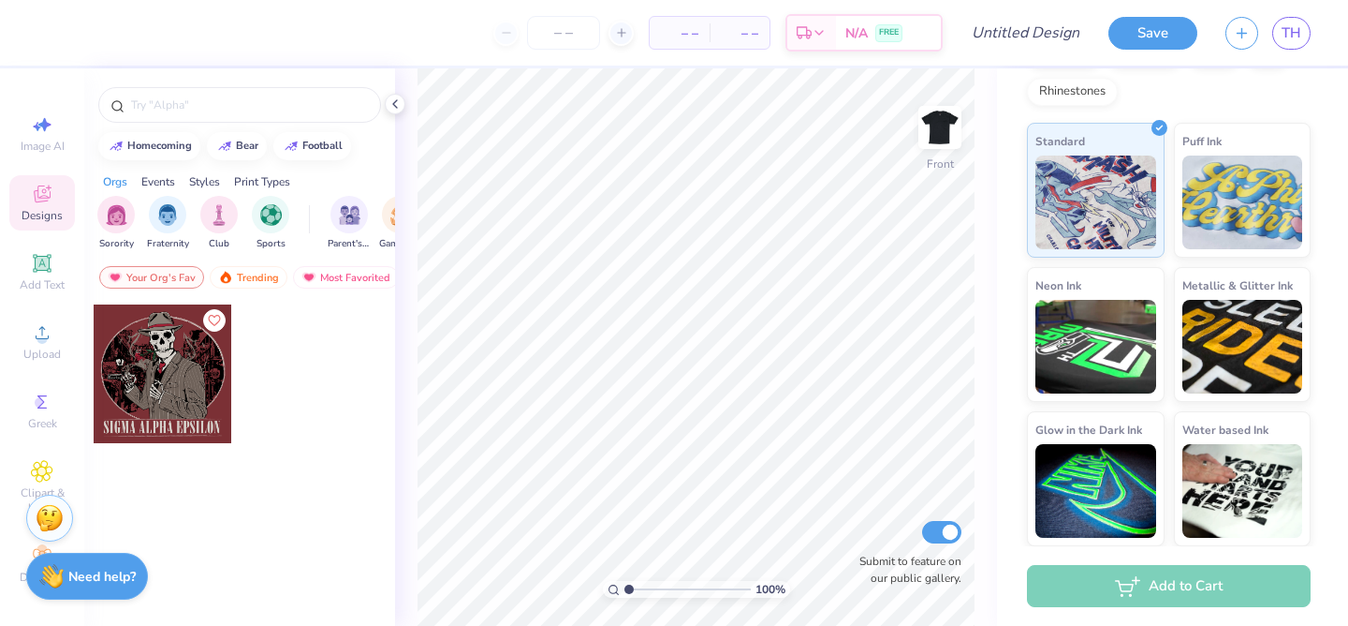
click at [155, 353] on div at bounding box center [163, 373] width 139 height 139
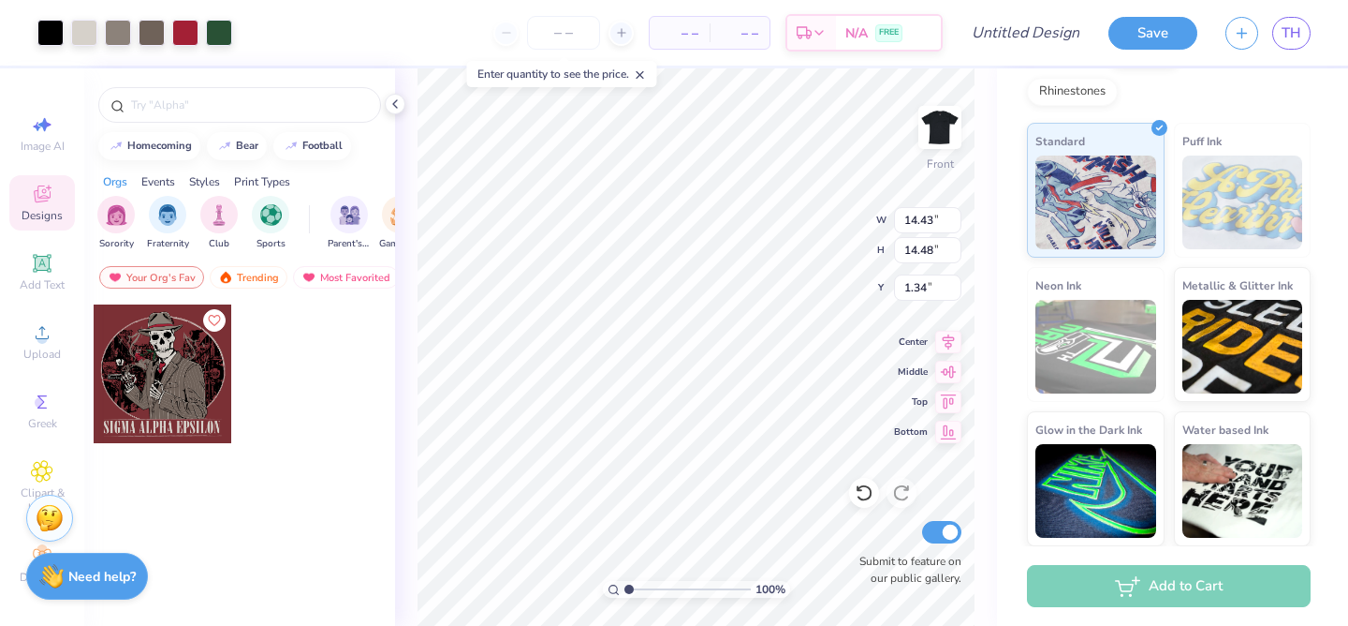
type input "14.43"
type input "14.48"
type input "2.08"
click at [41, 135] on icon at bounding box center [42, 124] width 22 height 22
select select "4"
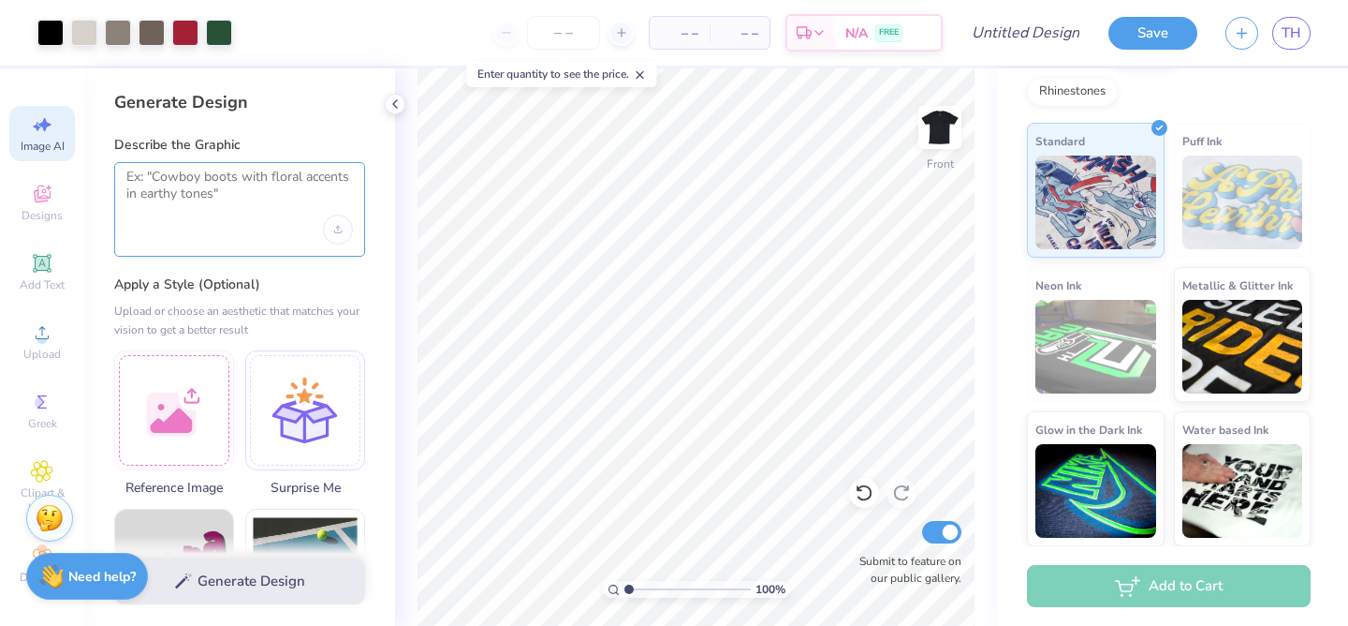
click at [225, 200] on textarea at bounding box center [239, 192] width 227 height 47
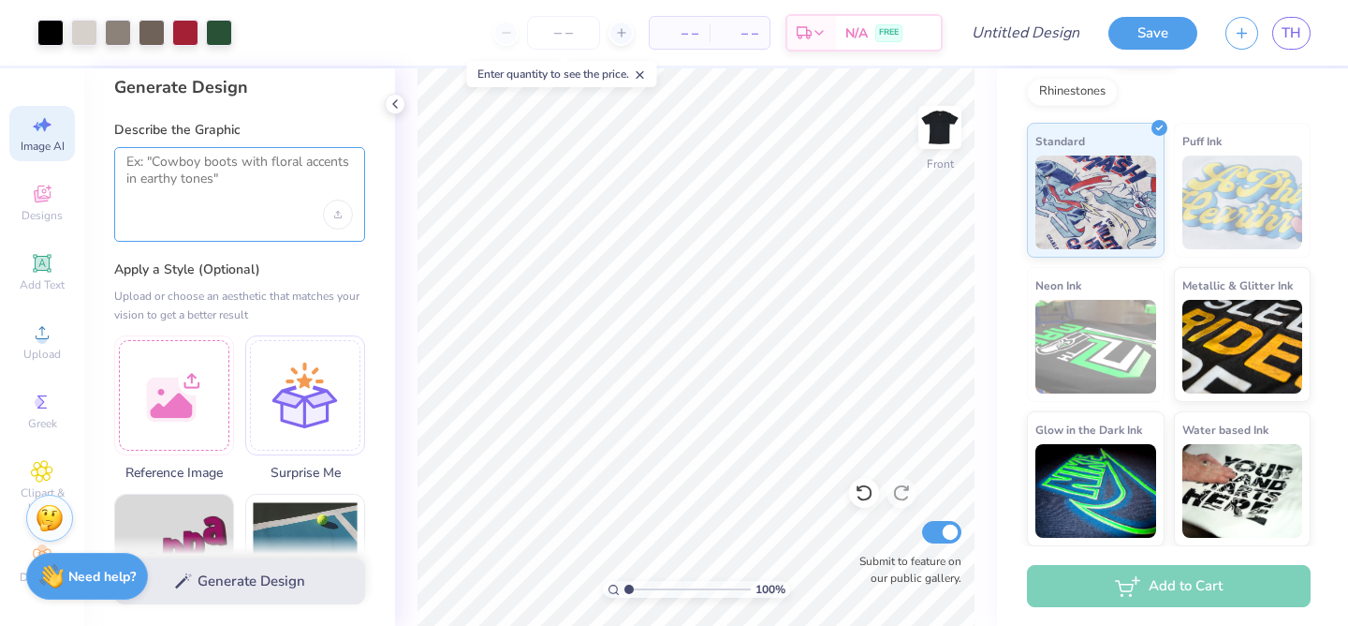
scroll to position [17, 0]
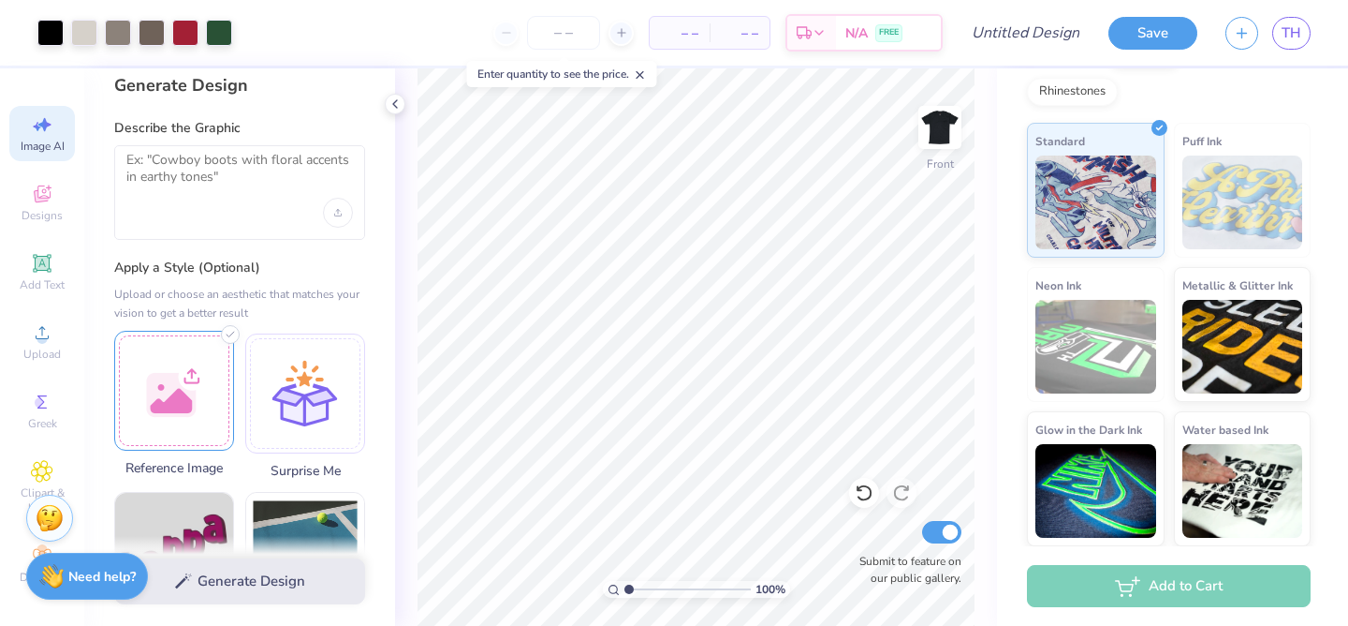
click at [163, 391] on div at bounding box center [174, 391] width 120 height 120
click at [195, 187] on textarea at bounding box center [239, 175] width 227 height 47
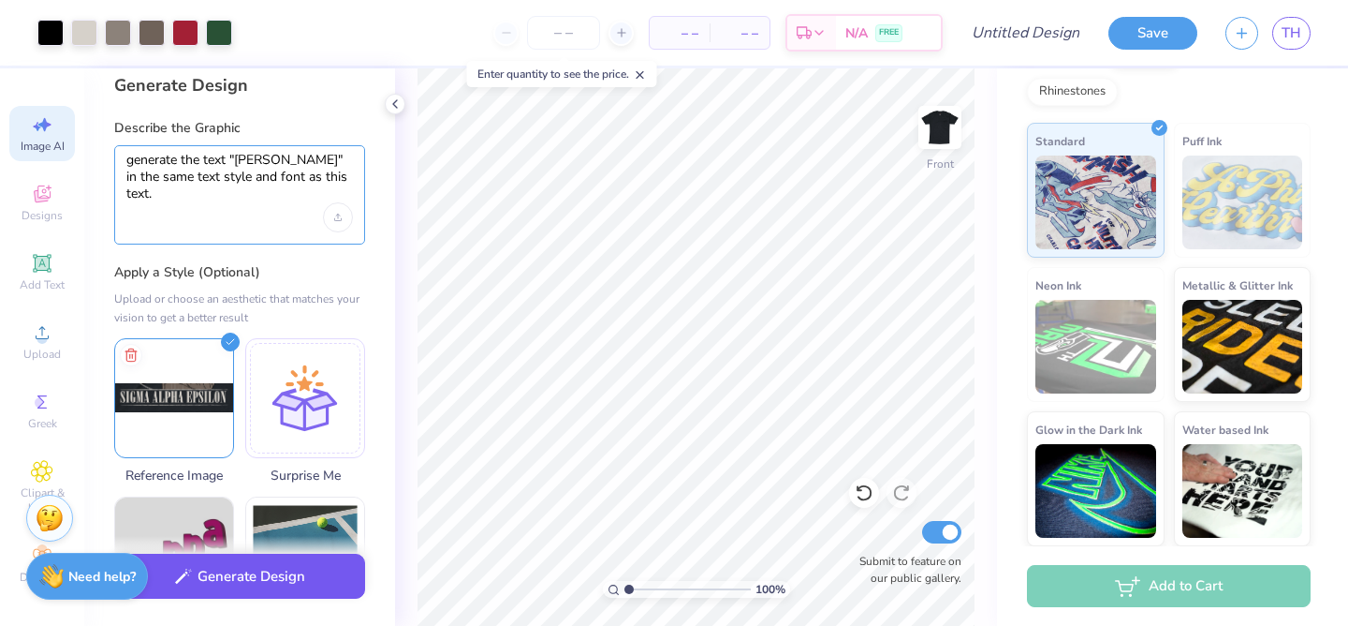
type textarea "generate the text "Paddy Murphy" in the same text style and font as this text."
click at [250, 565] on button "Generate Design" at bounding box center [239, 576] width 251 height 46
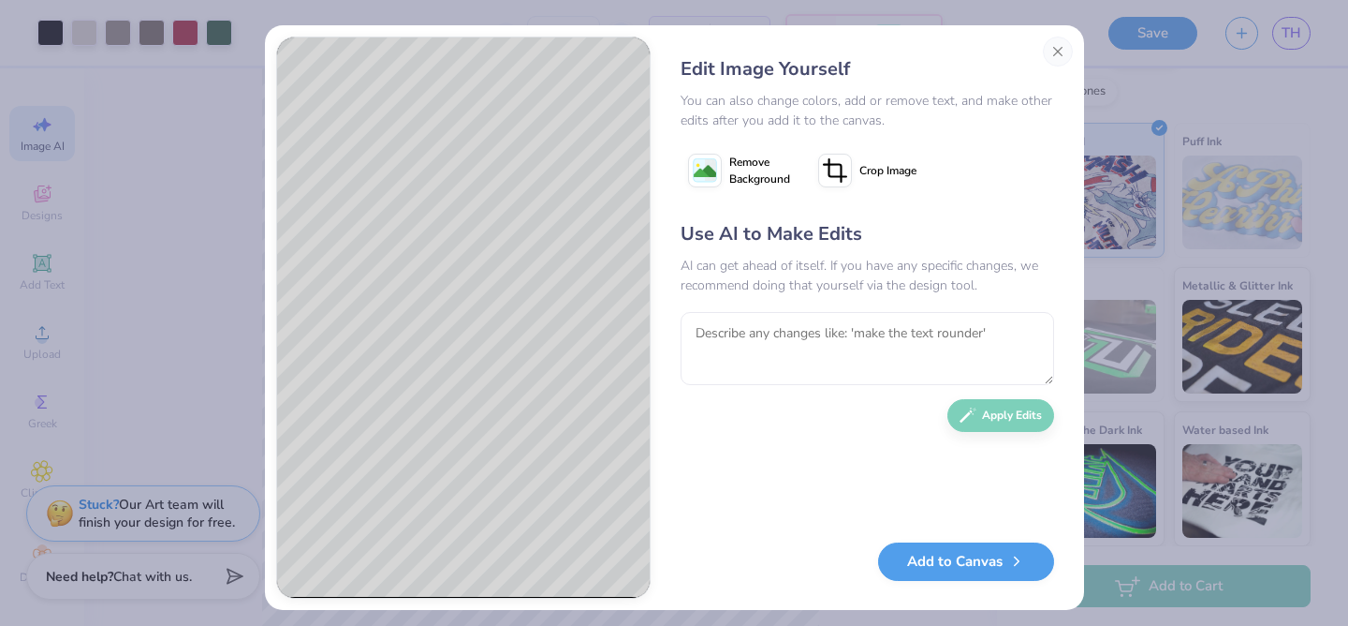
click at [699, 174] on image at bounding box center [705, 171] width 22 height 22
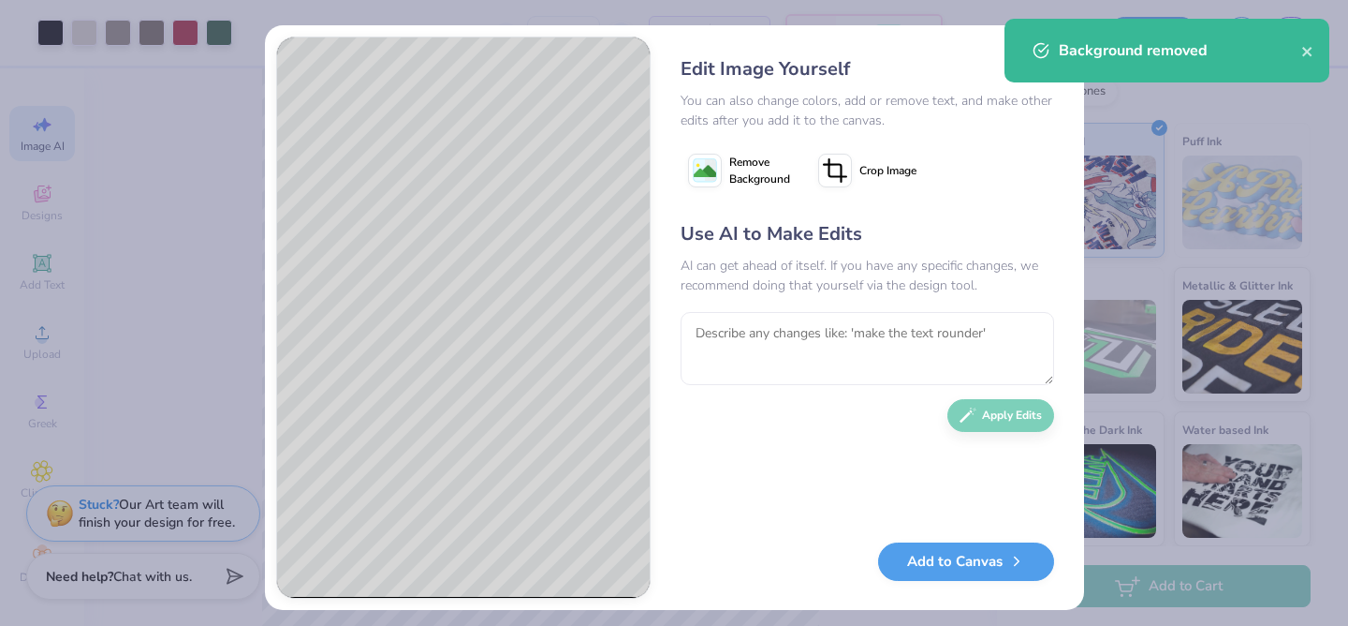
click at [704, 173] on image at bounding box center [705, 171] width 22 height 22
click at [906, 561] on button "Add to Canvas" at bounding box center [966, 556] width 176 height 38
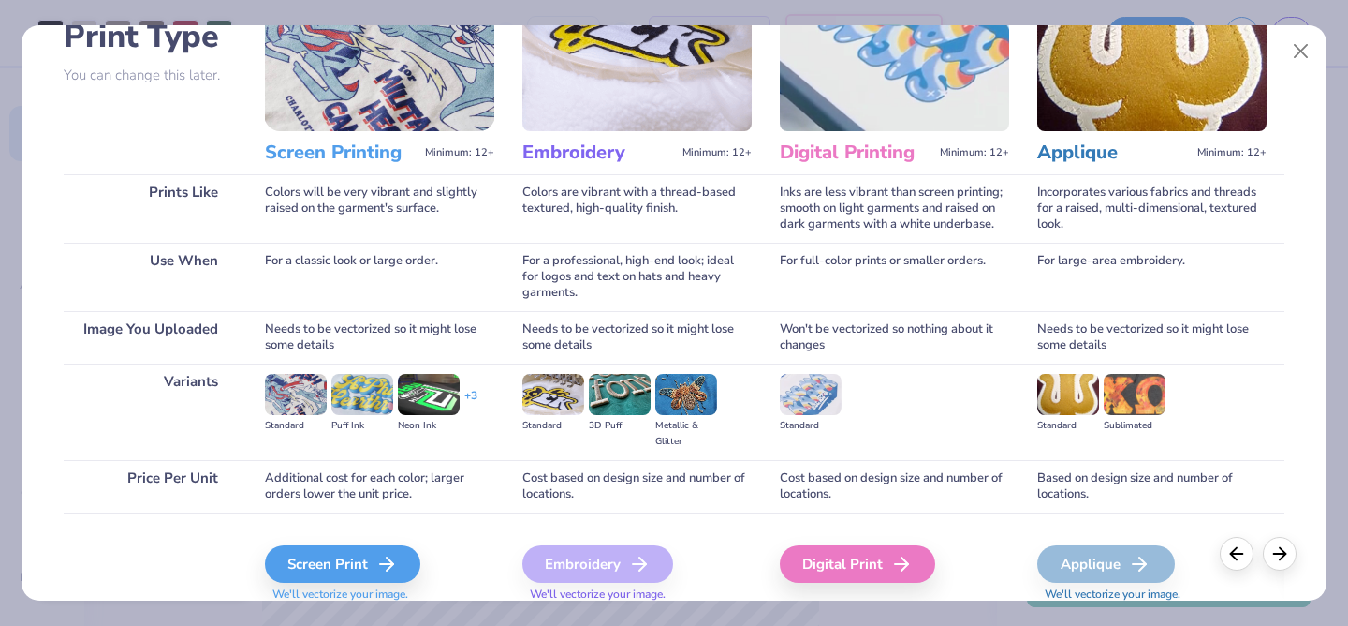
scroll to position [214, 0]
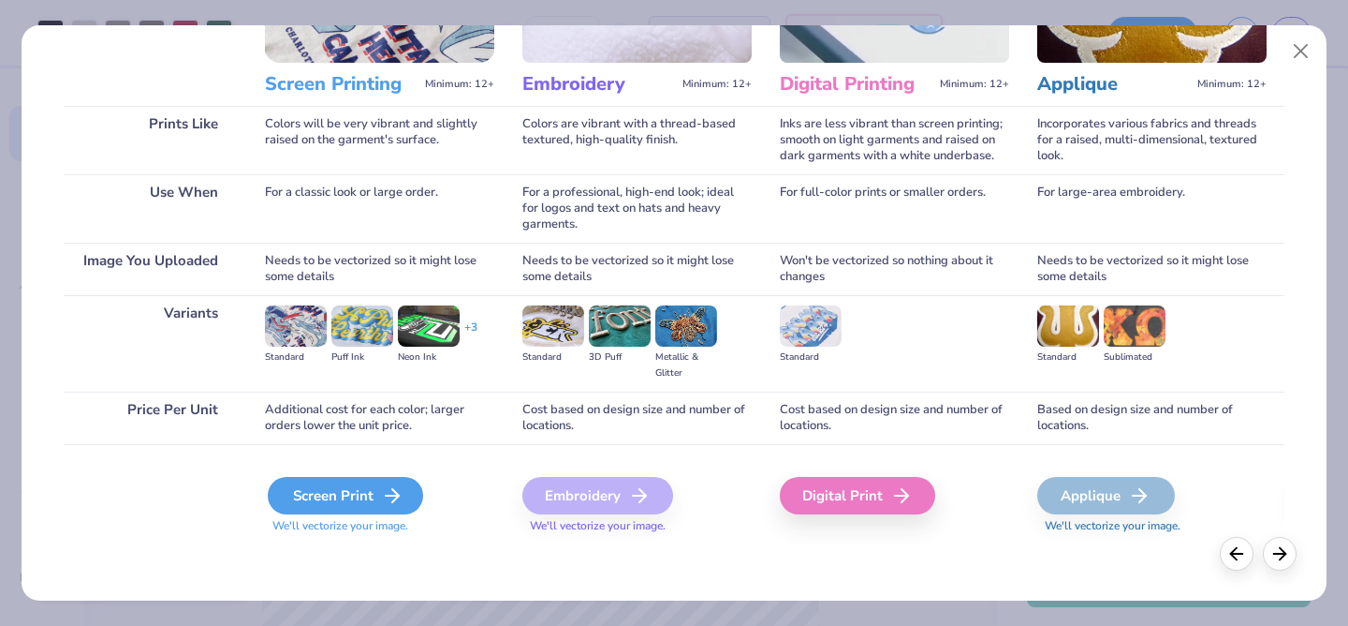
click at [386, 493] on icon at bounding box center [392, 495] width 22 height 22
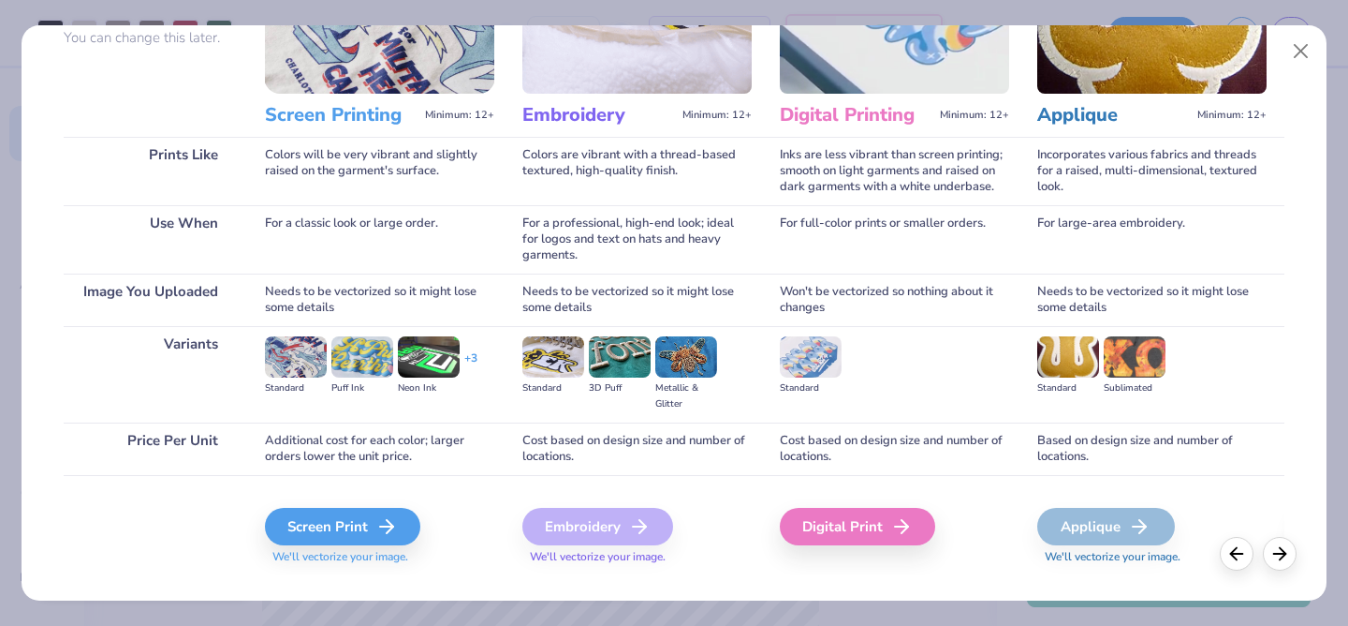
scroll to position [180, 0]
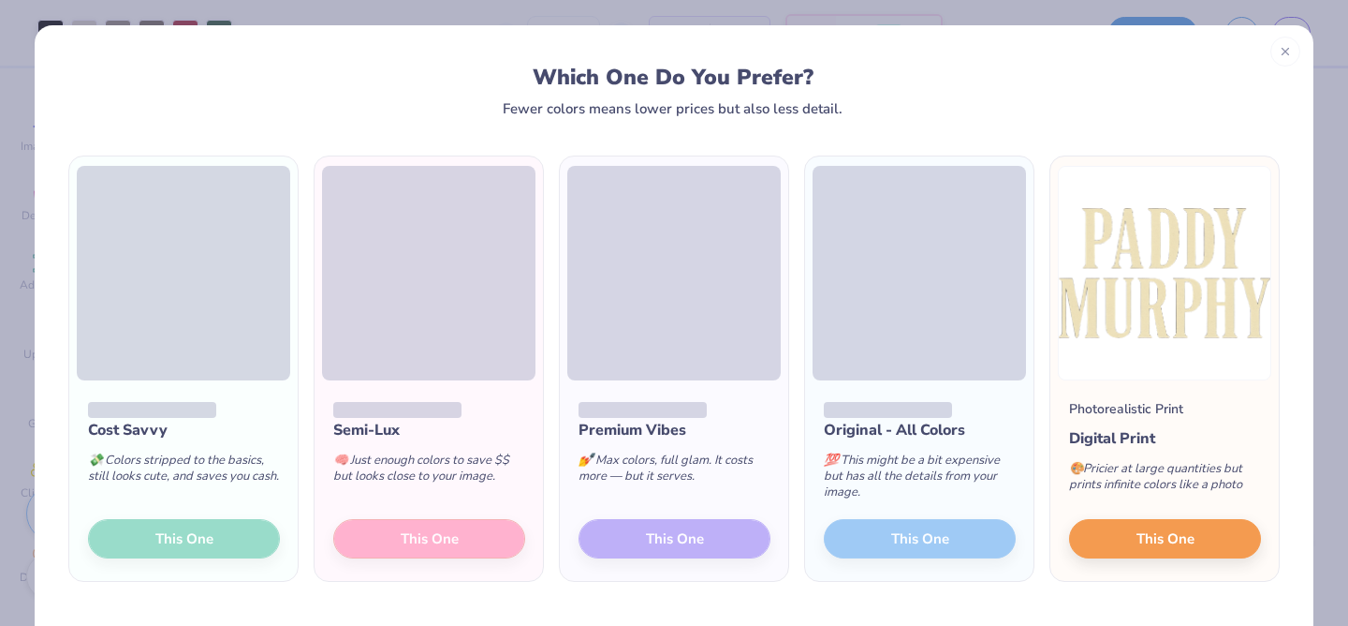
scroll to position [262, 0]
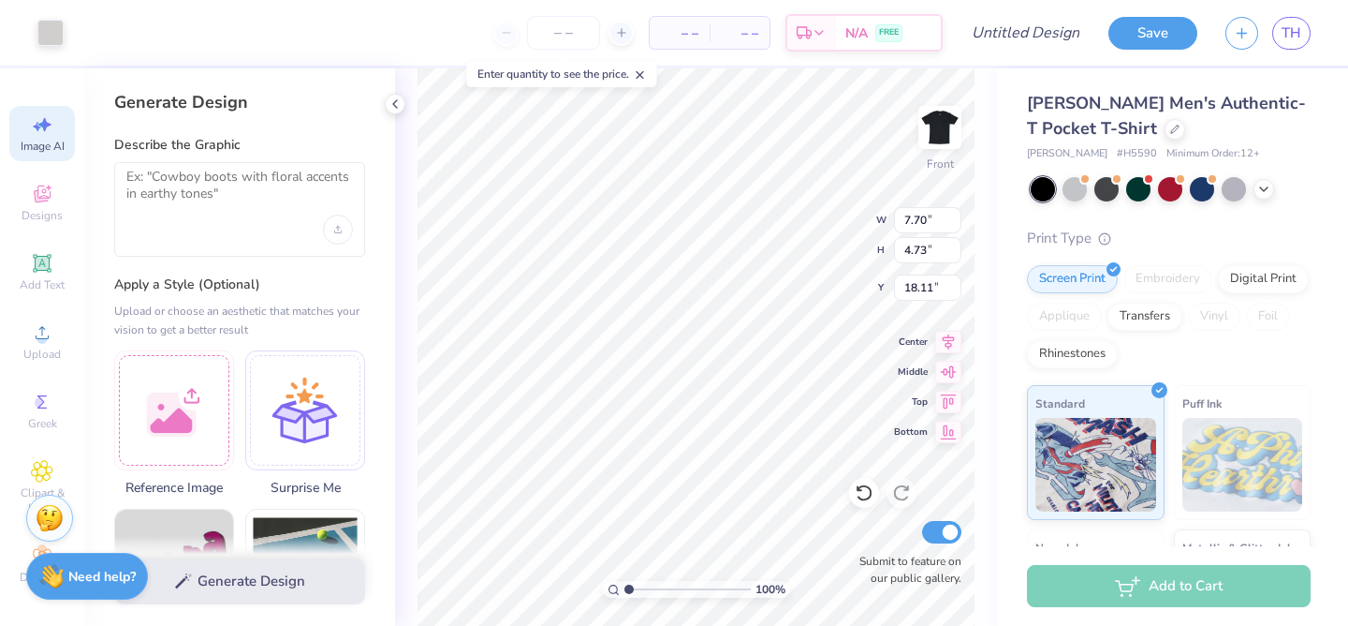
select select "4"
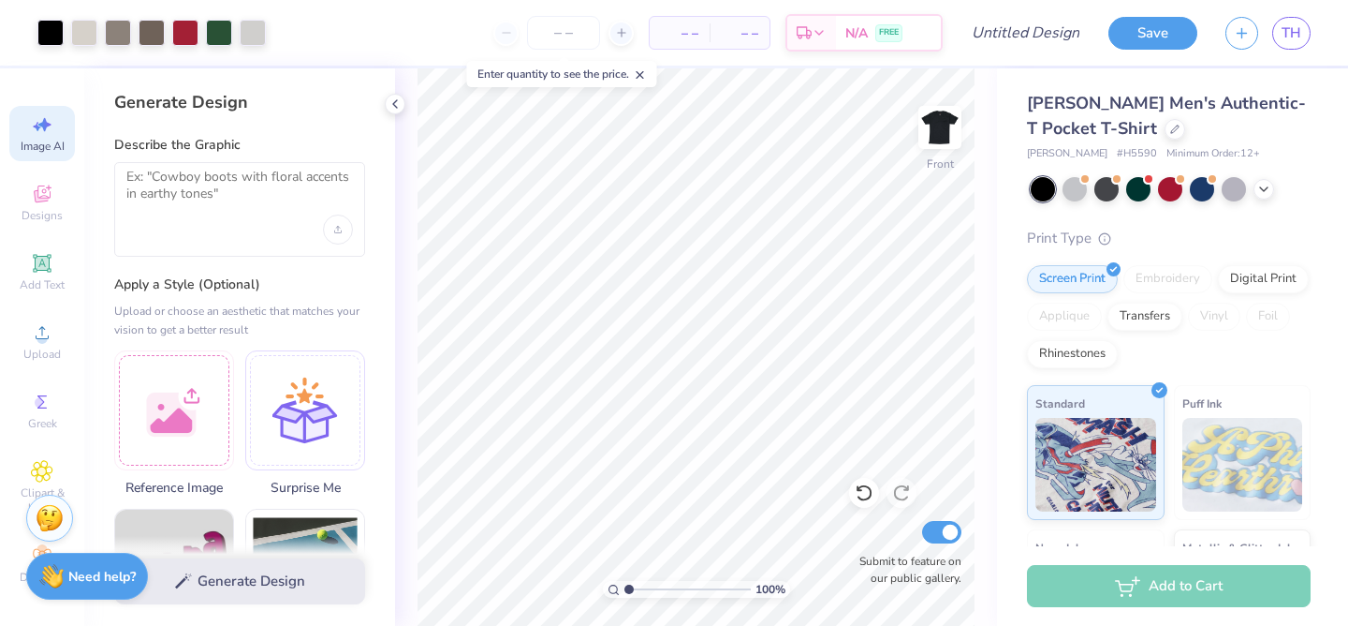
select select "4"
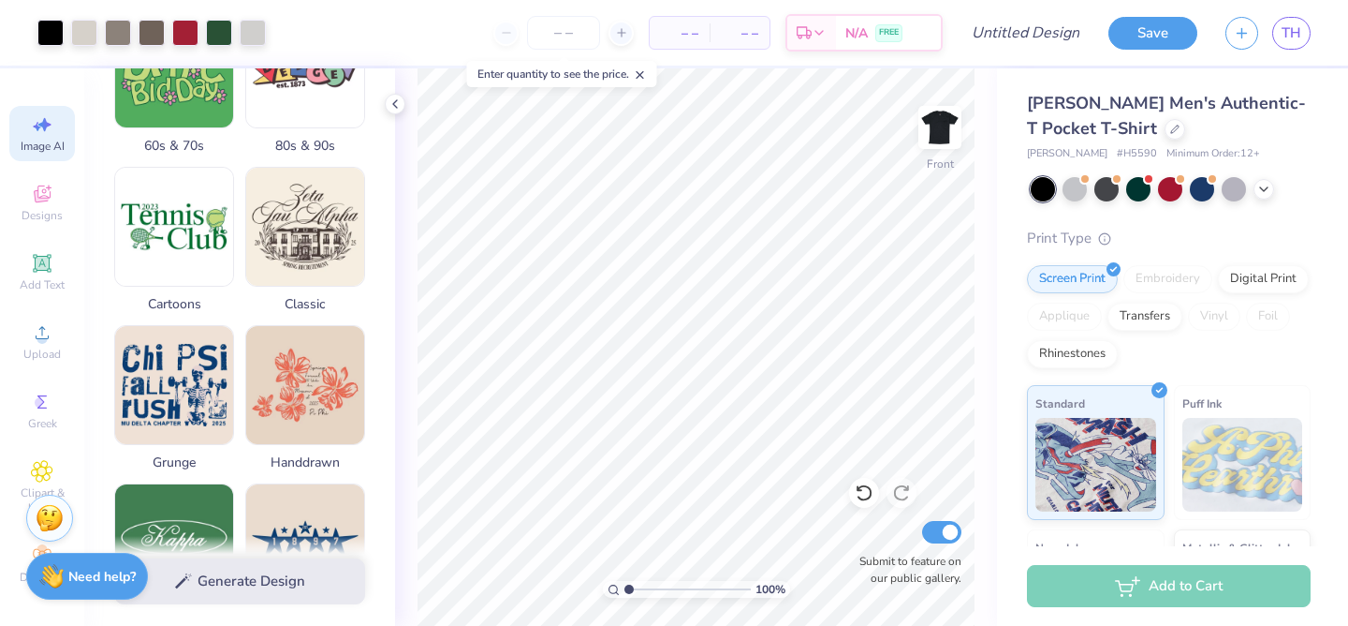
scroll to position [262, 0]
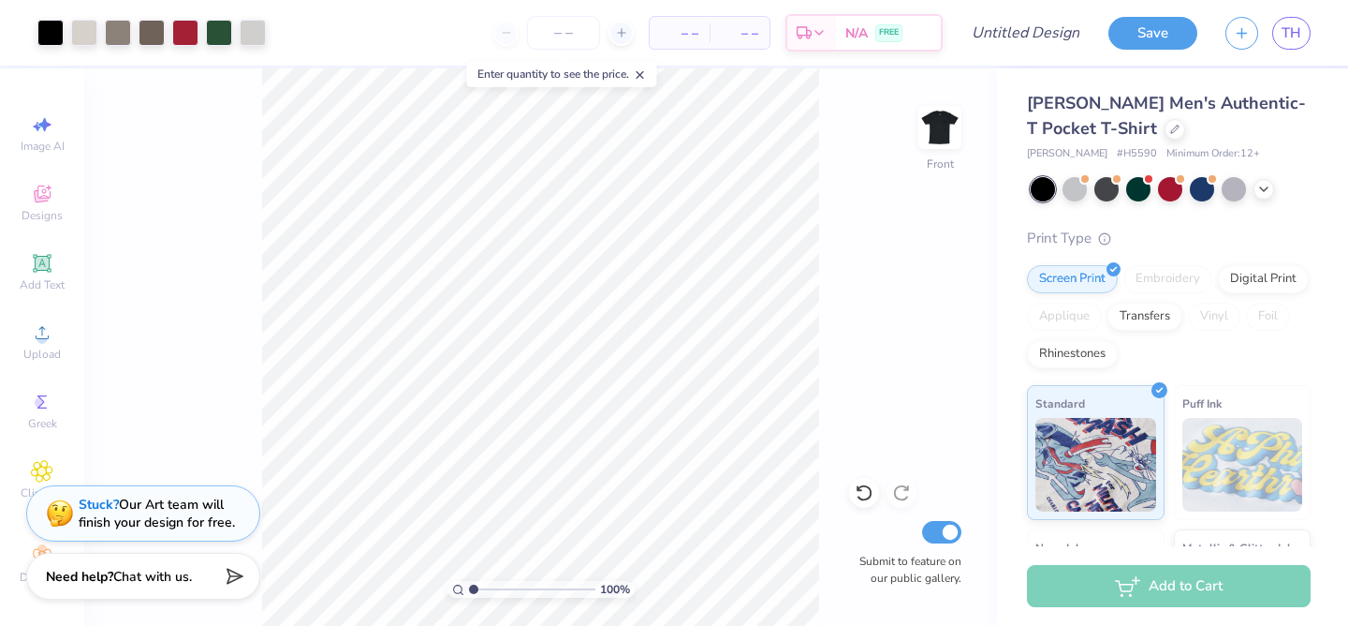
scroll to position [262, 0]
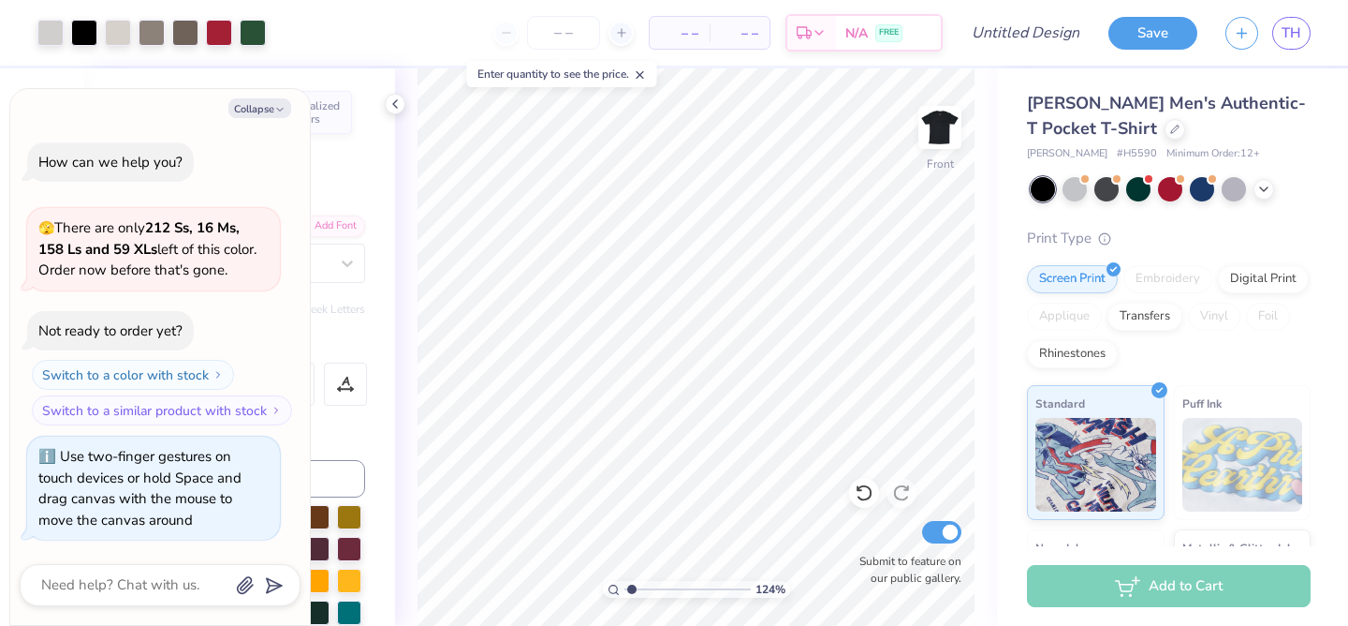
scroll to position [262, 0]
